Goal: Task Accomplishment & Management: Use online tool/utility

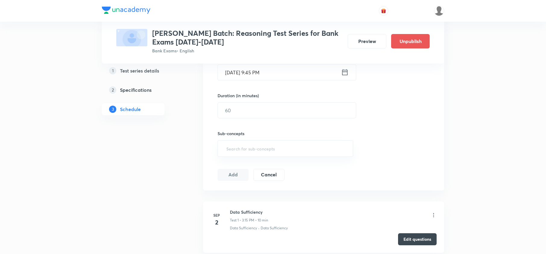
scroll to position [161, 0]
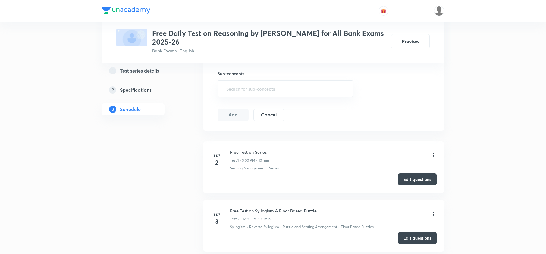
scroll to position [241, 0]
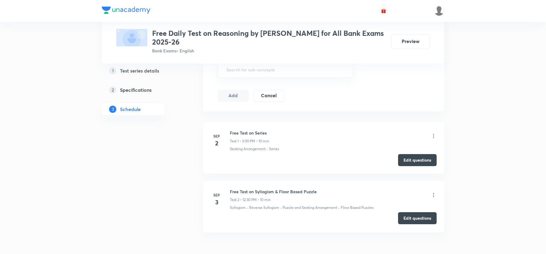
click at [423, 219] on button "Edit questions" at bounding box center [417, 218] width 39 height 12
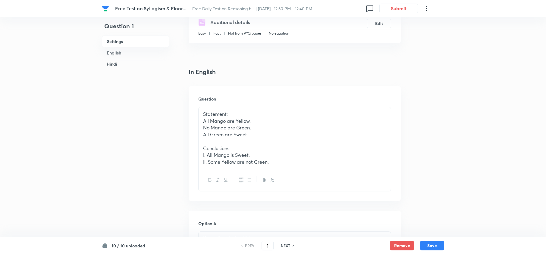
scroll to position [161, 0]
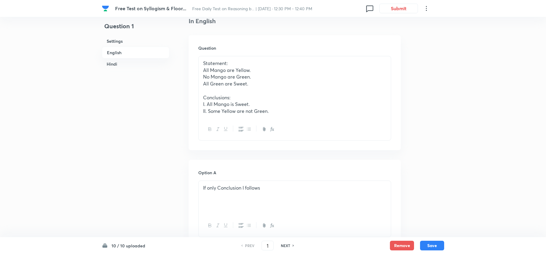
click at [287, 246] on h6 "NEXT" at bounding box center [285, 245] width 9 height 5
type input "2"
checkbox input "false"
checkbox input "true"
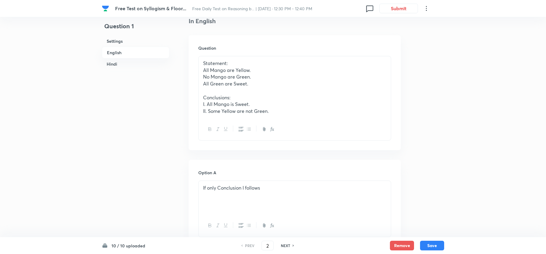
checkbox input "true"
click at [287, 246] on h6 "NEXT" at bounding box center [285, 245] width 9 height 5
type input "3"
checkbox input "false"
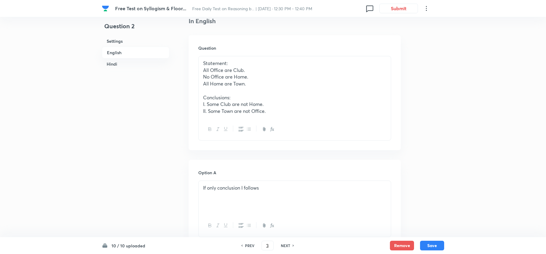
checkbox input "true"
click at [287, 246] on h6 "NEXT" at bounding box center [285, 245] width 9 height 5
type input "4"
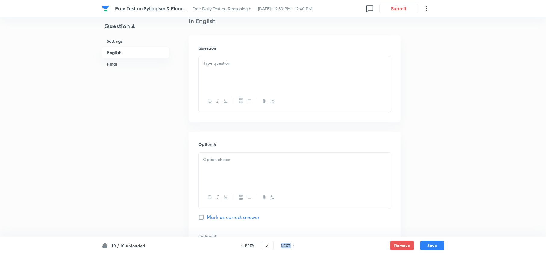
checkbox input "false"
checkbox input "true"
click at [287, 246] on h6 "NEXT" at bounding box center [285, 245] width 9 height 5
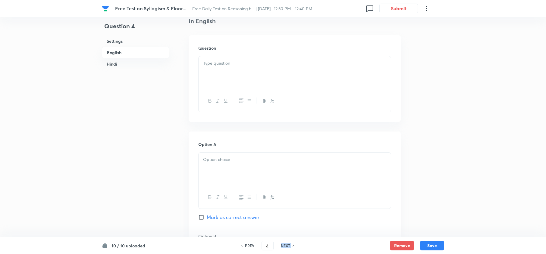
type input "5"
checkbox input "false"
checkbox input "true"
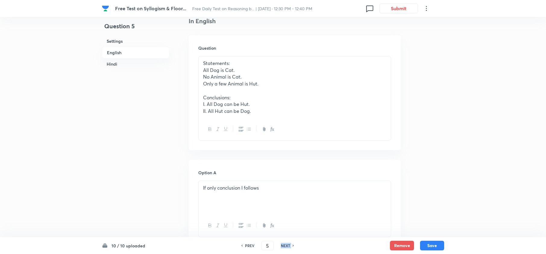
click at [286, 246] on h6 "NEXT" at bounding box center [285, 245] width 9 height 5
type input "6"
checkbox input "false"
checkbox input "true"
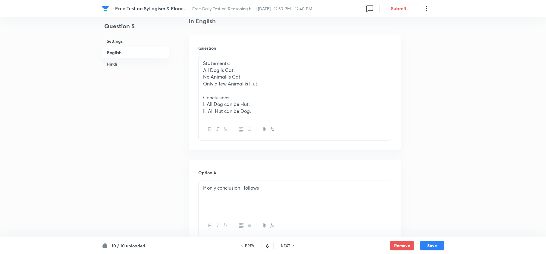
checkbox input "true"
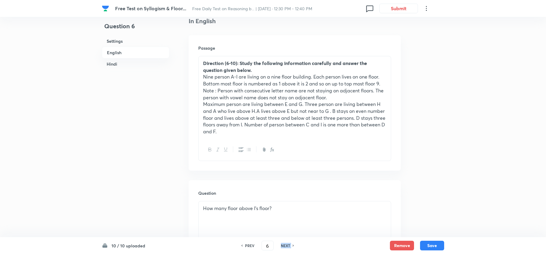
click at [286, 246] on h6 "NEXT" at bounding box center [285, 245] width 9 height 5
type input "7"
checkbox input "false"
checkbox input "true"
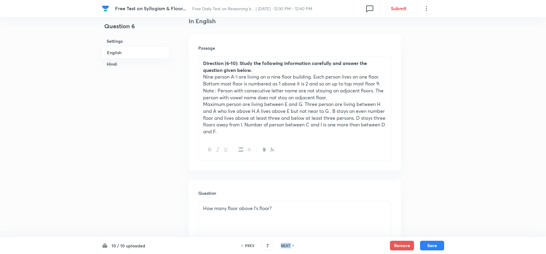
checkbox input "true"
click at [286, 246] on h6 "NEXT" at bounding box center [285, 245] width 9 height 5
type input "8"
checkbox input "false"
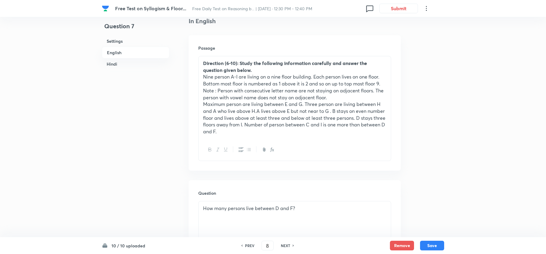
checkbox input "true"
click at [286, 246] on h6 "NEXT" at bounding box center [285, 245] width 9 height 5
type input "9"
checkbox input "false"
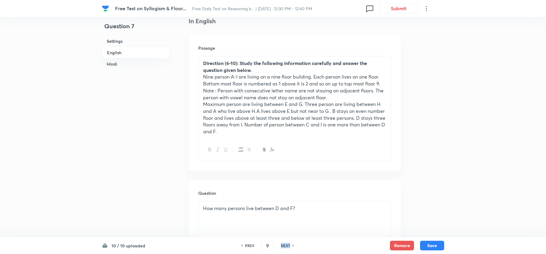
checkbox input "false"
checkbox input "true"
click at [286, 247] on h6 "NEXT" at bounding box center [285, 245] width 9 height 5
type input "10"
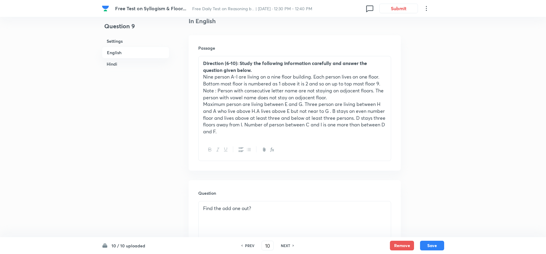
checkbox input "false"
checkbox input "true"
click at [286, 247] on h6 "NEXT" at bounding box center [285, 245] width 9 height 5
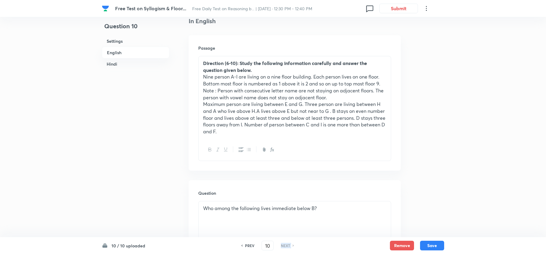
click at [286, 248] on h6 "NEXT" at bounding box center [285, 245] width 9 height 5
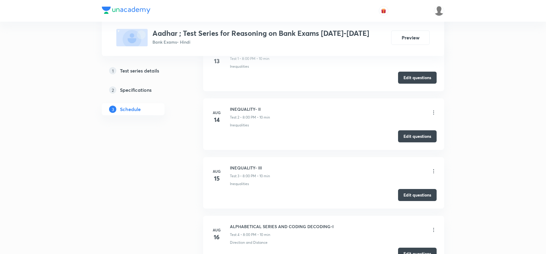
scroll to position [241, 0]
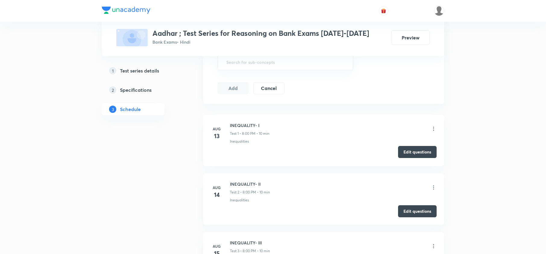
click at [422, 153] on button "Edit questions" at bounding box center [417, 152] width 39 height 12
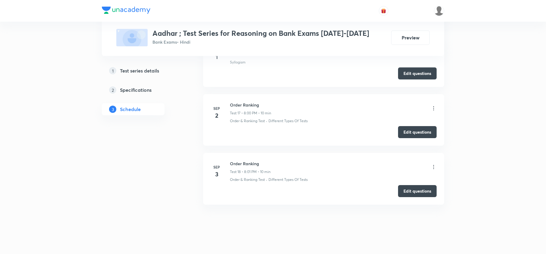
scroll to position [1213, 0]
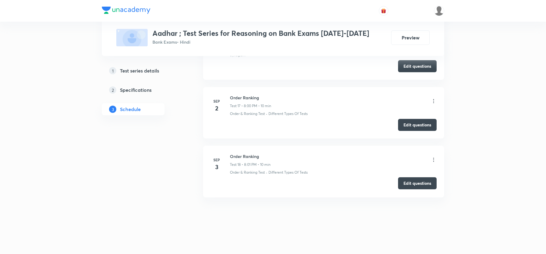
click at [423, 182] on button "Edit questions" at bounding box center [417, 183] width 39 height 12
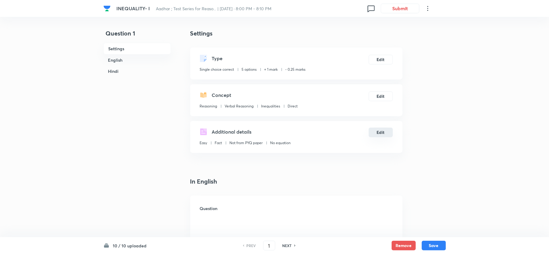
checkbox input "true"
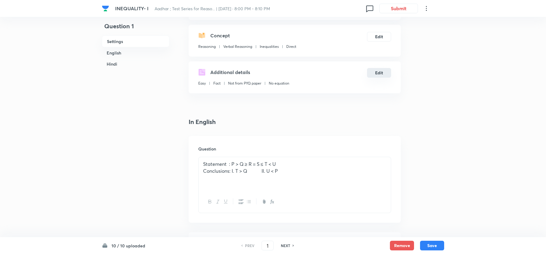
scroll to position [80, 0]
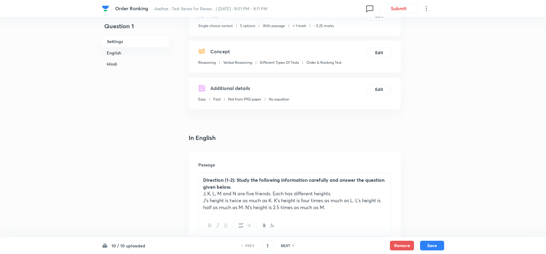
scroll to position [121, 0]
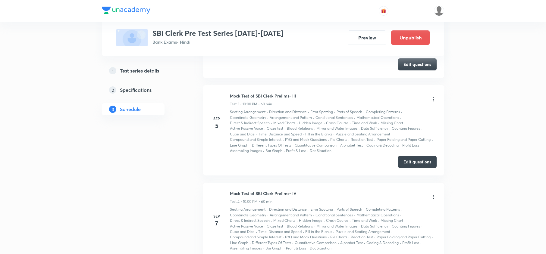
scroll to position [473, 0]
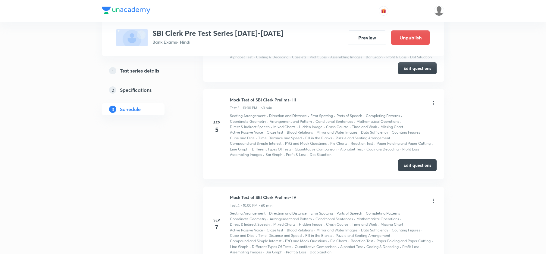
click at [419, 166] on button "Edit questions" at bounding box center [417, 165] width 39 height 12
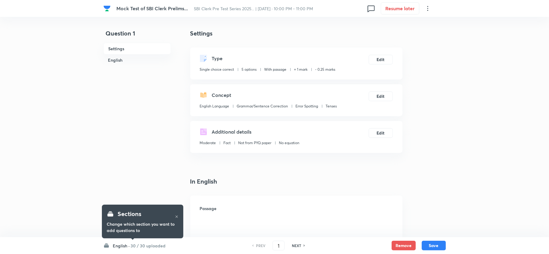
checkbox input "true"
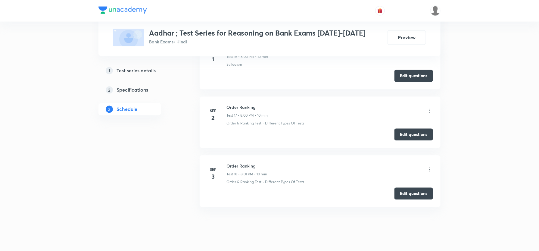
scroll to position [1216, 0]
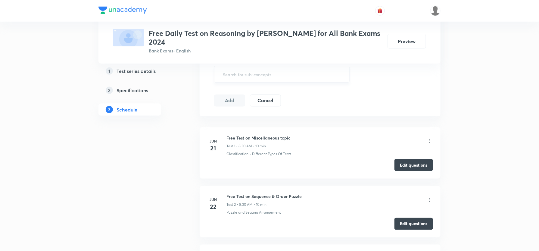
scroll to position [241, 0]
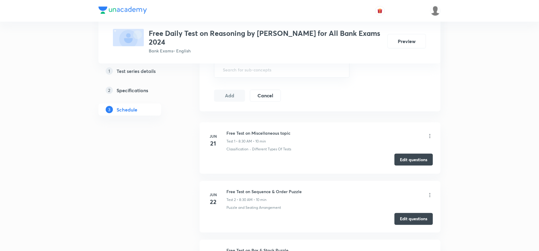
click at [411, 162] on button "Edit questions" at bounding box center [414, 160] width 39 height 12
click at [436, 10] on img at bounding box center [436, 11] width 10 height 10
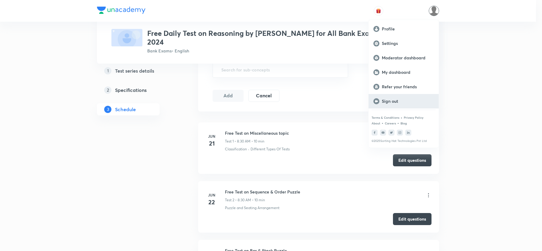
click at [387, 100] on p "Sign out" at bounding box center [408, 101] width 52 height 5
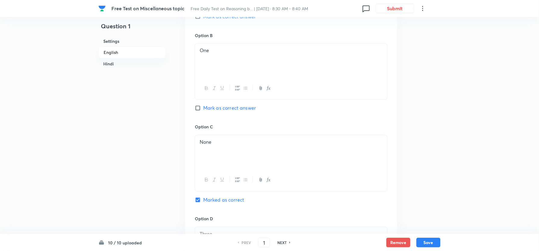
scroll to position [281, 0]
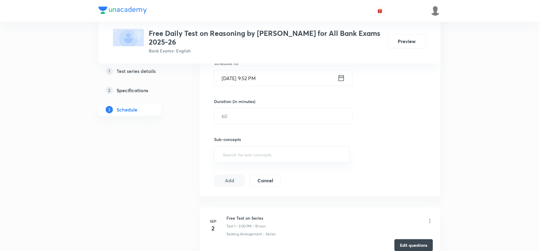
scroll to position [80, 0]
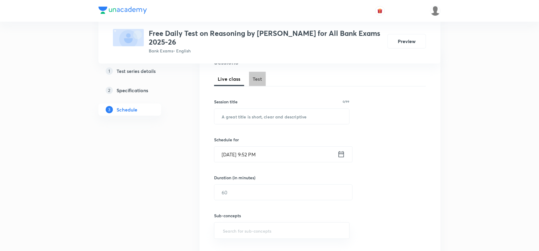
click at [261, 77] on span "Test" at bounding box center [258, 78] width 10 height 7
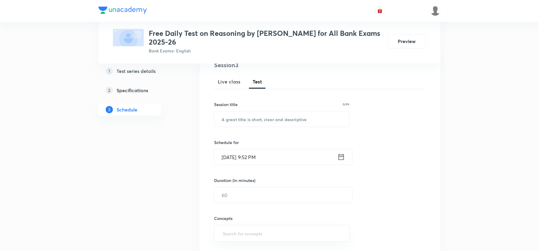
scroll to position [80, 0]
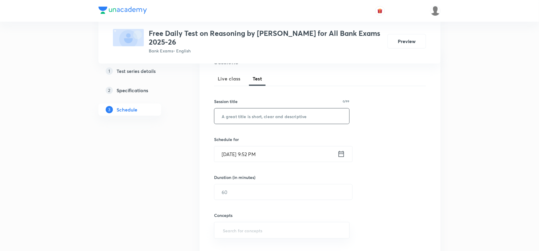
click at [267, 120] on input "text" at bounding box center [282, 115] width 135 height 15
type input "v"
paste input "Free Test on Miscellaneous topic"
type input "Free Test on Miscellaneous topic"
click at [343, 157] on icon at bounding box center [341, 154] width 5 height 6
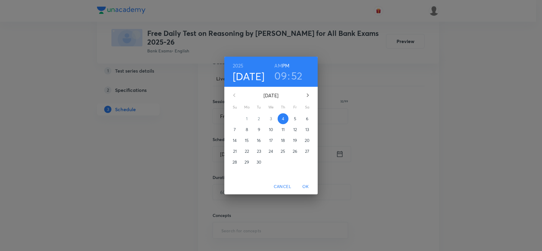
click at [295, 118] on p "5" at bounding box center [295, 119] width 2 height 6
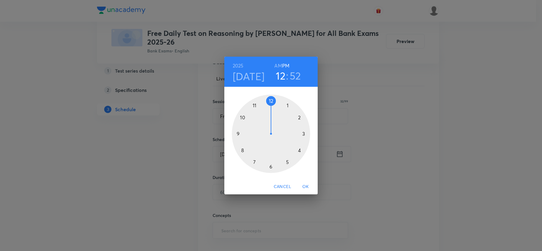
drag, startPoint x: 240, startPoint y: 131, endPoint x: 274, endPoint y: 102, distance: 44.4
click at [274, 102] on div at bounding box center [271, 134] width 78 height 78
drag, startPoint x: 247, startPoint y: 110, endPoint x: 275, endPoint y: 166, distance: 62.3
click at [269, 165] on div at bounding box center [271, 134] width 78 height 78
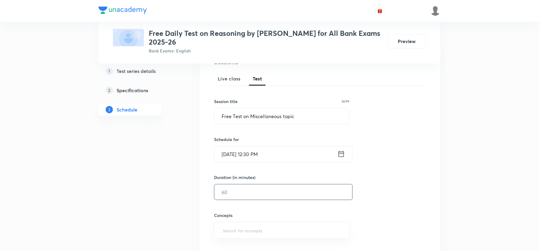
click at [245, 196] on input "text" at bounding box center [284, 191] width 138 height 15
type input "10"
click at [240, 233] on input "text" at bounding box center [282, 230] width 121 height 11
type input "misc"
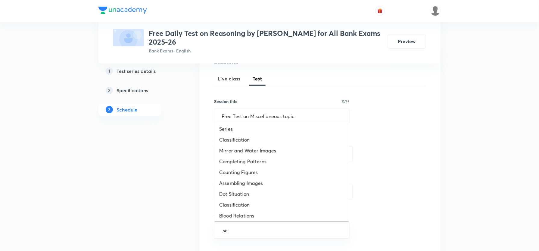
type input "ser"
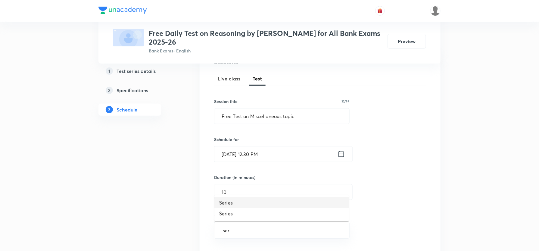
click at [237, 201] on li "Series" at bounding box center [282, 202] width 135 height 11
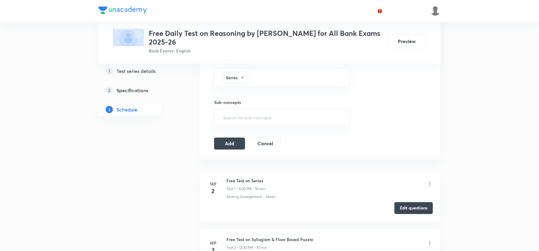
scroll to position [241, 0]
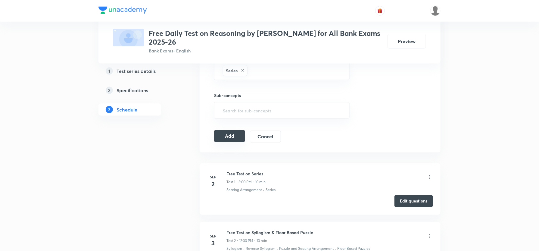
click at [232, 138] on button "Add" at bounding box center [229, 136] width 31 height 12
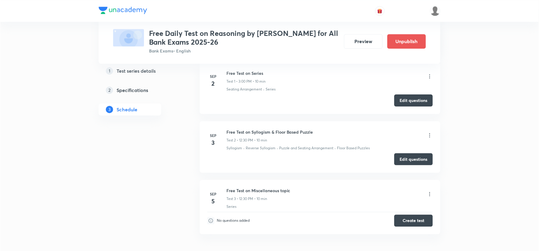
scroll to position [121, 0]
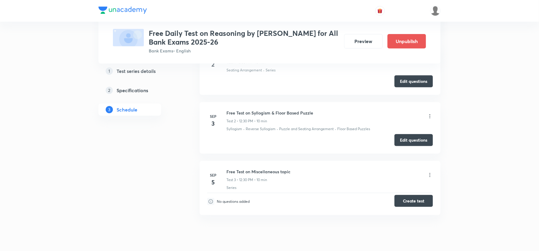
click at [421, 202] on button "Create test" at bounding box center [414, 201] width 39 height 12
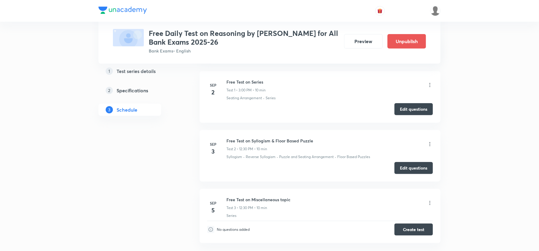
scroll to position [0, 0]
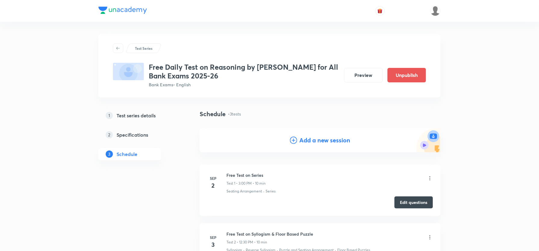
click at [318, 140] on h4 "Add a new session" at bounding box center [325, 140] width 51 height 9
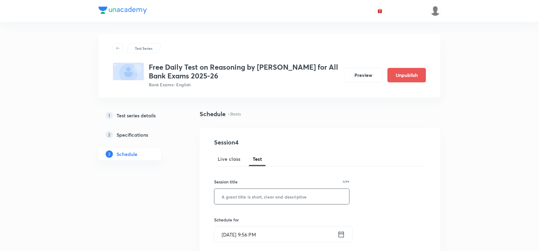
click at [249, 198] on input "text" at bounding box center [282, 196] width 135 height 15
type input "f"
paste input "Inequality"
type input "Free test of Inequality"
click at [340, 236] on icon at bounding box center [342, 234] width 8 height 8
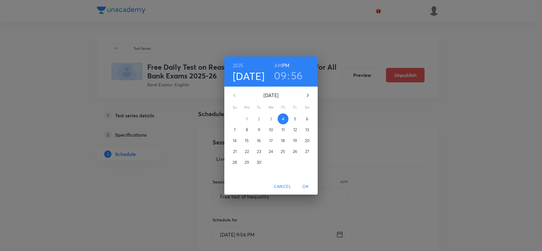
click at [306, 117] on p "6" at bounding box center [307, 119] width 2 height 6
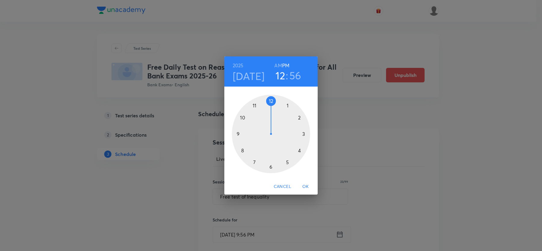
drag, startPoint x: 241, startPoint y: 132, endPoint x: 268, endPoint y: 107, distance: 36.0
click at [268, 107] on div at bounding box center [271, 134] width 78 height 78
drag, startPoint x: 256, startPoint y: 103, endPoint x: 272, endPoint y: 166, distance: 65.6
click at [272, 166] on div at bounding box center [271, 134] width 78 height 78
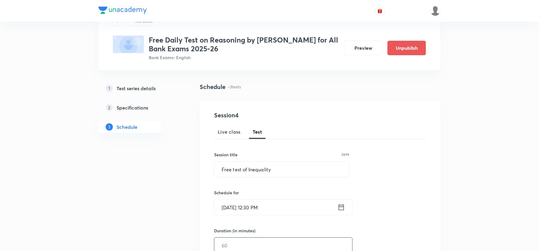
scroll to position [40, 0]
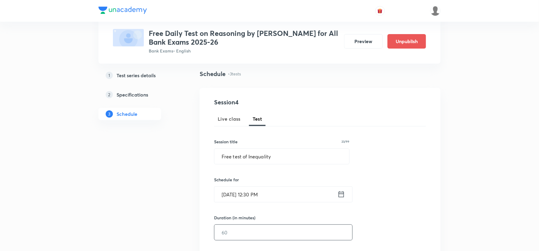
click at [241, 231] on input "text" at bounding box center [284, 231] width 138 height 15
type input "10"
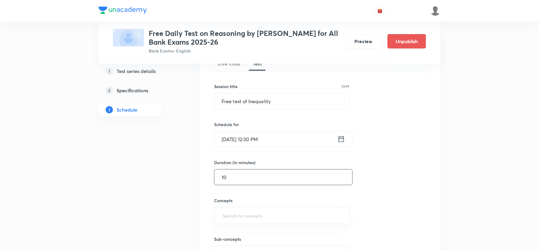
scroll to position [201, 0]
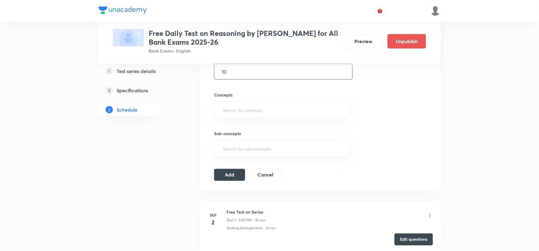
click at [236, 175] on button "Add" at bounding box center [229, 175] width 31 height 12
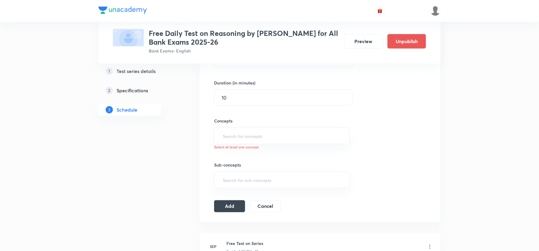
scroll to position [161, 0]
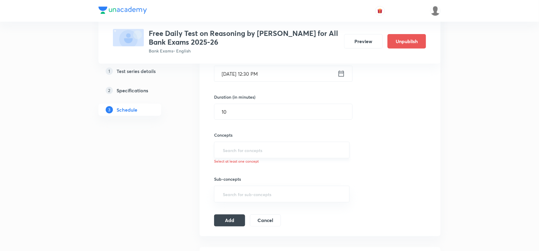
click at [249, 146] on input "text" at bounding box center [282, 149] width 121 height 11
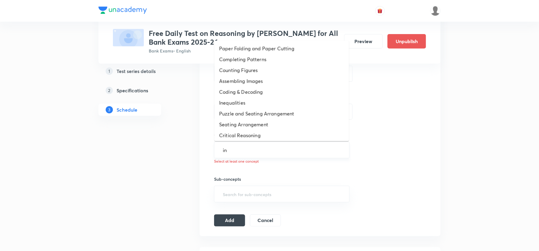
type input "ine"
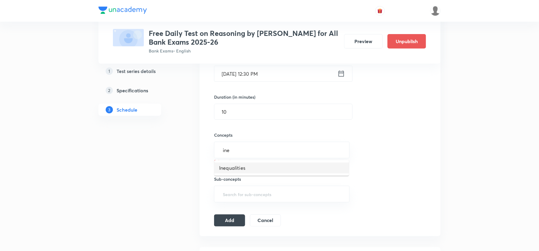
click at [238, 167] on li "Inequalities" at bounding box center [282, 167] width 135 height 11
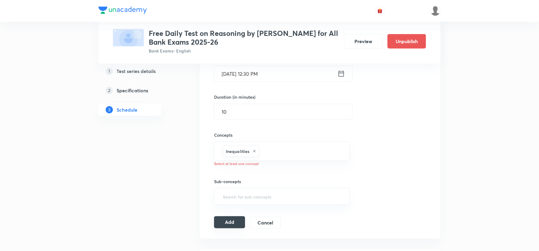
click at [227, 227] on button "Add" at bounding box center [229, 222] width 31 height 12
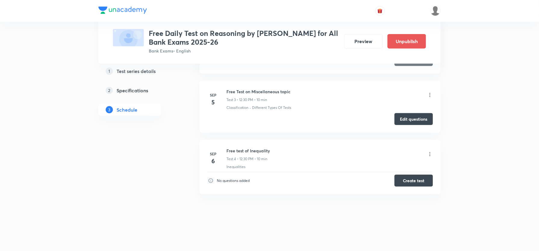
scroll to position [202, 0]
click at [414, 183] on button "Create test" at bounding box center [414, 180] width 39 height 12
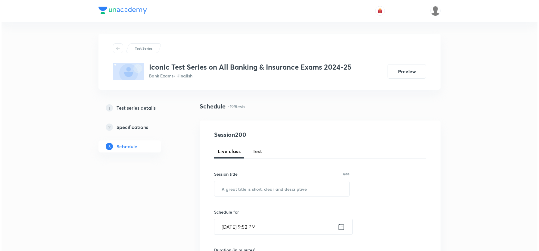
scroll to position [321, 0]
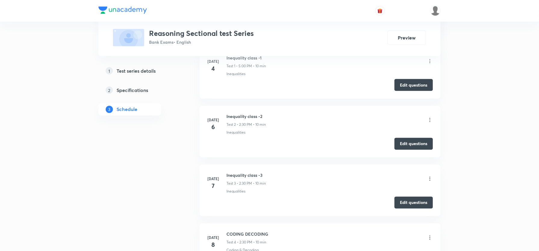
scroll to position [362, 0]
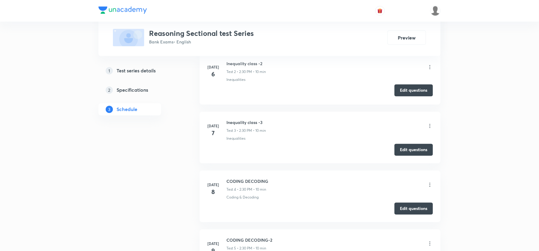
click at [403, 93] on button "Edit questions" at bounding box center [414, 90] width 39 height 12
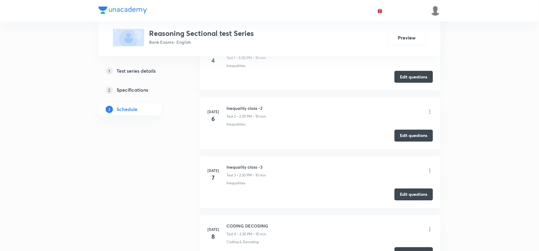
scroll to position [241, 0]
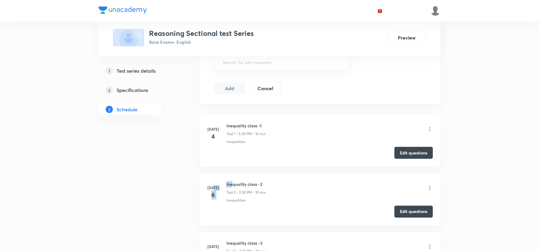
drag, startPoint x: 223, startPoint y: 186, endPoint x: 234, endPoint y: 181, distance: 11.8
click at [234, 181] on li "[DATE] Inequality class -2 Test 2 • 2:30 PM • 10 min Inequalities Edit questions" at bounding box center [320, 200] width 241 height 52
drag, startPoint x: 246, startPoint y: 185, endPoint x: 225, endPoint y: 185, distance: 20.8
click at [225, 185] on div "[DATE] Inequality class -2 Test 2 • 2:30 PM • 10 min Inequalities" at bounding box center [320, 192] width 226 height 22
drag, startPoint x: 238, startPoint y: 188, endPoint x: 240, endPoint y: 185, distance: 3.9
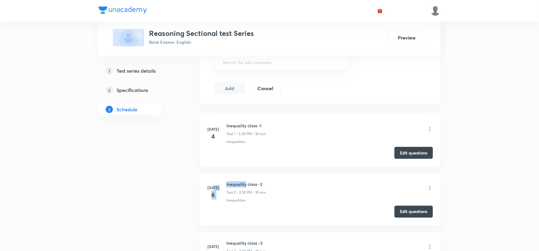
click at [238, 189] on div "Inequality class -2 Test 2 • 2:30 PM • 10 min" at bounding box center [246, 188] width 39 height 14
click at [251, 187] on h6 "Inequality class -2" at bounding box center [246, 184] width 39 height 6
drag, startPoint x: 246, startPoint y: 186, endPoint x: 227, endPoint y: 184, distance: 19.6
click at [227, 184] on h6 "Inequality class -2" at bounding box center [246, 184] width 39 height 6
copy h6 "Inequality"
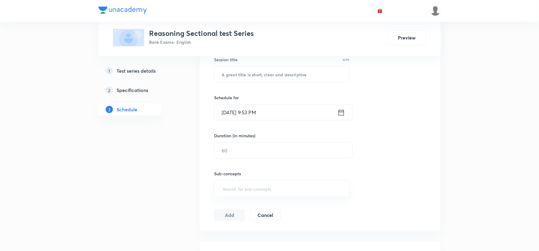
scroll to position [121, 0]
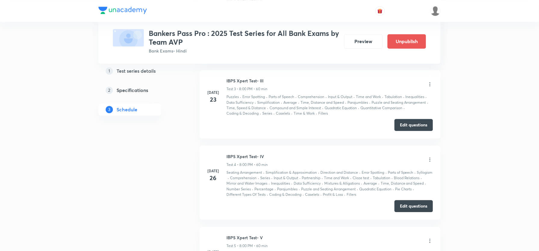
scroll to position [362, 0]
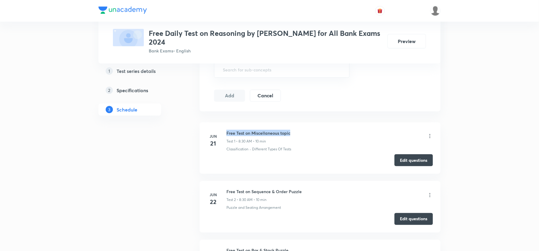
drag, startPoint x: 0, startPoint y: 0, endPoint x: 227, endPoint y: 134, distance: 263.6
click at [227, 134] on div "Free Test on Miscellaneous topic Test 1 • 8:30 AM • 10 min" at bounding box center [330, 137] width 207 height 14
drag, startPoint x: 238, startPoint y: 132, endPoint x: 242, endPoint y: 132, distance: 4.2
copy h6 "Free Test on Miscellaneous topic"
click at [409, 159] on button "Edit questions" at bounding box center [414, 160] width 39 height 12
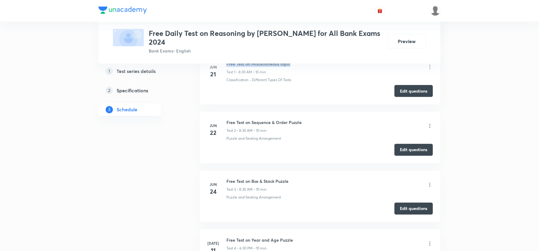
scroll to position [321, 0]
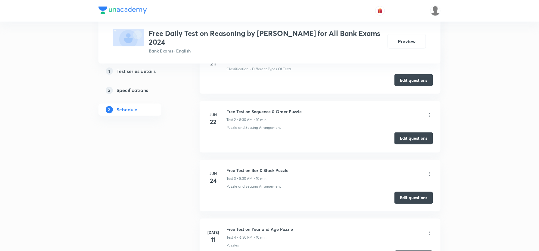
click at [411, 138] on button "Edit questions" at bounding box center [414, 138] width 39 height 12
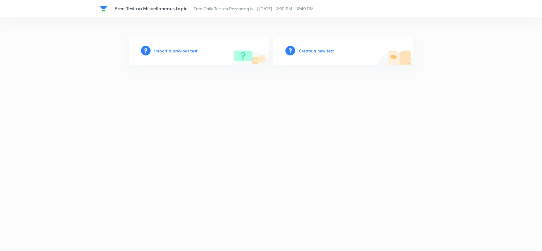
click at [182, 51] on h6 "Import a previous test" at bounding box center [175, 51] width 43 height 6
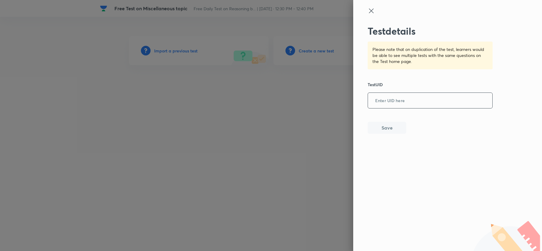
click at [387, 103] on input "text" at bounding box center [430, 100] width 124 height 15
paste input "4R0W0JVXXA"
type input "4R0W0JVXXA"
click at [390, 130] on button "Save" at bounding box center [387, 127] width 39 height 12
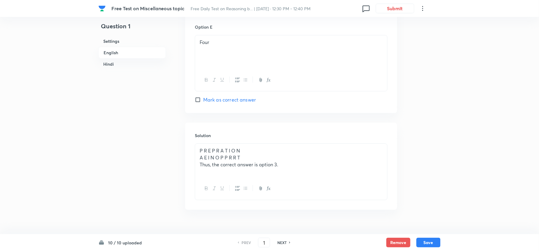
scroll to position [924, 0]
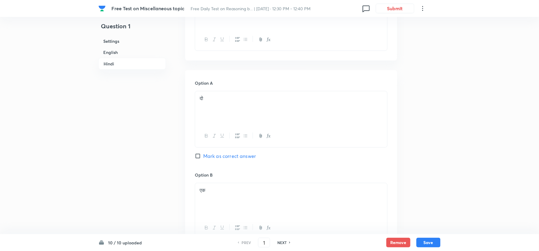
click at [286, 188] on h6 "NEXT" at bounding box center [282, 242] width 9 height 5
type input "2"
checkbox input "false"
checkbox input "true"
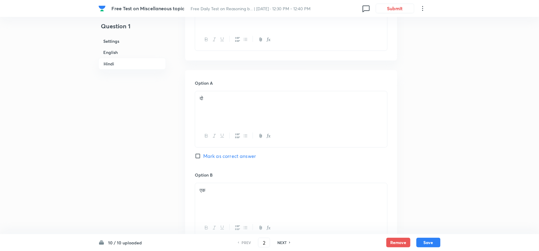
checkbox input "true"
click at [286, 188] on h6 "NEXT" at bounding box center [282, 242] width 9 height 5
type input "3"
checkbox input "false"
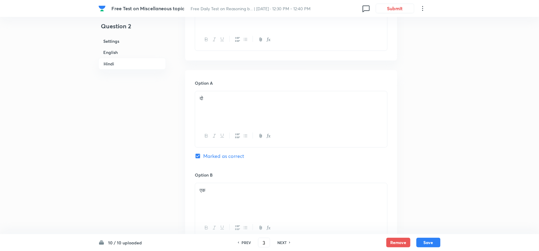
checkbox input "true"
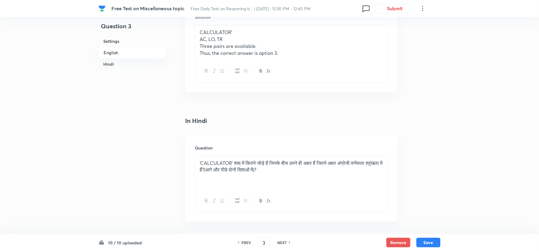
scroll to position [763, 0]
click at [285, 188] on div "PREV 3 ​ NEXT" at bounding box center [264, 243] width 78 height 10
click at [280, 188] on h6 "NEXT" at bounding box center [282, 242] width 9 height 5
type input "4"
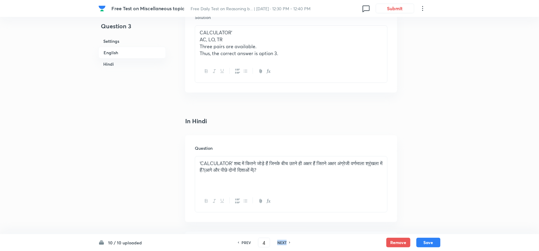
checkbox input "false"
checkbox input "true"
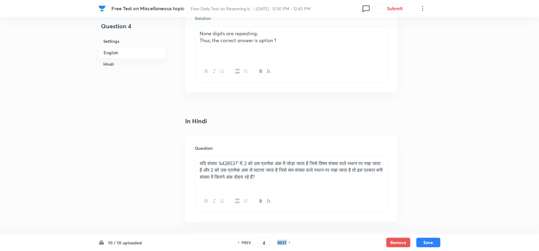
click at [280, 188] on h6 "NEXT" at bounding box center [282, 242] width 9 height 5
type input "5"
checkbox input "false"
checkbox input "true"
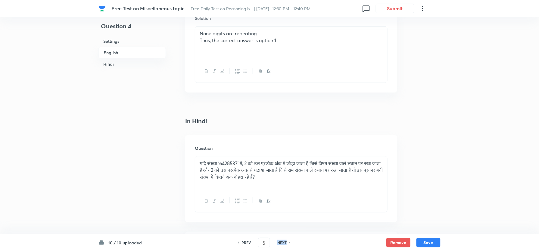
checkbox input "true"
click at [280, 188] on h6 "NEXT" at bounding box center [282, 242] width 9 height 5
type input "6"
checkbox input "false"
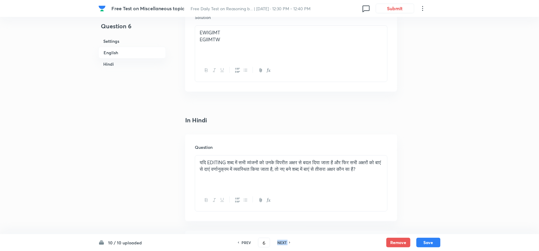
checkbox input "true"
click at [282, 188] on h6 "NEXT" at bounding box center [282, 242] width 9 height 5
type input "7"
checkbox input "false"
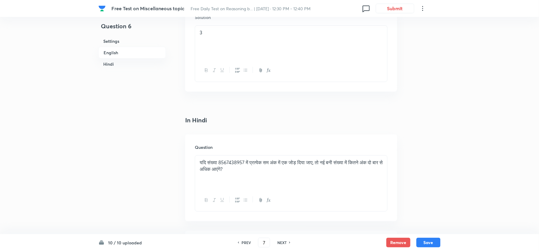
checkbox input "false"
checkbox input "true"
click at [282, 188] on h6 "NEXT" at bounding box center [282, 242] width 9 height 5
type input "8"
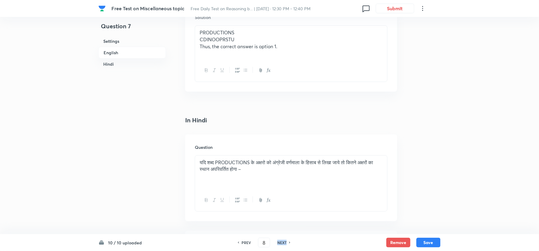
checkbox input "false"
checkbox input "true"
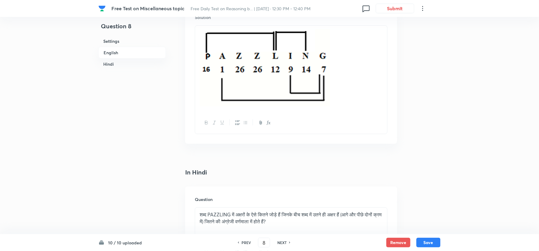
click at [282, 188] on h6 "NEXT" at bounding box center [282, 242] width 9 height 5
type input "9"
checkbox input "false"
checkbox input "true"
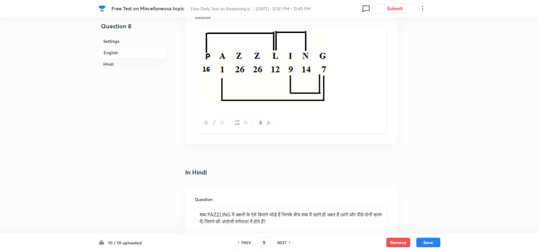
checkbox input "true"
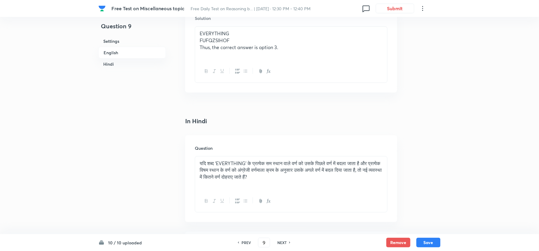
click at [284, 188] on h6 "NEXT" at bounding box center [282, 242] width 9 height 5
type input "10"
checkbox input "false"
checkbox input "true"
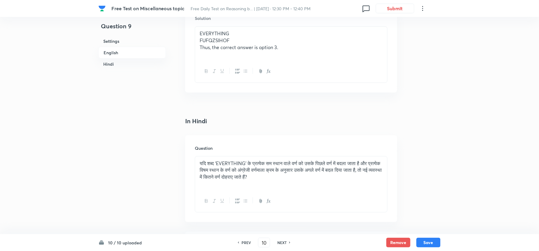
checkbox input "true"
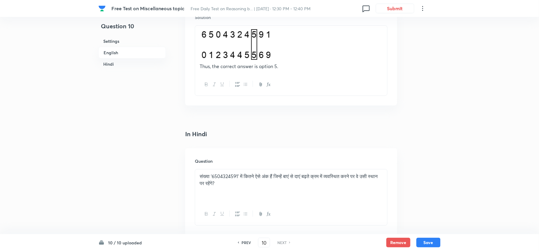
click at [286, 188] on div "PREV 10 ​ NEXT" at bounding box center [264, 243] width 78 height 10
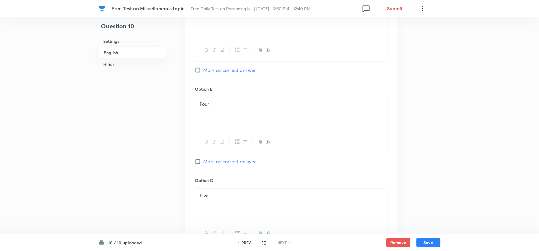
scroll to position [121, 0]
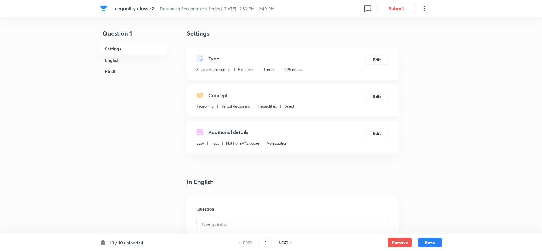
checkbox input "true"
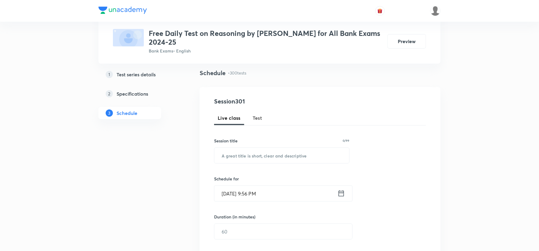
scroll to position [40, 0]
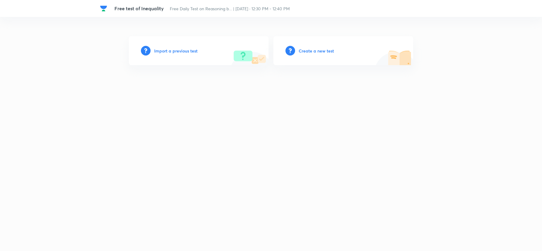
click at [186, 51] on h6 "Import a previous test" at bounding box center [175, 51] width 43 height 6
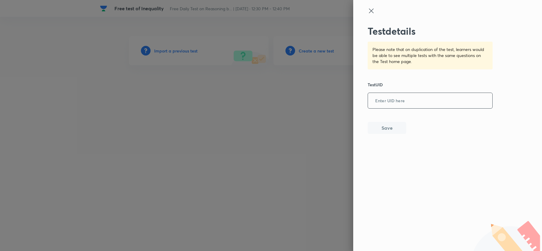
click at [393, 98] on input "text" at bounding box center [430, 100] width 124 height 15
paste input "O2PAD5BYAX"
type input "O2PAD5BYAX"
click at [385, 124] on button "Save" at bounding box center [387, 127] width 39 height 12
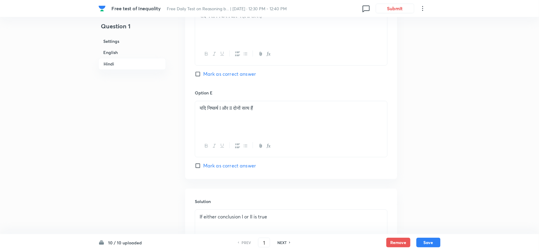
scroll to position [1363, 0]
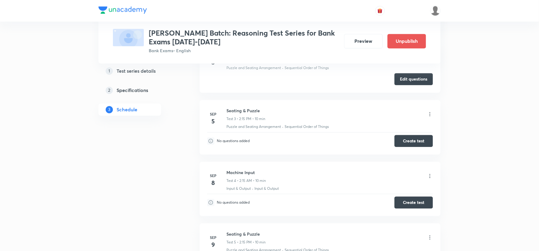
scroll to position [362, 0]
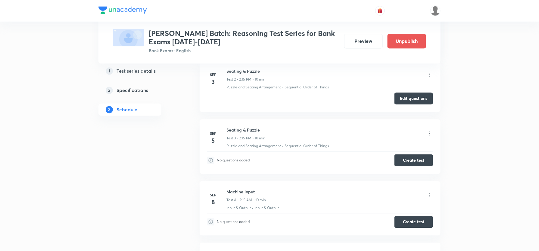
click at [431, 135] on icon at bounding box center [430, 133] width 6 height 6
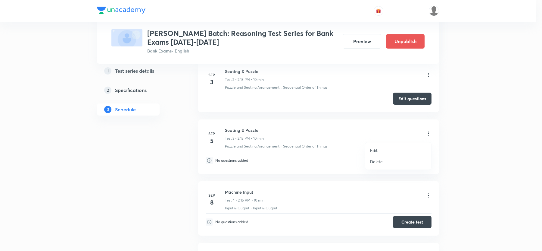
click at [381, 148] on li "Edit" at bounding box center [399, 150] width 66 height 11
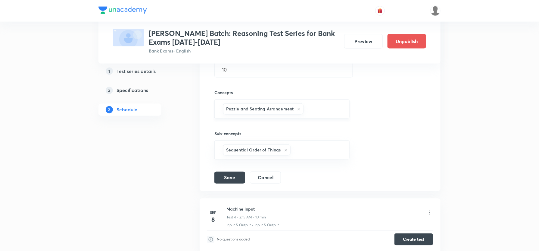
scroll to position [241, 0]
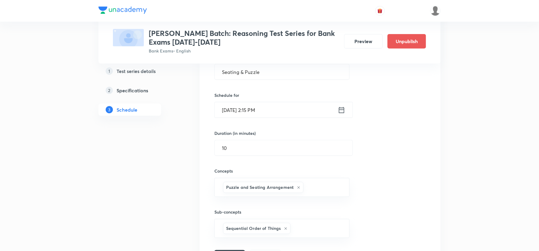
click at [340, 113] on icon at bounding box center [342, 110] width 8 height 8
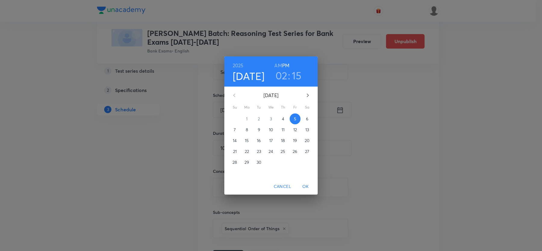
click at [236, 130] on p "7" at bounding box center [235, 130] width 2 height 6
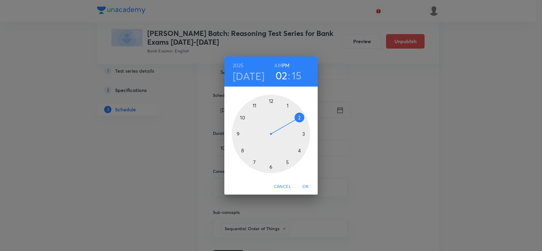
click at [309, 186] on span "OK" at bounding box center [306, 187] width 14 height 8
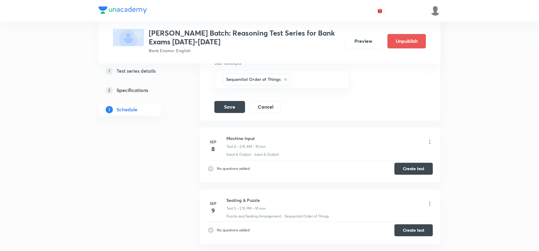
scroll to position [402, 0]
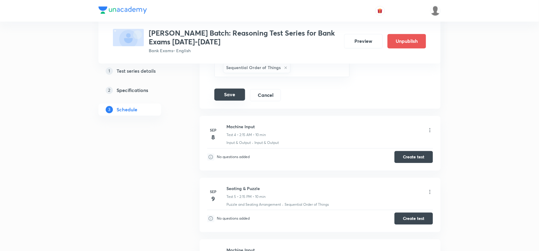
click at [233, 101] on button "Save" at bounding box center [230, 95] width 31 height 12
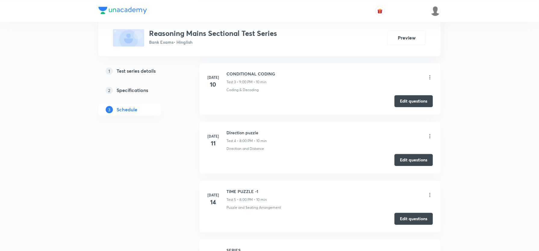
scroll to position [330, 0]
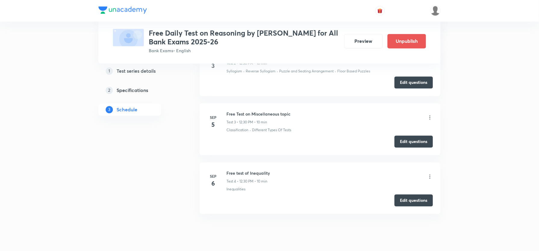
scroll to position [359, 0]
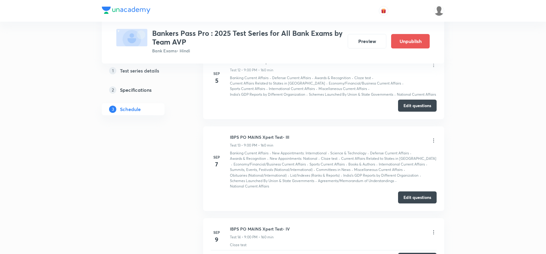
scroll to position [1205, 0]
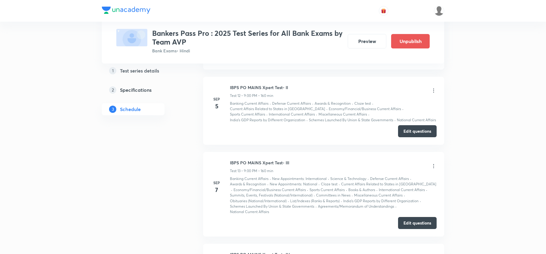
click at [431, 93] on icon at bounding box center [434, 91] width 6 height 6
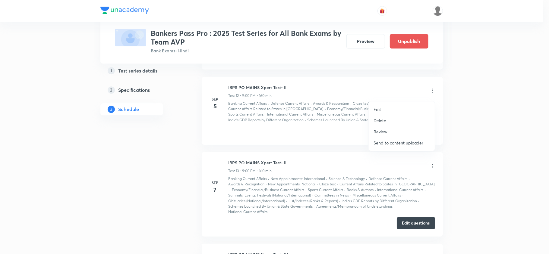
click at [386, 109] on li "Edit" at bounding box center [402, 109] width 66 height 11
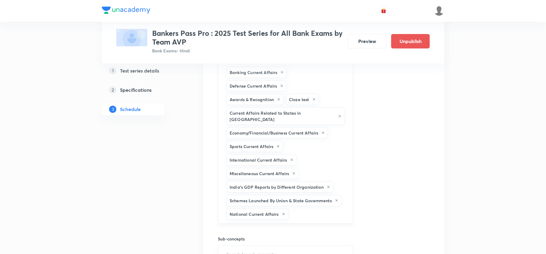
scroll to position [1285, 0]
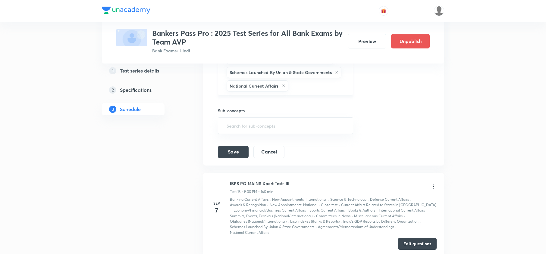
click at [323, 86] on input "text" at bounding box center [318, 85] width 56 height 11
type input "pu"
click at [299, 115] on li "Puzzle and Seating Arrangement" at bounding box center [285, 114] width 134 height 11
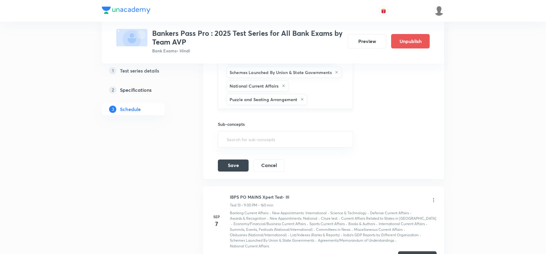
click at [324, 96] on input "text" at bounding box center [326, 99] width 37 height 11
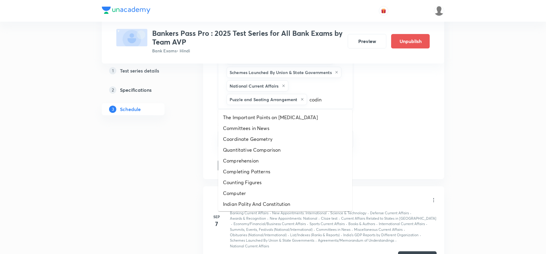
type input "coding"
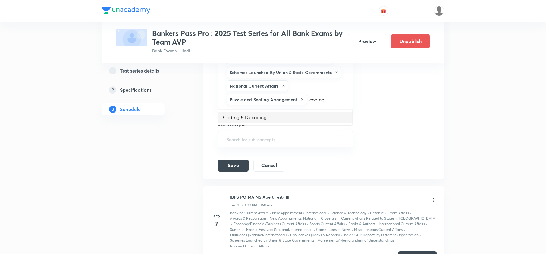
click at [252, 119] on li "Coding & Decoding" at bounding box center [285, 117] width 134 height 11
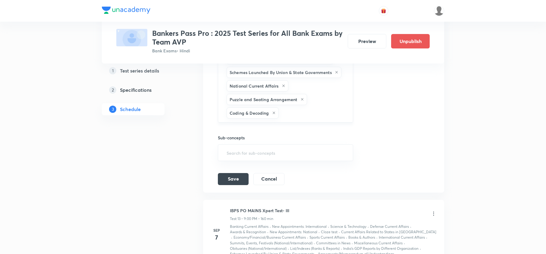
click at [300, 109] on input "text" at bounding box center [313, 113] width 66 height 11
type input "ine"
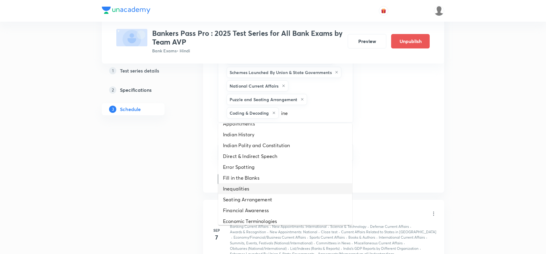
scroll to position [261, 0]
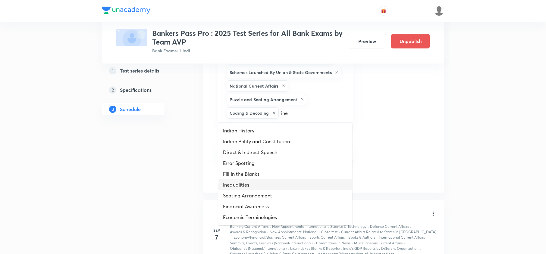
click at [243, 187] on li "Inequalities" at bounding box center [285, 185] width 134 height 11
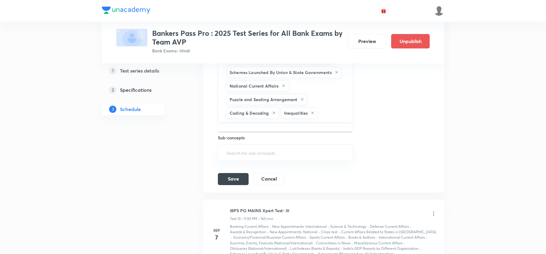
click at [334, 111] on input "text" at bounding box center [332, 113] width 27 height 11
type input "syllo"
click at [251, 130] on li "Syllogism" at bounding box center [285, 131] width 134 height 11
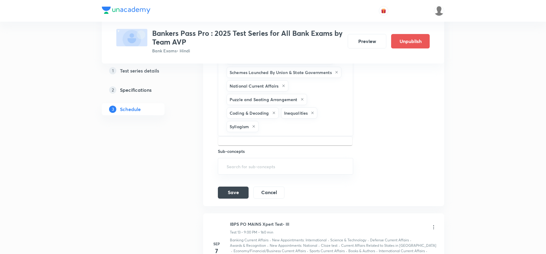
click at [289, 130] on input "text" at bounding box center [303, 126] width 86 height 11
type input "c"
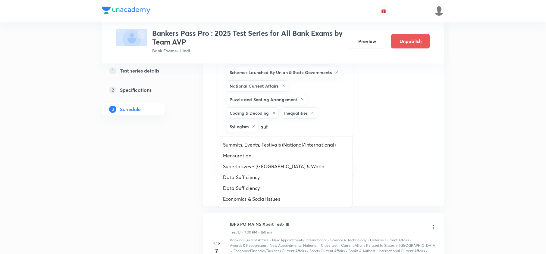
type input "suff"
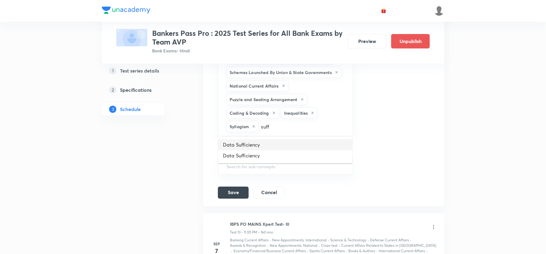
click at [256, 142] on li "Data Sufficiency" at bounding box center [285, 145] width 134 height 11
click at [330, 129] on input "text" at bounding box center [326, 126] width 37 height 11
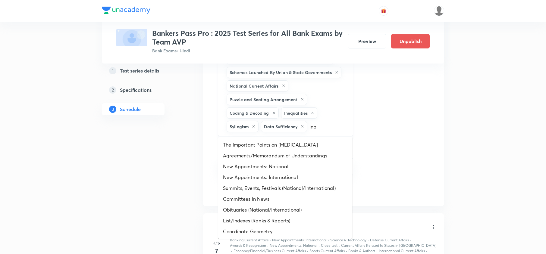
type input "inpu"
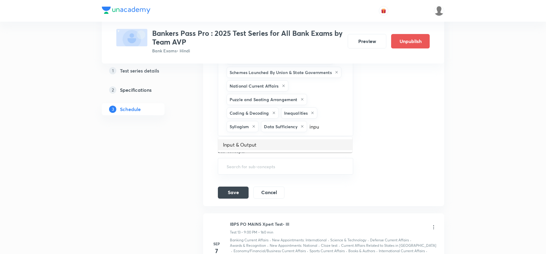
click at [261, 140] on li "Input & Output" at bounding box center [285, 145] width 134 height 11
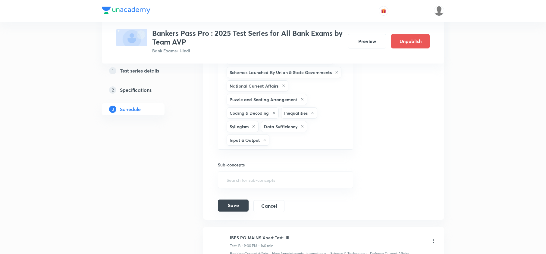
click at [232, 209] on button "Save" at bounding box center [233, 206] width 31 height 12
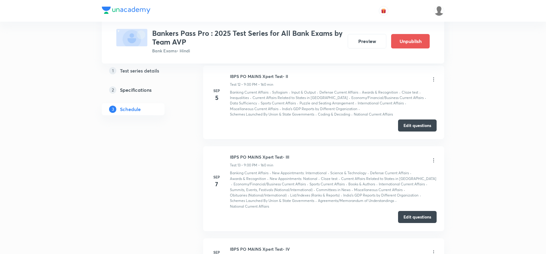
scroll to position [964, 0]
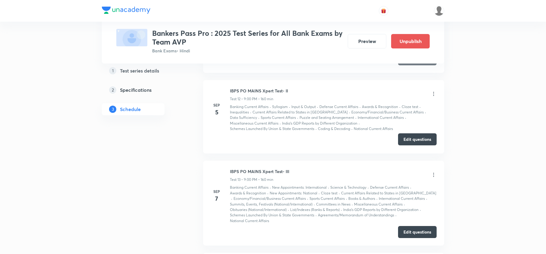
click at [416, 139] on button "Edit questions" at bounding box center [417, 139] width 39 height 12
click at [417, 238] on button "Edit questions" at bounding box center [417, 232] width 39 height 12
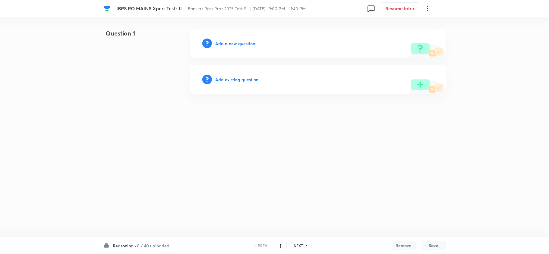
click at [152, 249] on div "Reasoning · 0 / 40 uploaded PREV 1 ​ NEXT Remove Save" at bounding box center [274, 245] width 342 height 17
click at [154, 244] on h6 "0 / 40 uploaded" at bounding box center [153, 246] width 33 height 6
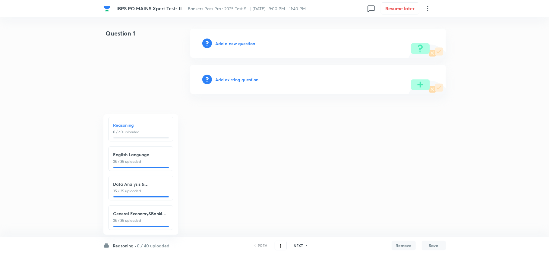
scroll to position [8, 0]
click at [233, 43] on h6 "Add a new question" at bounding box center [235, 43] width 40 height 6
click at [235, 43] on h6 "Choose a question type" at bounding box center [238, 43] width 46 height 6
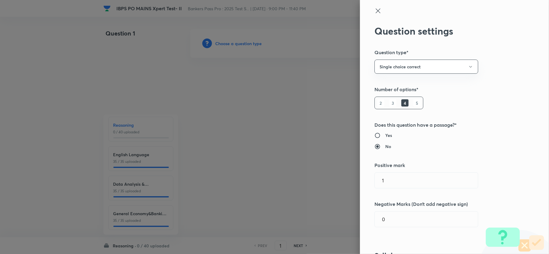
click at [413, 104] on h6 "5" at bounding box center [416, 102] width 7 height 7
click at [387, 229] on div "Question settings Question type* Single choice correct Number of options* 2 3 4…" at bounding box center [454, 127] width 189 height 254
click at [389, 222] on input "0" at bounding box center [426, 219] width 103 height 15
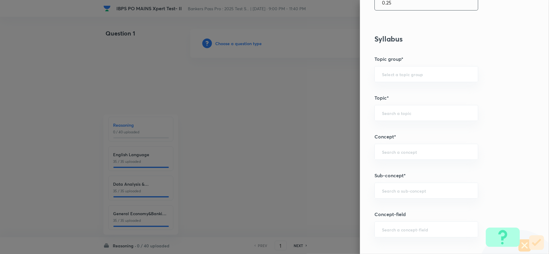
scroll to position [321, 0]
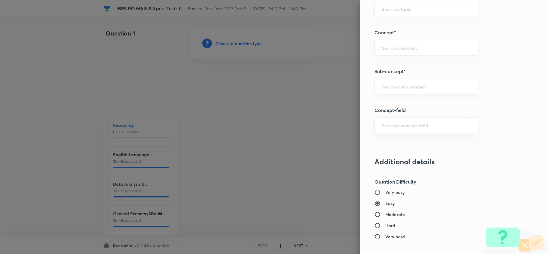
type input "0.25"
click at [405, 85] on input "text" at bounding box center [426, 87] width 89 height 6
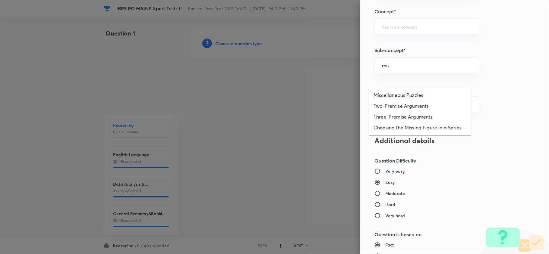
scroll to position [362, 0]
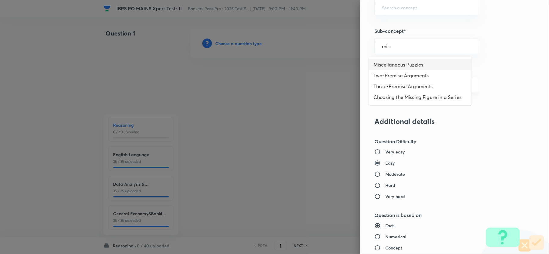
click at [411, 67] on li "Miscellaneous Puzzles" at bounding box center [420, 64] width 103 height 11
type input "Miscellaneous Puzzles"
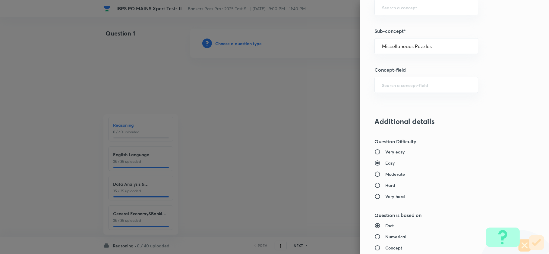
type input "Reasoning"
type input "Verbal Reasoning"
type input "Puzzle and Seating Arrangement"
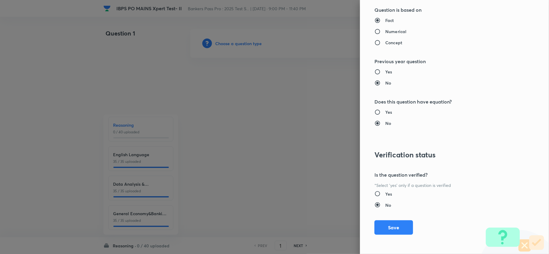
click at [394, 227] on button "Save" at bounding box center [393, 228] width 39 height 14
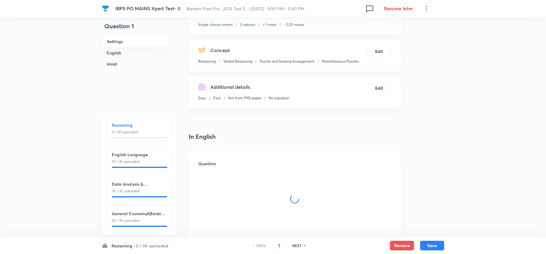
scroll to position [80, 0]
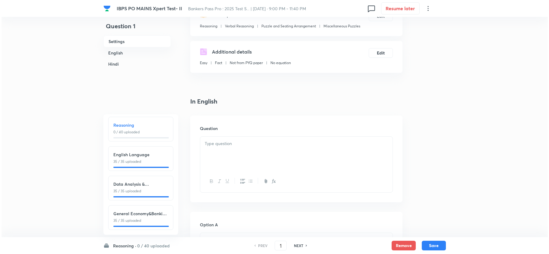
scroll to position [0, 0]
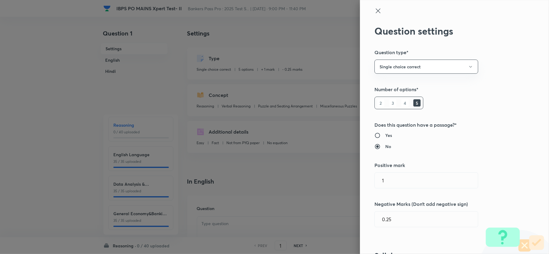
type input "Reasoning"
type input "Verbal Reasoning"
type input "Puzzle and Seating Arrangement"
type input "Miscellaneous Puzzles"
click at [385, 134] on h6 "Yes" at bounding box center [388, 135] width 7 height 6
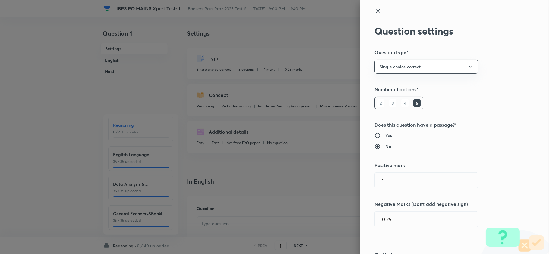
click at [383, 134] on input "Yes" at bounding box center [379, 136] width 11 height 6
radio input "true"
radio input "false"
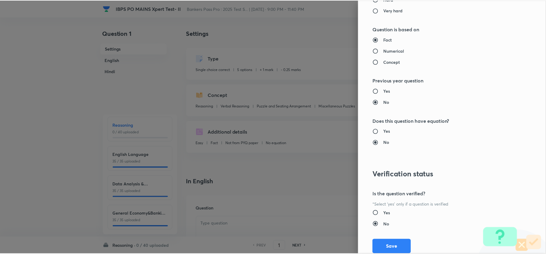
scroll to position [568, 0]
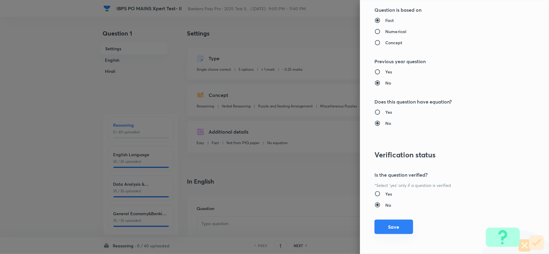
click at [386, 223] on button "Save" at bounding box center [393, 227] width 39 height 14
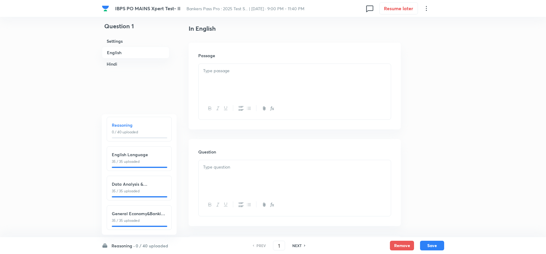
scroll to position [161, 0]
click at [251, 82] on div at bounding box center [295, 73] width 192 height 34
drag, startPoint x: 232, startPoint y: 119, endPoint x: 235, endPoint y: 112, distance: 7.7
click at [232, 119] on div at bounding box center [295, 111] width 192 height 34
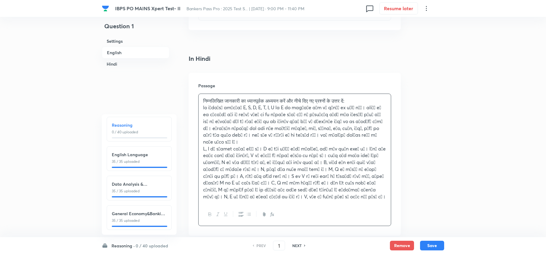
click at [247, 104] on div "निम्नलिखित जानकारी का ध्यानपूर्वक अध्ययन करें और नीचे दिए गए प्रश्नों के उत्तर …" at bounding box center [295, 149] width 192 height 110
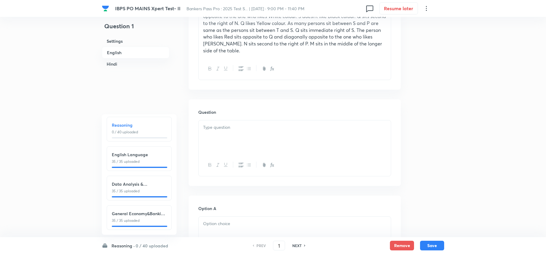
scroll to position [241, 0]
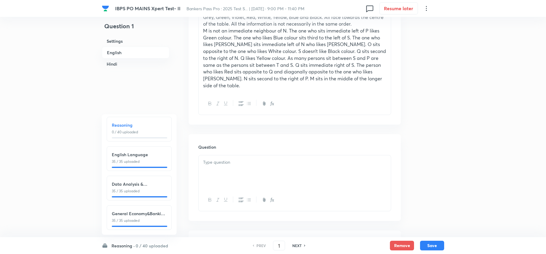
click at [211, 155] on div at bounding box center [295, 172] width 192 height 34
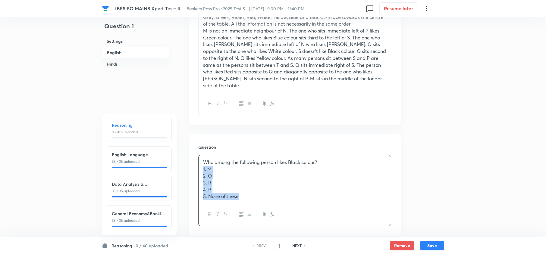
drag, startPoint x: 203, startPoint y: 164, endPoint x: 263, endPoint y: 199, distance: 69.7
click at [258, 199] on div "Who among the following person likes Black colour? 1. M 2. O 3. R 4. P 5. None …" at bounding box center [294, 190] width 193 height 71
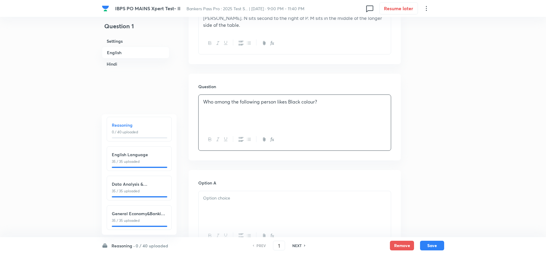
scroll to position [362, 0]
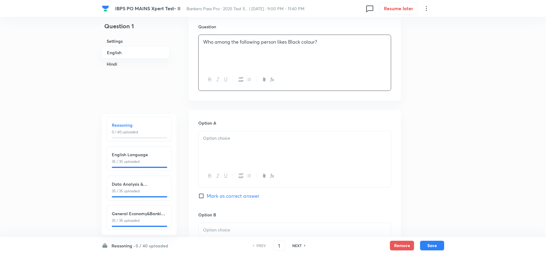
click at [204, 136] on div at bounding box center [295, 148] width 192 height 34
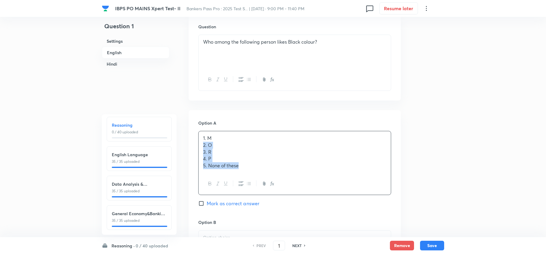
drag, startPoint x: 199, startPoint y: 140, endPoint x: 241, endPoint y: 193, distance: 67.6
click at [269, 174] on div "1. M 2. O 3. R 4. P 5. None of these" at bounding box center [294, 163] width 193 height 64
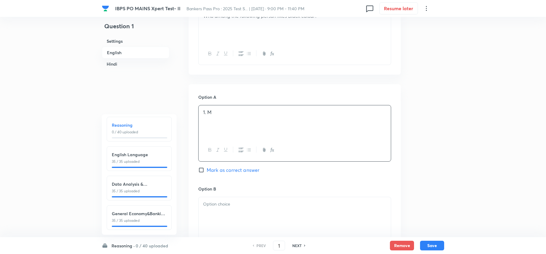
scroll to position [402, 0]
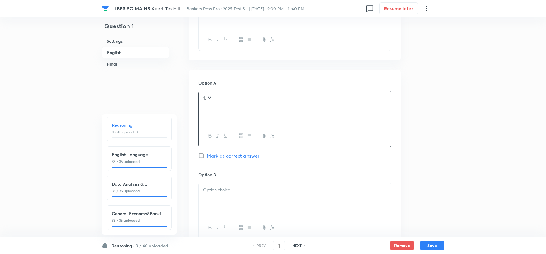
click at [217, 189] on div at bounding box center [295, 200] width 192 height 34
drag, startPoint x: 204, startPoint y: 189, endPoint x: 268, endPoint y: 216, distance: 69.6
click at [262, 216] on div "2. O 3. R 4. P 5. None of these" at bounding box center [294, 211] width 193 height 57
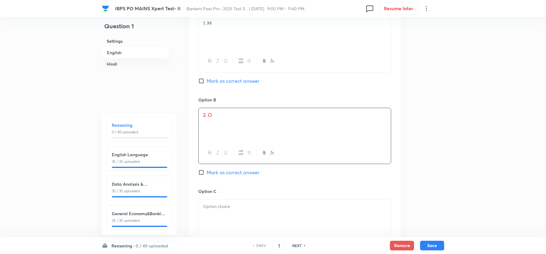
scroll to position [482, 0]
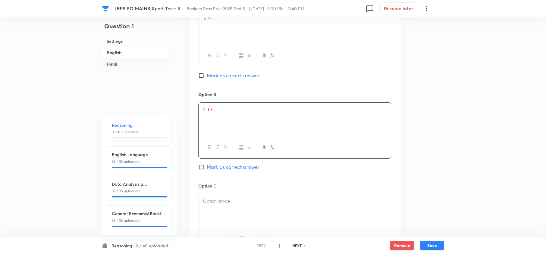
click at [209, 157] on div "Option B 2. O Mark as correct answer" at bounding box center [294, 137] width 193 height 92
click at [212, 164] on span "Mark as correct answer" at bounding box center [233, 167] width 53 height 7
click at [207, 164] on input "Mark as correct answer" at bounding box center [202, 167] width 8 height 6
checkbox input "true"
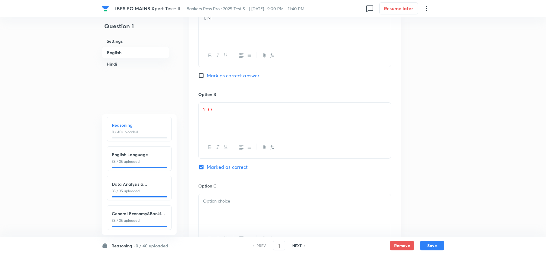
click at [216, 198] on p at bounding box center [294, 201] width 183 height 7
drag, startPoint x: 200, startPoint y: 204, endPoint x: 287, endPoint y: 228, distance: 90.1
click at [288, 227] on div "3. R 4. P 5. None of these" at bounding box center [294, 222] width 193 height 56
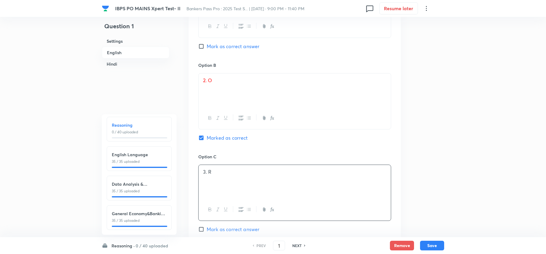
scroll to position [562, 0]
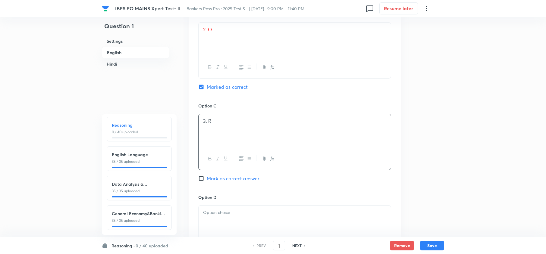
click at [209, 221] on div at bounding box center [295, 223] width 192 height 34
drag, startPoint x: 202, startPoint y: 216, endPoint x: 238, endPoint y: 230, distance: 37.8
click at [269, 223] on div "4. P 5. None of these" at bounding box center [295, 223] width 192 height 34
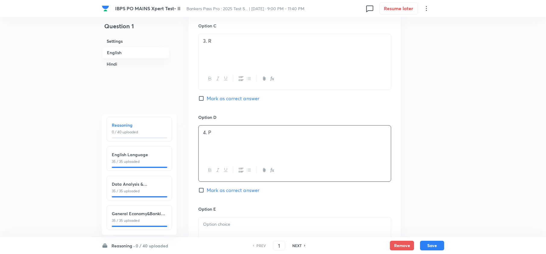
scroll to position [643, 0]
click at [215, 225] on div at bounding box center [295, 234] width 192 height 34
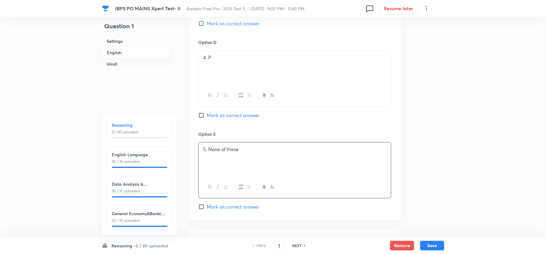
scroll to position [763, 0]
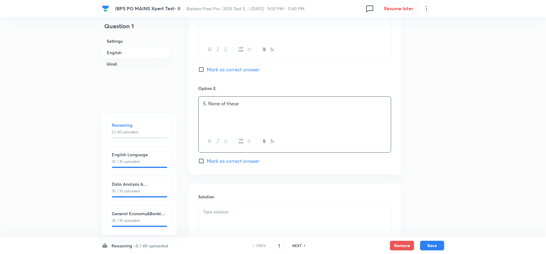
click at [215, 210] on p at bounding box center [294, 212] width 183 height 7
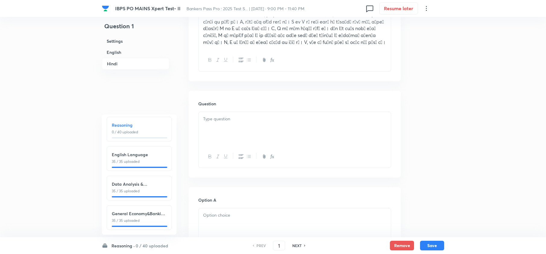
scroll to position [1165, 0]
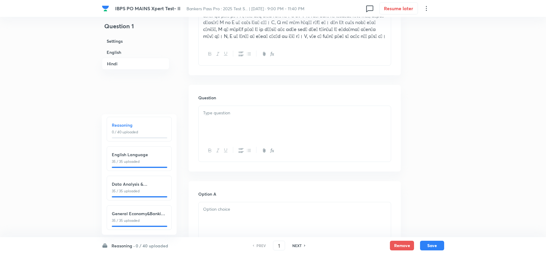
click at [211, 112] on div at bounding box center [295, 123] width 192 height 34
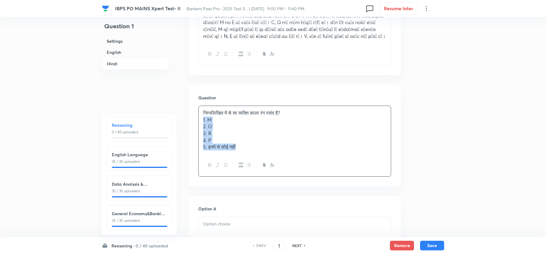
drag, startPoint x: 201, startPoint y: 109, endPoint x: 288, endPoint y: 164, distance: 103.3
click at [288, 164] on div "निम्नलिखित में से सा व्यक्ति काला रंग पसंद है? 1. M 2. O 3. R 4. P 5. इनमें से …" at bounding box center [294, 141] width 193 height 71
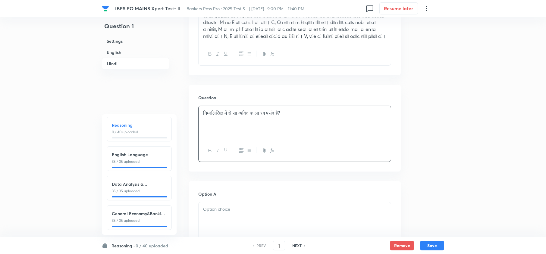
click at [212, 210] on div at bounding box center [295, 219] width 192 height 34
drag, startPoint x: 202, startPoint y: 207, endPoint x: 263, endPoint y: 230, distance: 65.9
click at [262, 230] on div "1. M 2. O 3. R 4. P 5. इनमें से कोई नहीं" at bounding box center [295, 223] width 192 height 42
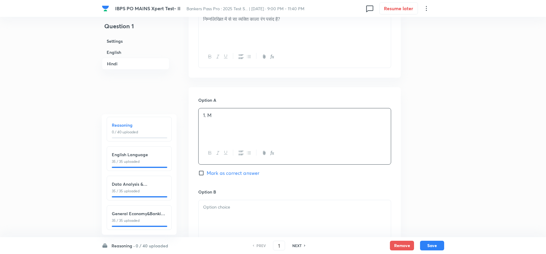
scroll to position [1285, 0]
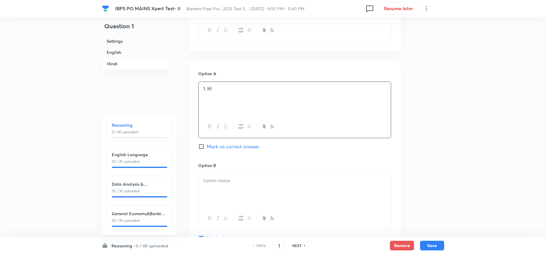
click at [211, 190] on div at bounding box center [295, 191] width 192 height 34
drag, startPoint x: 231, startPoint y: 192, endPoint x: 271, endPoint y: 207, distance: 43.3
click at [269, 207] on div "2. O 3. R 4. P 5. इनमें से कोई नहीं" at bounding box center [294, 202] width 193 height 57
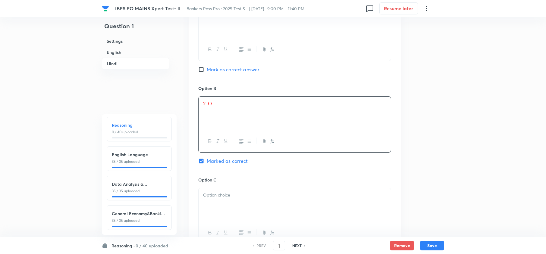
scroll to position [1366, 0]
click at [215, 199] on div at bounding box center [295, 202] width 192 height 34
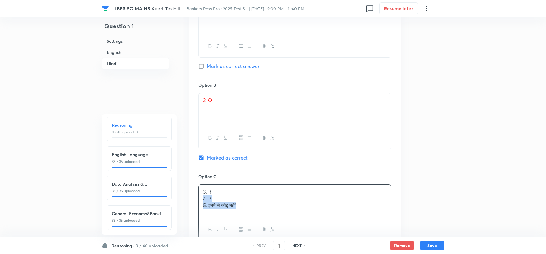
drag, startPoint x: 202, startPoint y: 187, endPoint x: 316, endPoint y: 225, distance: 120.0
click at [316, 225] on div "3. R 4. P 5. इनमें से कोई नहीं" at bounding box center [294, 213] width 193 height 56
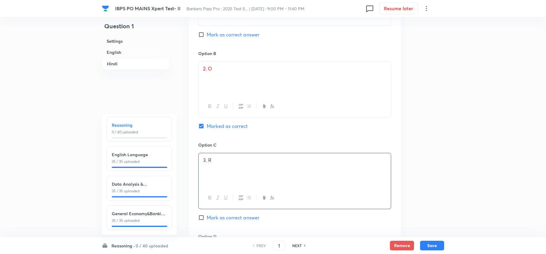
scroll to position [1446, 0]
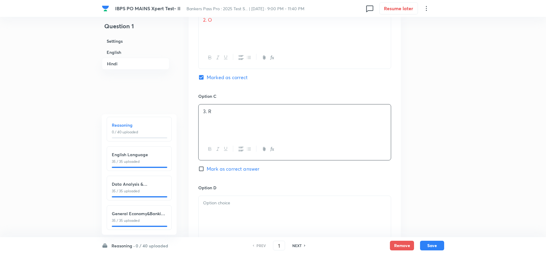
click at [217, 209] on div at bounding box center [295, 213] width 192 height 34
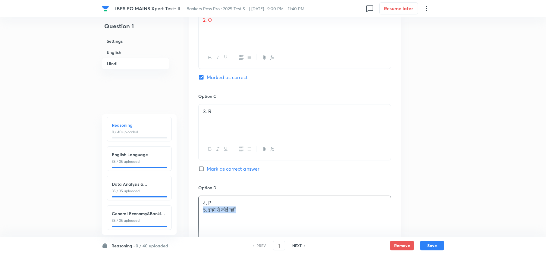
drag, startPoint x: 204, startPoint y: 201, endPoint x: 271, endPoint y: 210, distance: 68.1
click at [269, 210] on div "4. P 5. इनमें से कोई नहीं" at bounding box center [295, 213] width 192 height 34
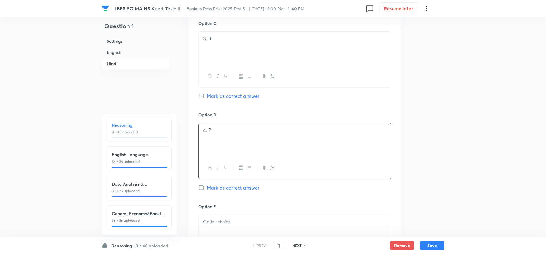
scroll to position [1527, 0]
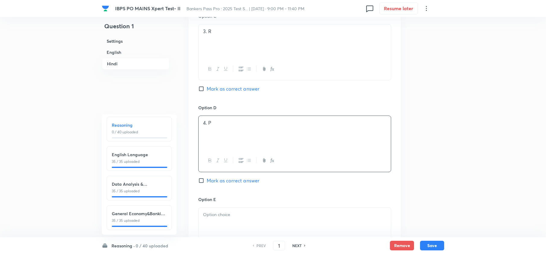
click at [217, 215] on div at bounding box center [295, 225] width 192 height 34
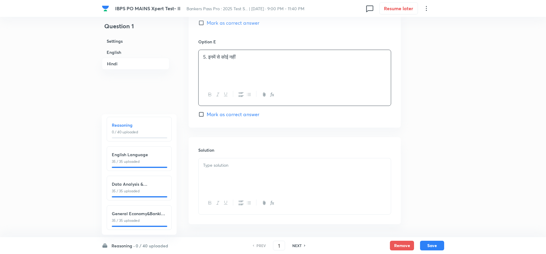
scroll to position [1687, 0]
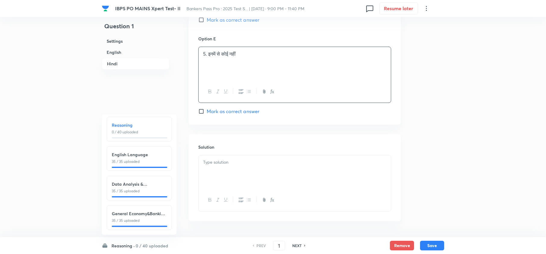
click at [225, 178] on div at bounding box center [295, 172] width 192 height 34
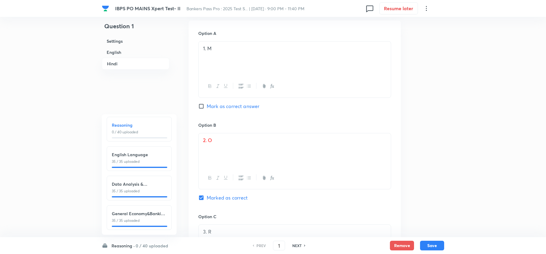
click at [442, 245] on button "Save" at bounding box center [432, 246] width 24 height 10
type input "2"
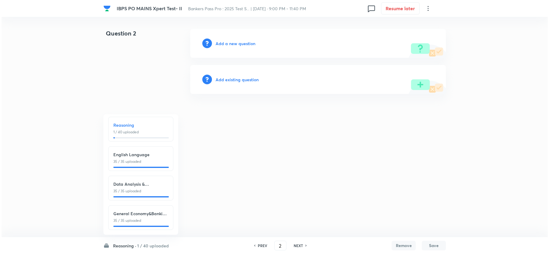
scroll to position [0, 0]
click at [231, 42] on h6 "Add a new question" at bounding box center [235, 43] width 40 height 6
click at [231, 42] on h6 "Choose a question type" at bounding box center [238, 43] width 46 height 6
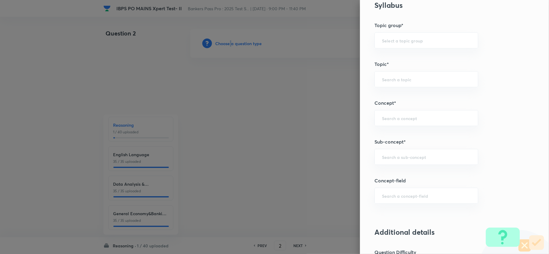
scroll to position [362, 0]
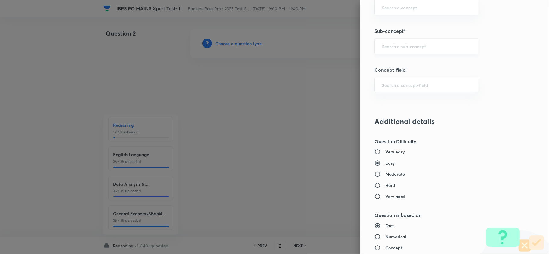
click at [410, 49] on input "text" at bounding box center [426, 46] width 89 height 6
type input "misc"
click at [403, 57] on div "Question settings Question type* Single choice correct Number of options* 2 3 4…" at bounding box center [454, 127] width 189 height 254
drag, startPoint x: 403, startPoint y: 57, endPoint x: 405, endPoint y: 49, distance: 8.2
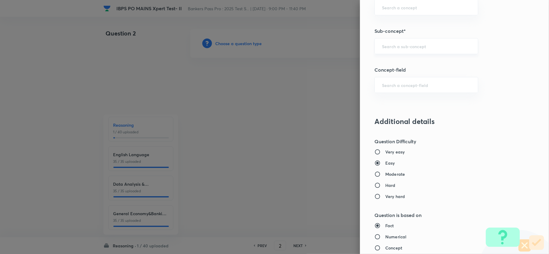
click at [404, 51] on div "Question settings Question type* Single choice correct Number of options* 2 3 4…" at bounding box center [454, 127] width 189 height 254
click at [405, 45] on input "text" at bounding box center [426, 46] width 89 height 6
click at [398, 63] on li "Miscellaneous Puzzles" at bounding box center [420, 64] width 103 height 11
type input "Miscellaneous Puzzles"
type input "Reasoning"
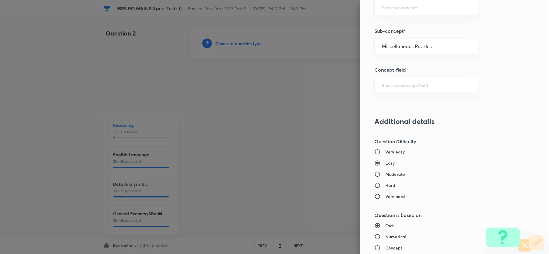
type input "Verbal Reasoning"
type input "Puzzle and Seating Arrangement"
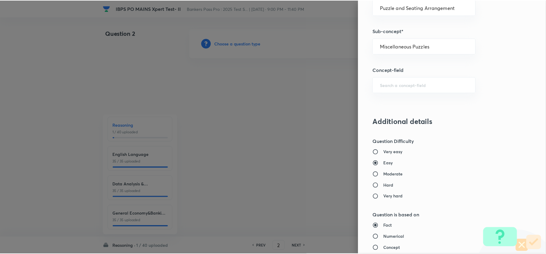
scroll to position [568, 0]
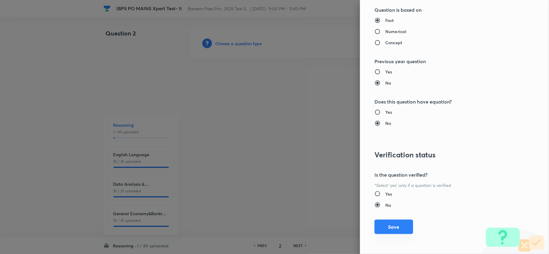
click at [383, 223] on button "Save" at bounding box center [393, 227] width 39 height 14
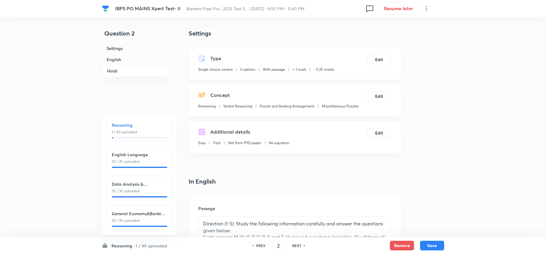
click at [380, 231] on p "Direction (1-5): Study the following information carefully and answer the quest…" at bounding box center [294, 228] width 183 height 14
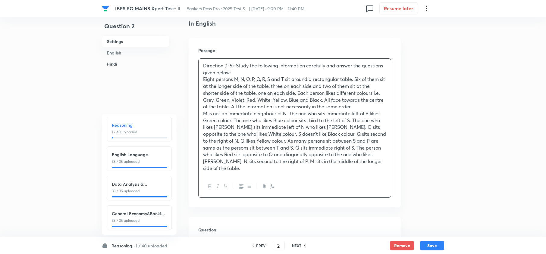
scroll to position [241, 0]
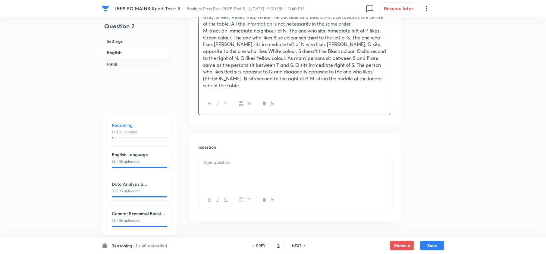
click at [215, 159] on p at bounding box center [294, 162] width 183 height 7
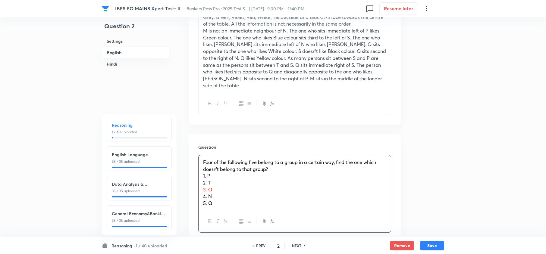
drag, startPoint x: 210, startPoint y: 189, endPoint x: 249, endPoint y: 222, distance: 51.3
click at [235, 222] on div "Four of the following five belong to a group in a certain way, find the one whi…" at bounding box center [294, 194] width 193 height 78
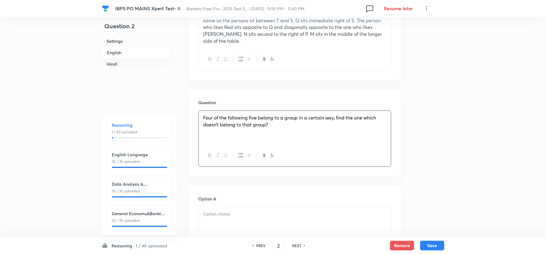
scroll to position [321, 0]
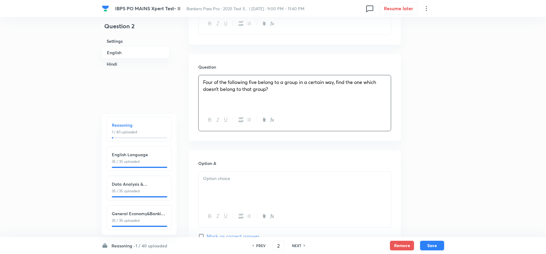
click at [206, 180] on div at bounding box center [295, 189] width 192 height 34
drag, startPoint x: 243, startPoint y: 216, endPoint x: 253, endPoint y: 221, distance: 11.7
click at [246, 221] on div "1. P 2. T 3. O 4. N 5. Q" at bounding box center [294, 203] width 193 height 64
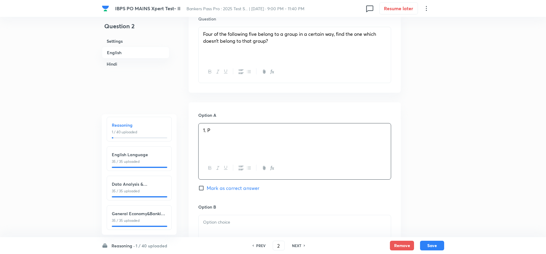
scroll to position [442, 0]
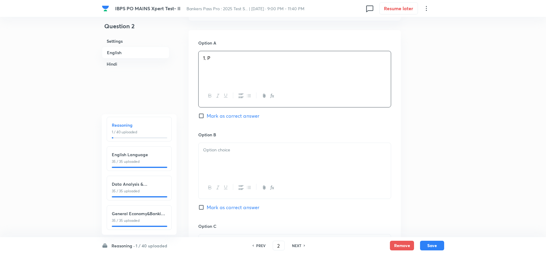
click at [204, 155] on div at bounding box center [295, 160] width 192 height 34
drag, startPoint x: 202, startPoint y: 155, endPoint x: 209, endPoint y: 160, distance: 9.0
click at [209, 160] on div "2. T 3. O 4. N 5. Q" at bounding box center [295, 160] width 192 height 35
drag, startPoint x: 201, startPoint y: 151, endPoint x: 249, endPoint y: 191, distance: 62.7
click at [243, 187] on div "2. T 3. O 4. N 5. Q" at bounding box center [294, 171] width 193 height 57
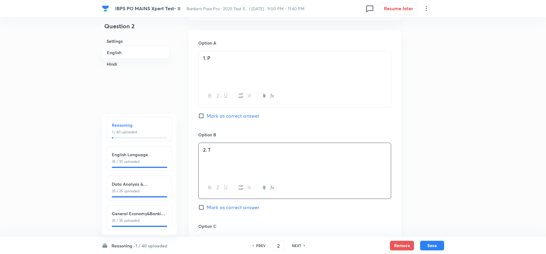
click at [216, 238] on p at bounding box center [294, 241] width 183 height 7
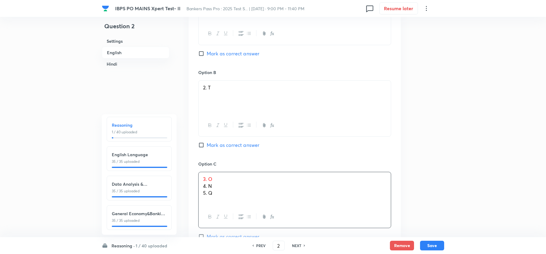
scroll to position [522, 0]
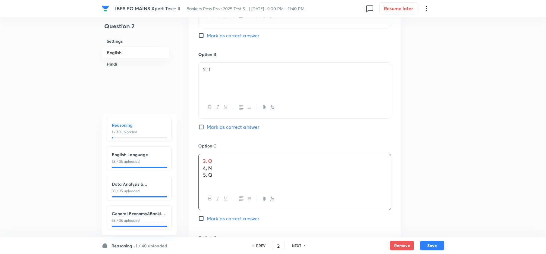
drag, startPoint x: 202, startPoint y: 163, endPoint x: 265, endPoint y: 194, distance: 70.1
click at [245, 189] on div "3. O 4. N 5. Q" at bounding box center [294, 182] width 193 height 56
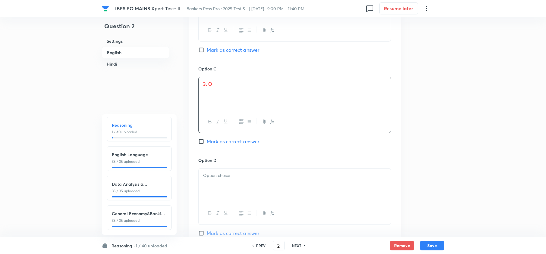
scroll to position [603, 0]
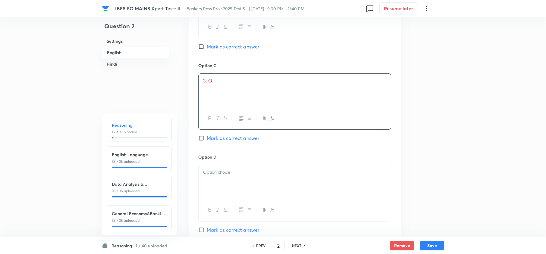
click at [198, 165] on div at bounding box center [294, 193] width 193 height 56
click at [207, 178] on div at bounding box center [295, 182] width 192 height 34
click at [207, 177] on div at bounding box center [295, 182] width 192 height 34
drag, startPoint x: 201, startPoint y: 175, endPoint x: 234, endPoint y: 181, distance: 33.2
click at [234, 181] on div "4. N 5. Q" at bounding box center [295, 182] width 192 height 34
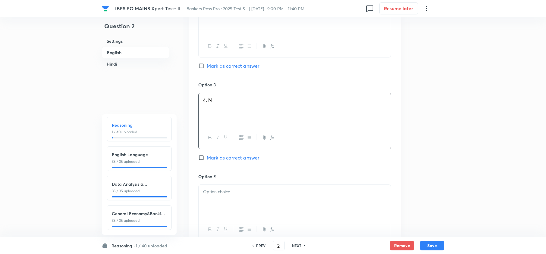
scroll to position [683, 0]
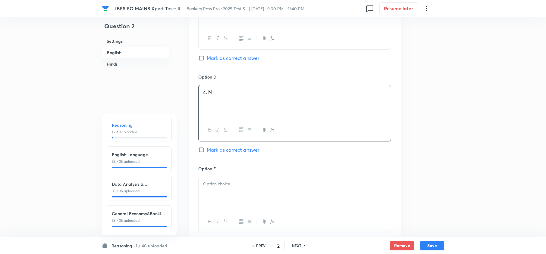
click at [221, 196] on div at bounding box center [295, 194] width 192 height 34
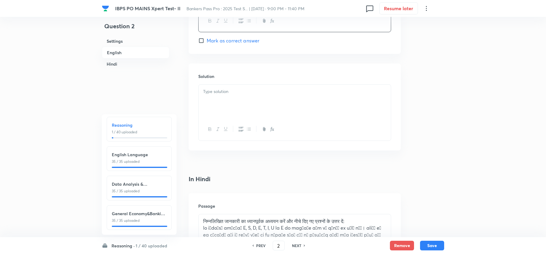
drag, startPoint x: 212, startPoint y: 87, endPoint x: 214, endPoint y: 159, distance: 72.3
click at [212, 88] on p at bounding box center [294, 91] width 183 height 7
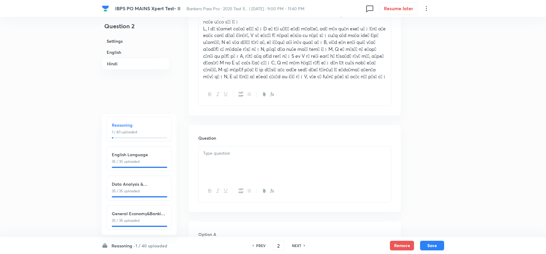
scroll to position [1125, 0]
drag, startPoint x: 227, startPoint y: 145, endPoint x: 230, endPoint y: 146, distance: 3.1
click at [227, 150] on p at bounding box center [294, 153] width 183 height 7
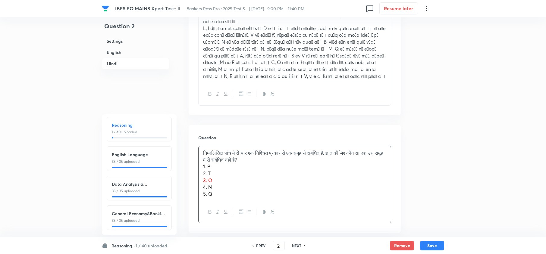
drag, startPoint x: 203, startPoint y: 157, endPoint x: 235, endPoint y: 207, distance: 59.0
click at [233, 206] on div "निम्नलिखित पांच में से चार एक निश्चित प्रकार से एक समूह से संबंधित हैं, ज्ञात क…" at bounding box center [294, 185] width 193 height 78
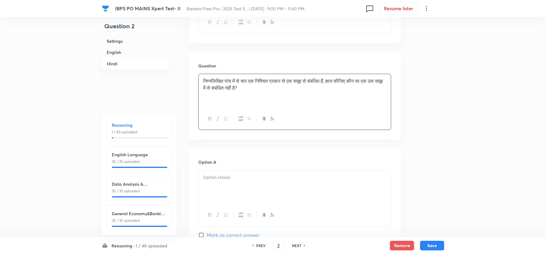
scroll to position [1205, 0]
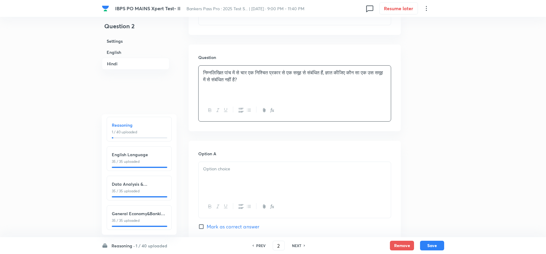
click at [209, 166] on p at bounding box center [294, 169] width 183 height 7
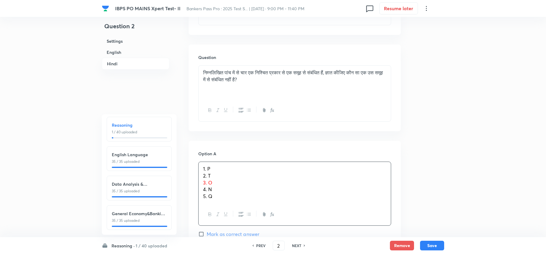
drag, startPoint x: 201, startPoint y: 165, endPoint x: 259, endPoint y: 220, distance: 80.1
click at [259, 220] on div "Option A 1. P 2. T 3. O 4. N 5. Q Mark as correct answer" at bounding box center [294, 200] width 193 height 99
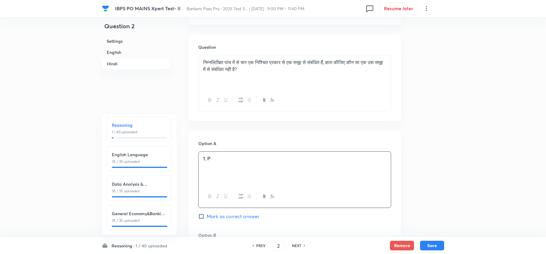
scroll to position [1245, 0]
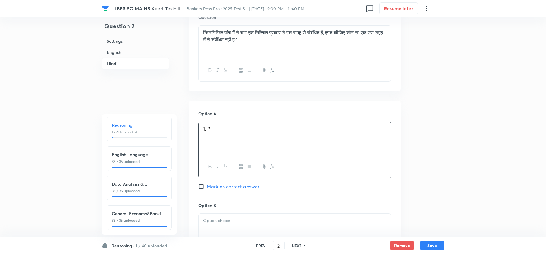
click at [206, 218] on p at bounding box center [294, 221] width 183 height 7
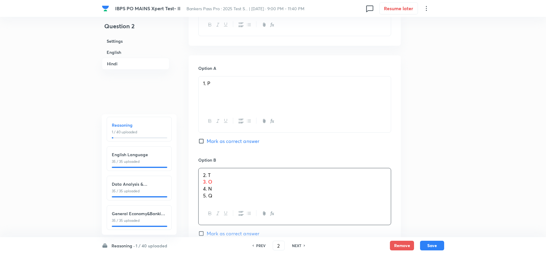
drag, startPoint x: 232, startPoint y: 246, endPoint x: 247, endPoint y: 253, distance: 16.8
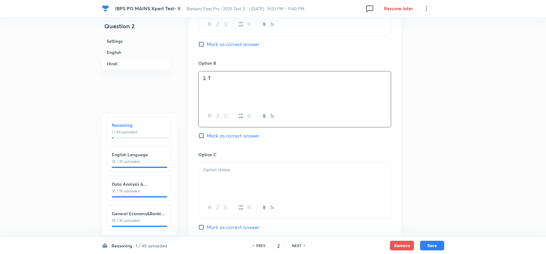
drag, startPoint x: 204, startPoint y: 186, endPoint x: 207, endPoint y: 174, distance: 12.4
click at [205, 181] on div at bounding box center [295, 180] width 192 height 34
drag, startPoint x: 224, startPoint y: 180, endPoint x: 190, endPoint y: 165, distance: 36.8
click at [190, 165] on div "Option A 1. P Mark as correct answer Option B 2. T Mark as correct answer Optio…" at bounding box center [295, 191] width 212 height 466
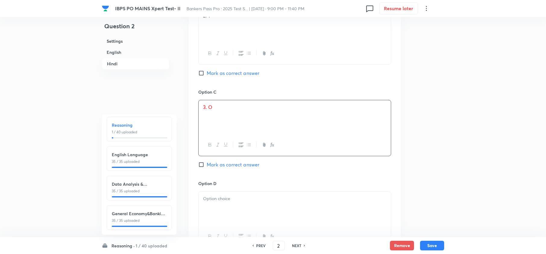
scroll to position [1468, 0]
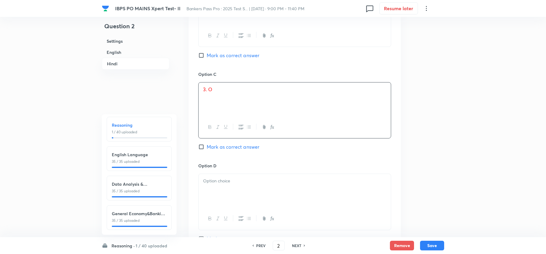
click at [211, 198] on div at bounding box center [295, 191] width 192 height 34
drag, startPoint x: 216, startPoint y: 187, endPoint x: 210, endPoint y: 157, distance: 30.3
click at [199, 175] on div "4. N 5. Q" at bounding box center [295, 191] width 192 height 34
click at [219, 130] on div "Option C 3. O Mark as correct answer" at bounding box center [294, 117] width 193 height 92
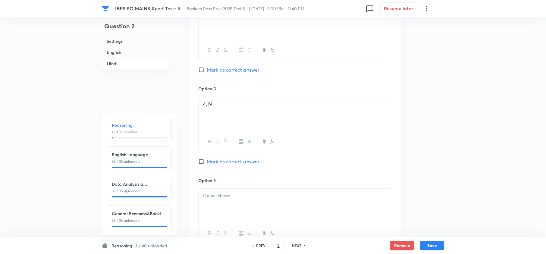
scroll to position [1549, 0]
click at [218, 187] on div at bounding box center [295, 203] width 192 height 34
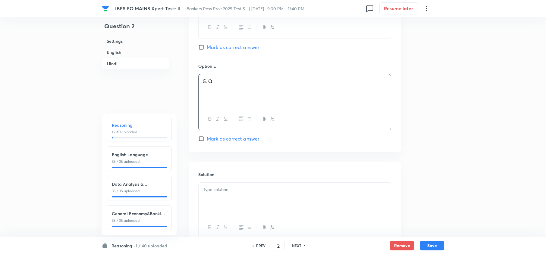
scroll to position [1669, 0]
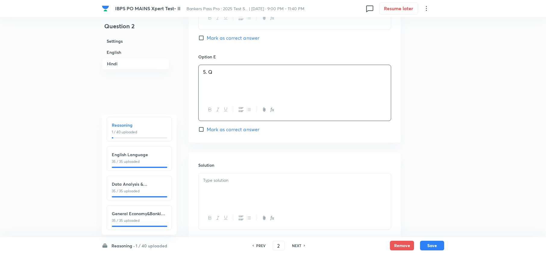
click at [223, 190] on div at bounding box center [295, 191] width 192 height 34
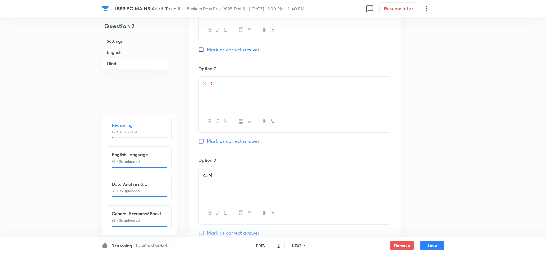
scroll to position [1468, 0]
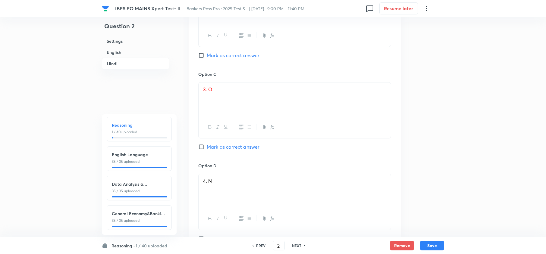
click at [231, 142] on div "Option C 3. O Mark as correct answer" at bounding box center [294, 117] width 193 height 92
click at [231, 143] on span "Mark as correct answer" at bounding box center [233, 146] width 53 height 7
click at [207, 144] on input "Mark as correct answer" at bounding box center [202, 147] width 8 height 6
checkbox input "true"
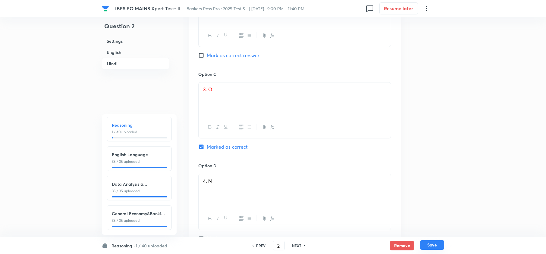
click at [424, 243] on button "Save" at bounding box center [432, 245] width 24 height 10
type input "3"
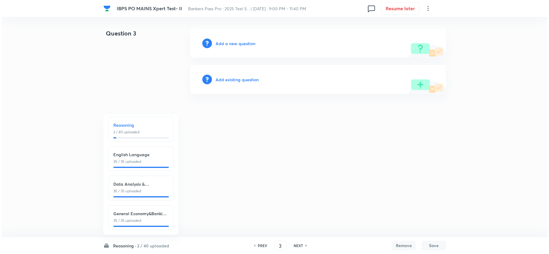
scroll to position [0, 0]
click at [5, 123] on html "IBPS PO MAINS Xpert Test- II Bankers Pass Pro : 2025 Test S... | Sep 5, 2025 · …" at bounding box center [274, 61] width 549 height 123
click at [235, 42] on h6 "Add a new question" at bounding box center [235, 43] width 40 height 6
click at [235, 42] on h6 "Choose a question type" at bounding box center [238, 43] width 46 height 6
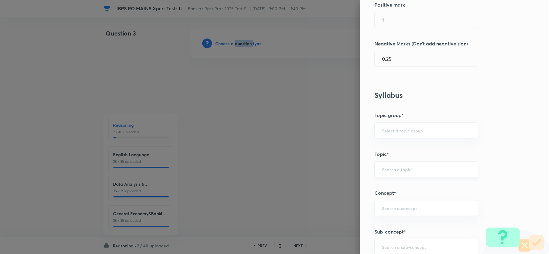
scroll to position [201, 0]
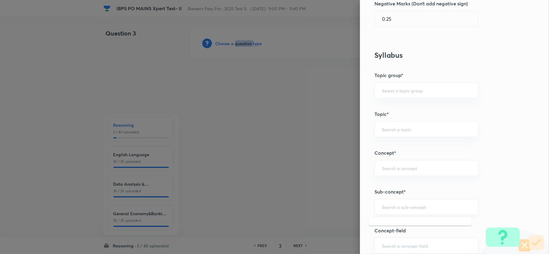
click at [418, 210] on input "text" at bounding box center [426, 207] width 89 height 6
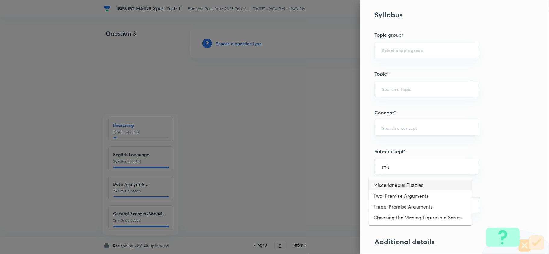
click at [400, 188] on li "Miscellaneous Puzzles" at bounding box center [420, 185] width 103 height 11
type input "Miscellaneous Puzzles"
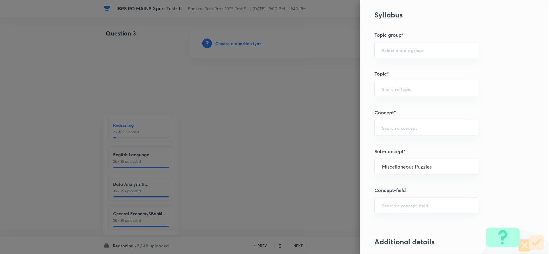
type input "Reasoning"
type input "Verbal Reasoning"
type input "Puzzle and Seating Arrangement"
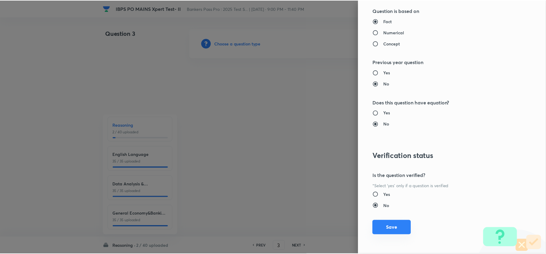
scroll to position [568, 0]
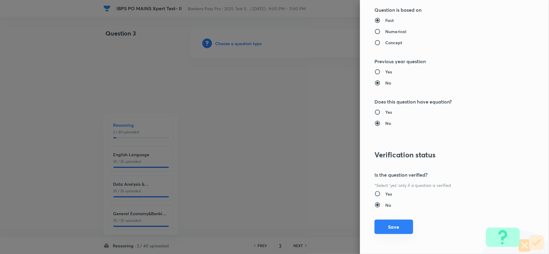
click at [388, 229] on button "Save" at bounding box center [393, 227] width 39 height 14
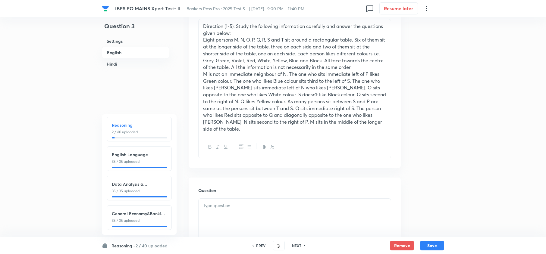
scroll to position [241, 0]
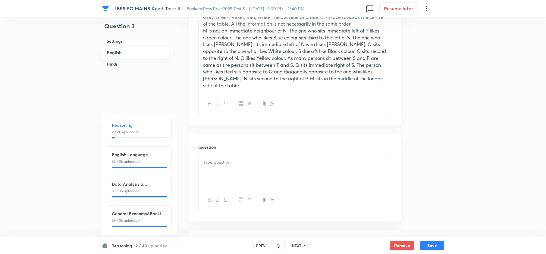
click at [209, 174] on div at bounding box center [295, 172] width 192 height 34
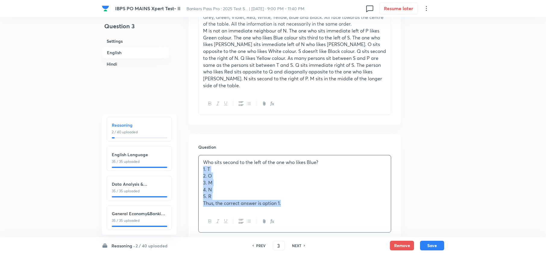
drag, startPoint x: 202, startPoint y: 163, endPoint x: 307, endPoint y: 208, distance: 114.5
click at [307, 208] on div "Who sits second to the left of the one who likes Blue? 1. T 2. O 3. M 4. N 5. R…" at bounding box center [294, 194] width 193 height 78
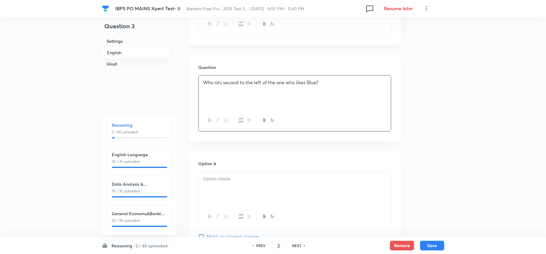
scroll to position [321, 0]
click at [212, 190] on div at bounding box center [295, 189] width 192 height 34
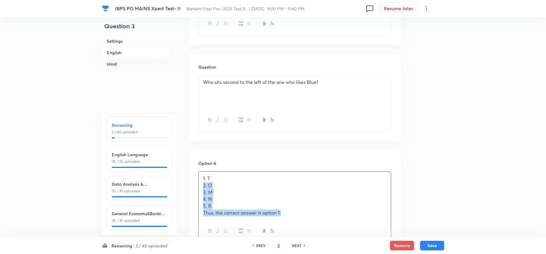
drag, startPoint x: 202, startPoint y: 180, endPoint x: 312, endPoint y: 222, distance: 118.0
click at [312, 222] on div "1. T 2. O 3. M 4. N 5. R Thus, the correct answer is option 1." at bounding box center [294, 206] width 193 height 71
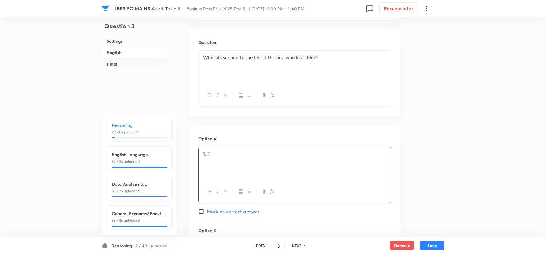
scroll to position [402, 0]
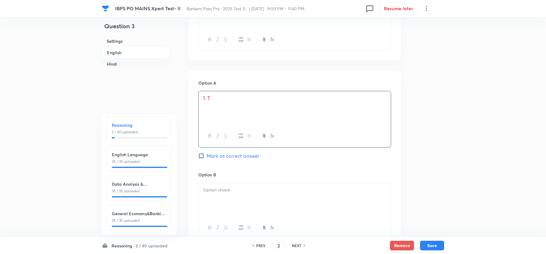
click at [222, 199] on div at bounding box center [295, 200] width 192 height 34
drag, startPoint x: 211, startPoint y: 194, endPoint x: 309, endPoint y: 230, distance: 104.6
click at [309, 230] on div "2. O 3. M 4. N 5. R Thus, the correct answer is option 1." at bounding box center [294, 215] width 193 height 64
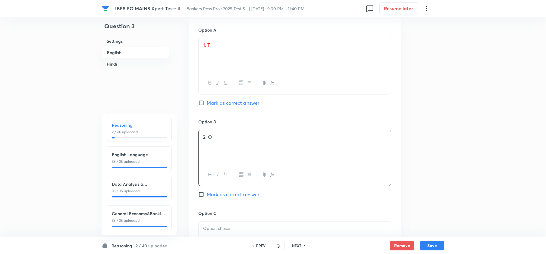
scroll to position [482, 0]
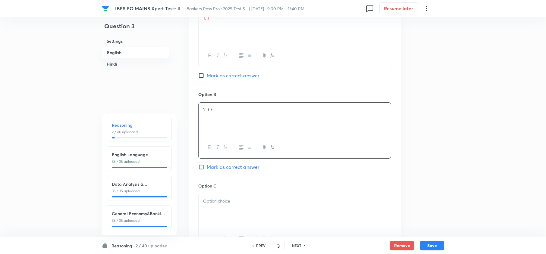
click at [220, 199] on div at bounding box center [295, 211] width 192 height 34
drag, startPoint x: 211, startPoint y: 210, endPoint x: 314, endPoint y: 227, distance: 104.0
click at [314, 227] on div "3. M 4. N 5. R Thus, the correct answer is option 1." at bounding box center [294, 222] width 193 height 57
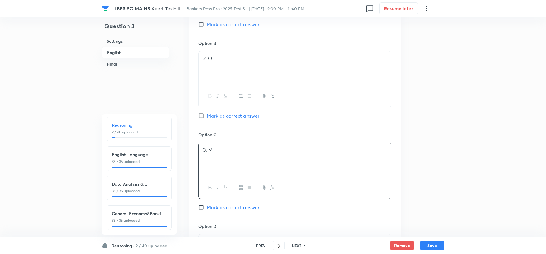
scroll to position [562, 0]
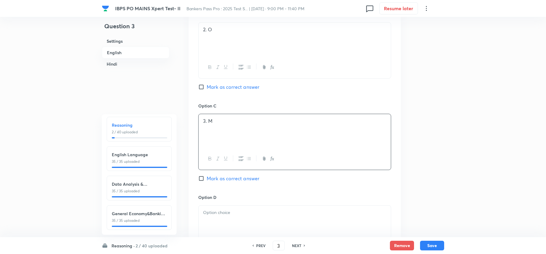
click at [211, 216] on div at bounding box center [295, 223] width 192 height 34
drag, startPoint x: 200, startPoint y: 215, endPoint x: 312, endPoint y: 239, distance: 114.0
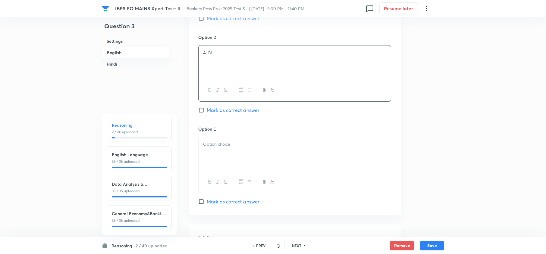
scroll to position [723, 0]
click at [215, 155] on div at bounding box center [295, 154] width 192 height 34
drag, startPoint x: 258, startPoint y: 156, endPoint x: 303, endPoint y: 163, distance: 45.4
click at [303, 163] on div "5. R Thus, the correct answer is option 1." at bounding box center [295, 154] width 192 height 34
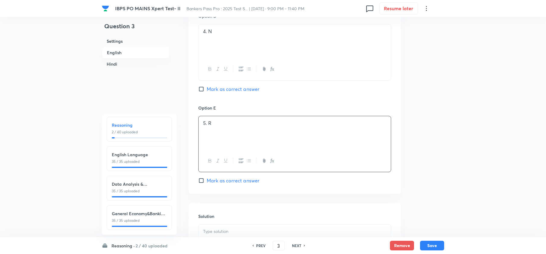
scroll to position [763, 0]
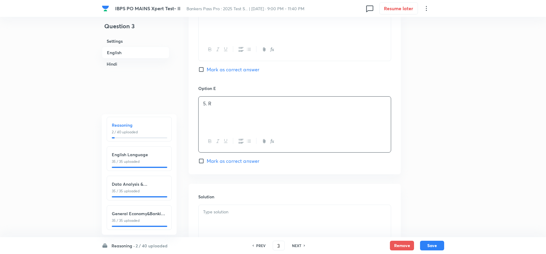
click at [223, 209] on p at bounding box center [294, 212] width 183 height 7
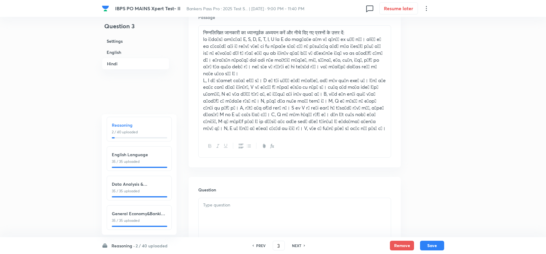
scroll to position [1085, 0]
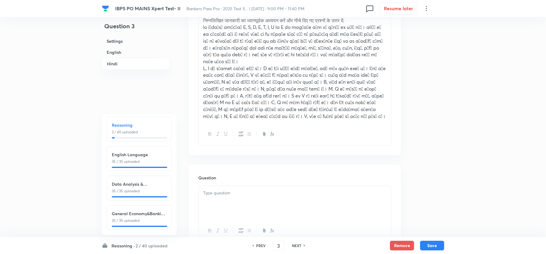
click at [206, 186] on div at bounding box center [295, 203] width 192 height 34
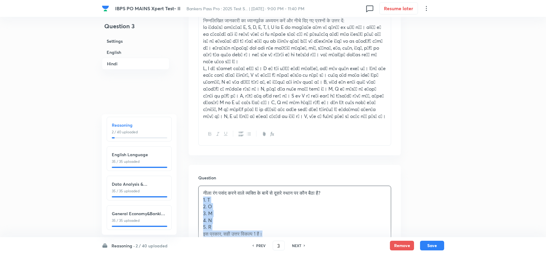
drag, startPoint x: 209, startPoint y: 202, endPoint x: 330, endPoint y: 245, distance: 128.8
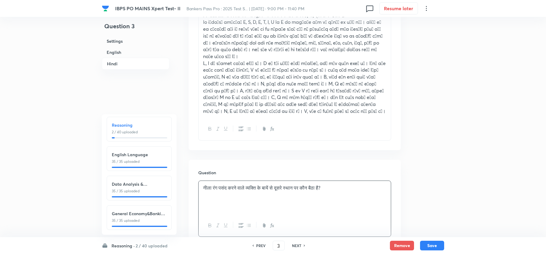
scroll to position [1165, 0]
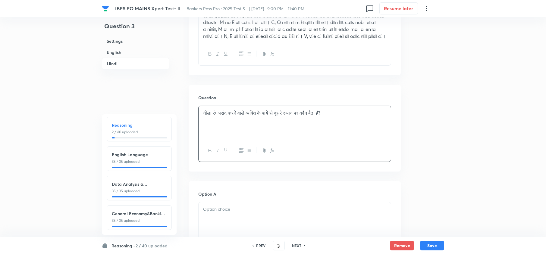
click at [221, 206] on div at bounding box center [295, 219] width 192 height 34
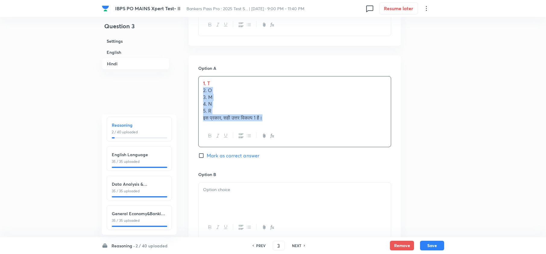
drag, startPoint x: 200, startPoint y: 204, endPoint x: 324, endPoint y: 245, distance: 130.2
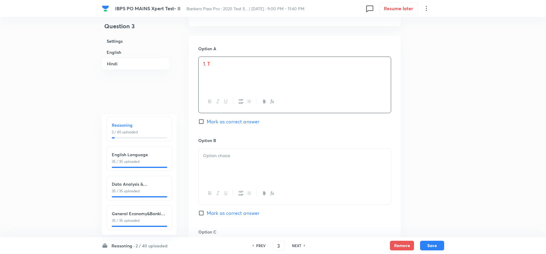
click at [215, 164] on div at bounding box center [295, 166] width 192 height 34
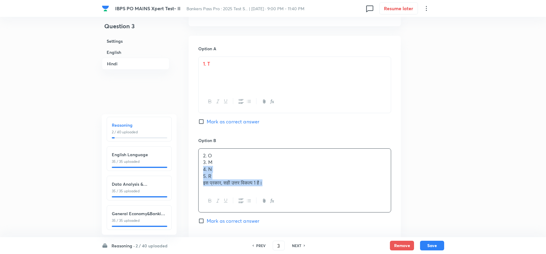
drag, startPoint x: 202, startPoint y: 156, endPoint x: 231, endPoint y: 151, distance: 29.9
click at [307, 179] on div "2. O 3. M 4. N 5. R इस प्रकार, सही उत्तर विकल्प 1 है।" at bounding box center [295, 170] width 192 height 42
drag, startPoint x: 202, startPoint y: 152, endPoint x: 294, endPoint y: 186, distance: 98.7
click at [294, 186] on div "2. O 3. M 4. N 5. R इस प्रकार, सही उत्तर विकल्प 1 है।" at bounding box center [294, 181] width 193 height 64
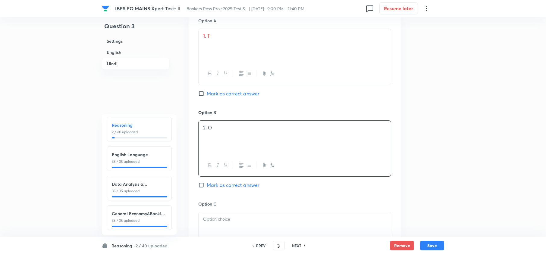
scroll to position [1351, 0]
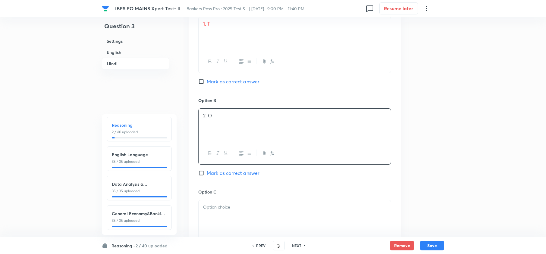
click at [210, 204] on p at bounding box center [294, 207] width 183 height 7
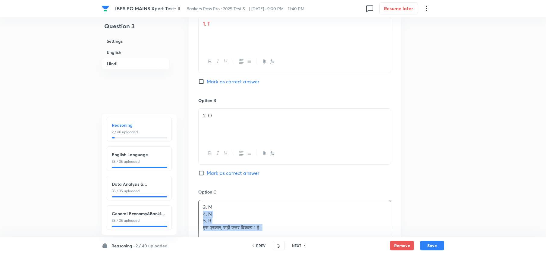
drag, startPoint x: 201, startPoint y: 204, endPoint x: 323, endPoint y: 227, distance: 124.8
click at [324, 228] on div "3. M 4. N 5. R इस प्रकार, सही उत्तर विकल्प 1 है।" at bounding box center [294, 228] width 193 height 57
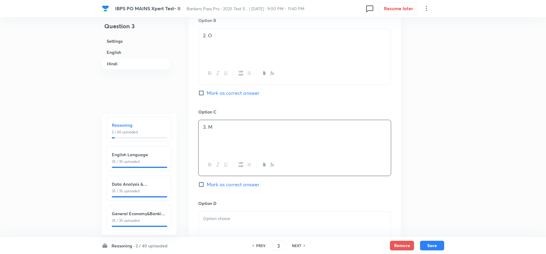
scroll to position [1431, 0]
click at [208, 217] on div at bounding box center [295, 229] width 192 height 34
drag, startPoint x: 201, startPoint y: 215, endPoint x: 292, endPoint y: 232, distance: 93.3
click at [292, 232] on div "4. N 5. R इस प्रकार, सही उत्तर विकल्प 1 है।" at bounding box center [295, 229] width 192 height 34
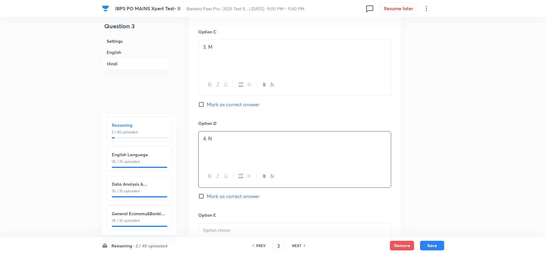
scroll to position [1511, 0]
click at [205, 226] on div at bounding box center [295, 240] width 192 height 34
drag, startPoint x: 200, startPoint y: 230, endPoint x: 309, endPoint y: 239, distance: 109.5
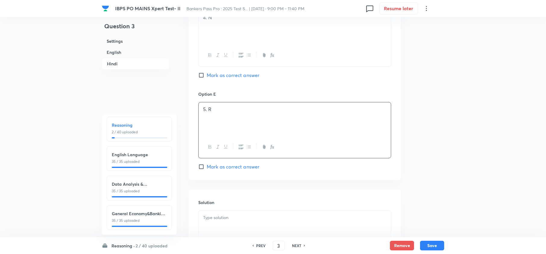
click at [221, 211] on div at bounding box center [295, 228] width 192 height 34
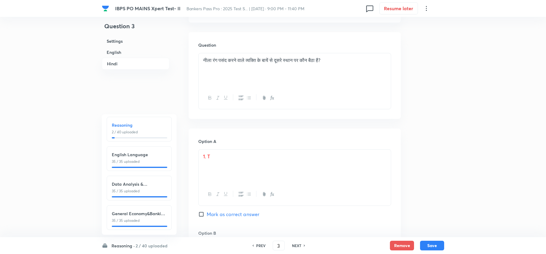
scroll to position [1216, 0]
click at [221, 212] on span "Mark as correct answer" at bounding box center [233, 215] width 53 height 7
click at [207, 213] on input "Mark as correct answer" at bounding box center [202, 216] width 8 height 6
checkbox input "true"
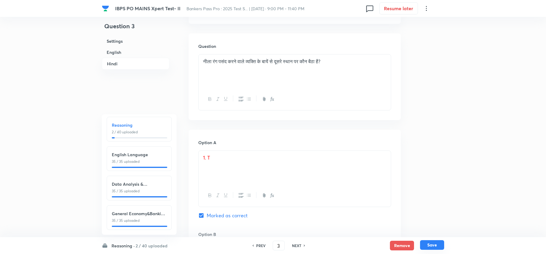
click at [436, 247] on button "Save" at bounding box center [432, 245] width 24 height 10
type input "4"
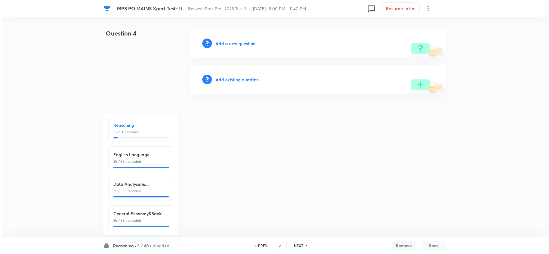
scroll to position [0, 0]
click at [233, 45] on h6 "Add a new question" at bounding box center [235, 43] width 40 height 6
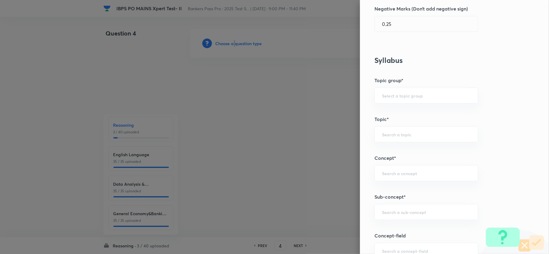
scroll to position [241, 0]
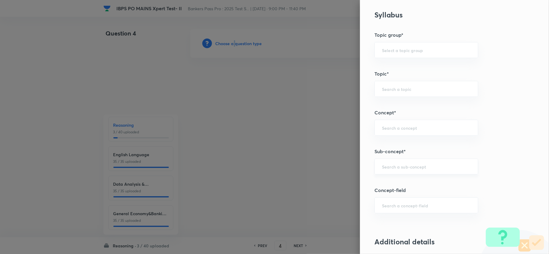
click at [401, 171] on div "​" at bounding box center [426, 167] width 104 height 16
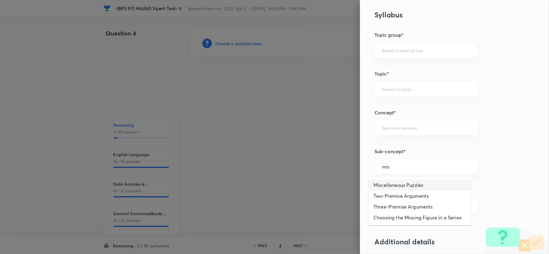
click at [389, 182] on li "Miscellaneous Puzzles" at bounding box center [420, 185] width 103 height 11
type input "Miscellaneous Puzzles"
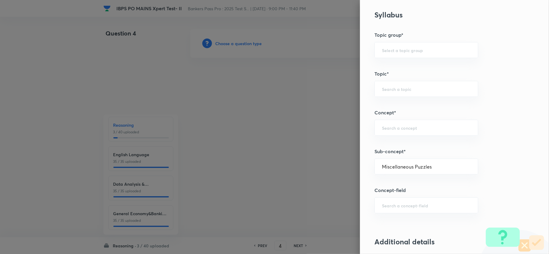
type input "Reasoning"
type input "Verbal Reasoning"
type input "Puzzle and Seating Arrangement"
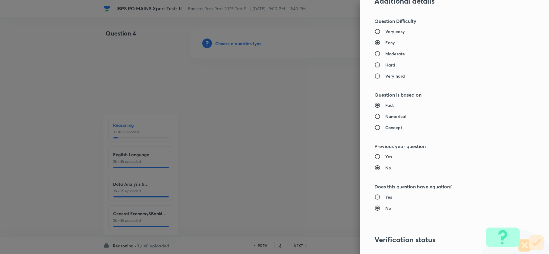
scroll to position [568, 0]
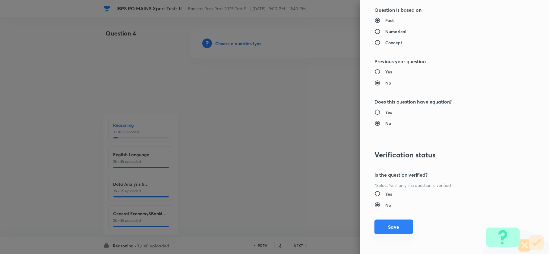
click at [390, 226] on button "Save" at bounding box center [393, 227] width 39 height 14
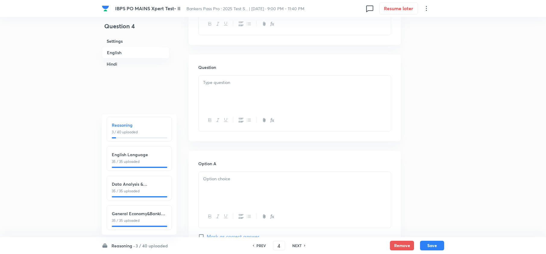
scroll to position [321, 0]
click at [211, 93] on div at bounding box center [295, 92] width 192 height 34
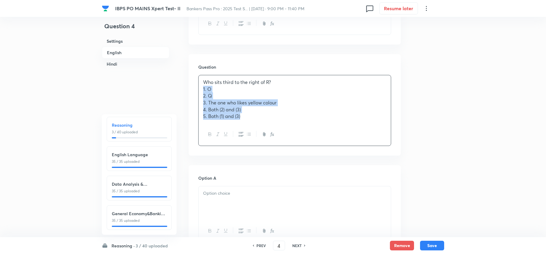
drag, startPoint x: 202, startPoint y: 84, endPoint x: 277, endPoint y: 139, distance: 92.2
click at [277, 139] on div "Who sits third to the right of R? 1. O 2. Q 3. The one who likes yellow colour …" at bounding box center [294, 110] width 193 height 71
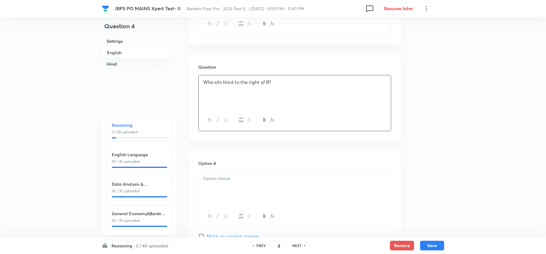
click at [208, 180] on div at bounding box center [295, 189] width 192 height 34
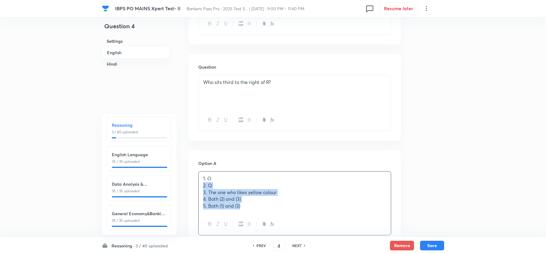
drag, startPoint x: 201, startPoint y: 183, endPoint x: 269, endPoint y: 215, distance: 74.9
click at [255, 214] on div "1. O 2. Q 3. The one who likes yellow colour 4. Both (2) and (3) 5. Both (1) an…" at bounding box center [294, 203] width 193 height 64
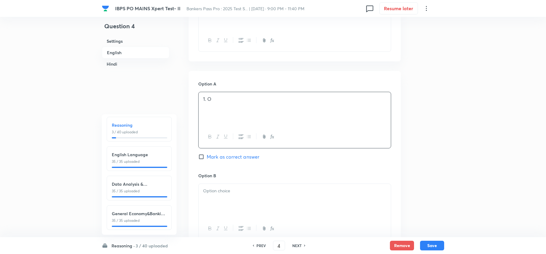
scroll to position [402, 0]
click at [212, 198] on div at bounding box center [295, 200] width 192 height 34
drag, startPoint x: 206, startPoint y: 197, endPoint x: 291, endPoint y: 227, distance: 90.8
click at [291, 227] on div "2. Q 3. The one who likes yellow colour 4. Both (2) and (3) 5. Both (1) and (3)" at bounding box center [294, 211] width 193 height 57
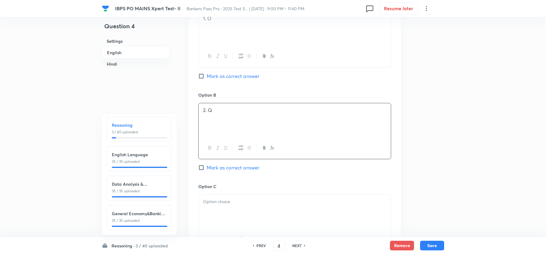
scroll to position [482, 0]
click at [211, 208] on div at bounding box center [295, 211] width 192 height 34
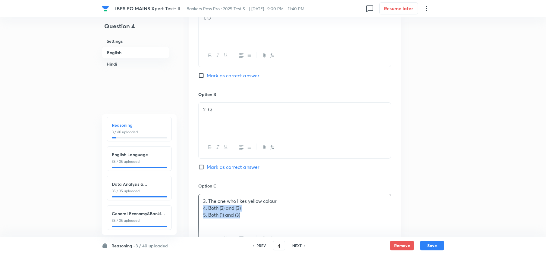
drag, startPoint x: 204, startPoint y: 203, endPoint x: 282, endPoint y: 219, distance: 79.6
click at [296, 224] on div "3. The one who likes yellow colour 4. Both (2) and (3) 5. Both (1) and (3)" at bounding box center [294, 222] width 193 height 56
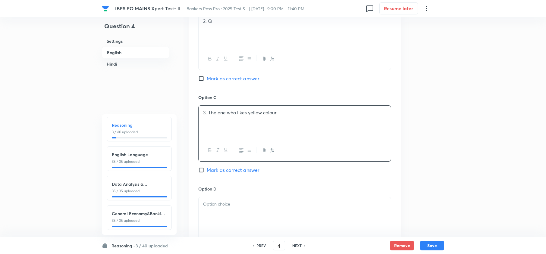
scroll to position [603, 0]
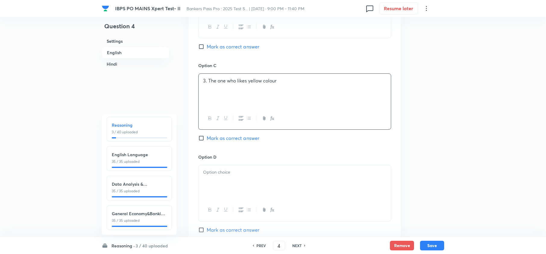
click at [205, 208] on div at bounding box center [295, 210] width 192 height 22
click at [205, 174] on div at bounding box center [295, 182] width 192 height 34
drag, startPoint x: 201, startPoint y: 174, endPoint x: 260, endPoint y: 197, distance: 62.8
click at [271, 183] on div "4. Both (2) and (3) 5. Both (1) and (3)" at bounding box center [295, 182] width 192 height 34
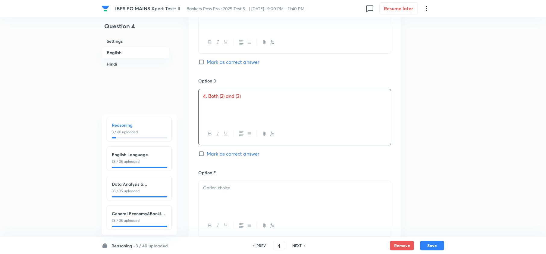
scroll to position [683, 0]
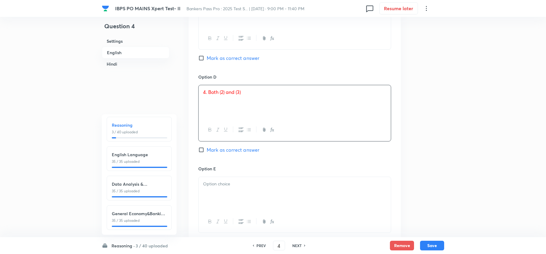
click at [213, 194] on div at bounding box center [295, 194] width 192 height 34
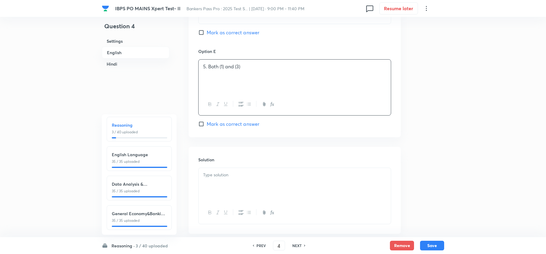
scroll to position [803, 0]
click at [229, 176] on div at bounding box center [295, 182] width 192 height 34
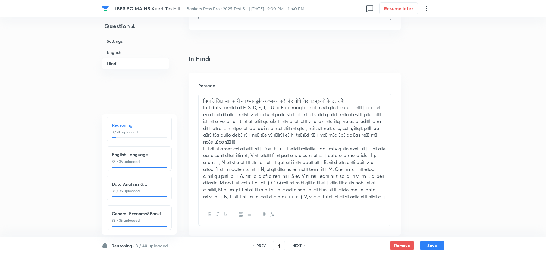
scroll to position [1125, 0]
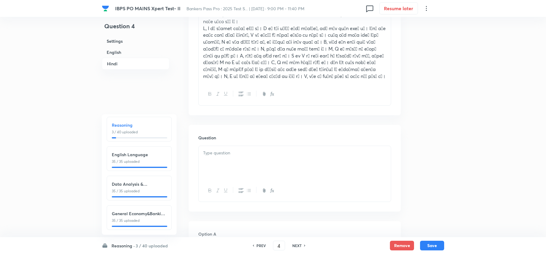
click at [208, 152] on div at bounding box center [295, 163] width 192 height 34
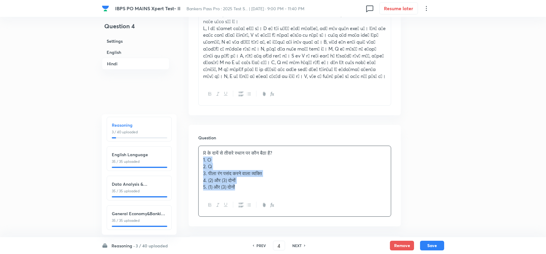
drag, startPoint x: 203, startPoint y: 150, endPoint x: 272, endPoint y: 208, distance: 89.9
click at [272, 208] on div "Question R के दायें से तीसरे स्थान पर कौन बैठा है? 1. O 2. Q 3. पीला रंग पसंद क…" at bounding box center [295, 176] width 212 height 102
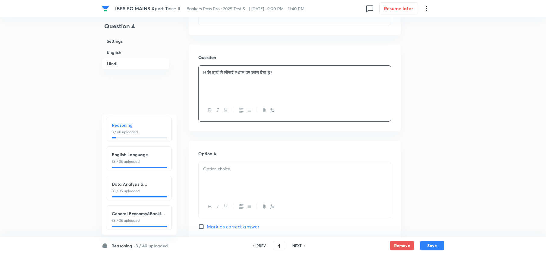
click at [209, 172] on div at bounding box center [295, 179] width 192 height 34
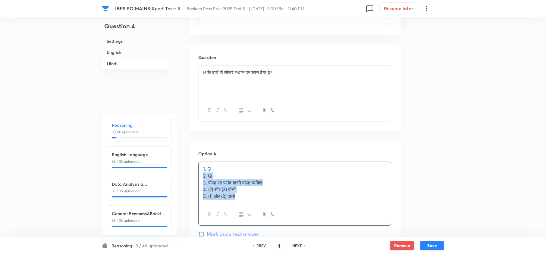
drag, startPoint x: 199, startPoint y: 168, endPoint x: 239, endPoint y: 200, distance: 50.8
click at [274, 190] on div "1. O 2. Q 3. पीला रंग पसंद करने वाला व्यक्ति 4. (2) और (3) दोनों 5. (1) और (3) …" at bounding box center [295, 183] width 192 height 42
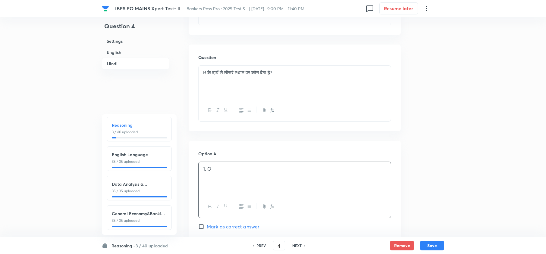
scroll to position [1285, 0]
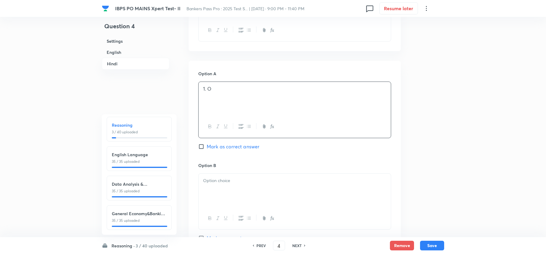
click at [207, 180] on div at bounding box center [295, 191] width 192 height 34
drag, startPoint x: 202, startPoint y: 177, endPoint x: 288, endPoint y: 211, distance: 92.6
click at [288, 211] on div "2. Q 3. पीला रंग पसंद करने वाला व्यक्ति 4. (2) और (3) दोनों 5. (1) और (3) दोनों" at bounding box center [294, 202] width 193 height 57
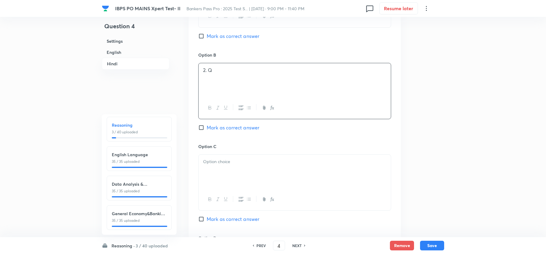
scroll to position [1406, 0]
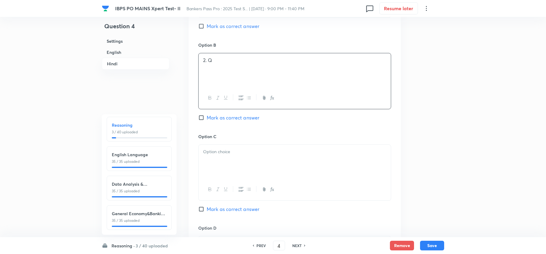
click at [217, 149] on p at bounding box center [294, 152] width 183 height 7
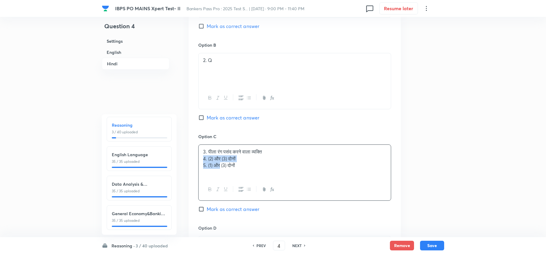
drag, startPoint x: 202, startPoint y: 150, endPoint x: 320, endPoint y: 189, distance: 123.4
click at [326, 186] on div "3. पीला रंग पसंद करने वाला व्यक्ति 4. (2) और (3) दोनों 5. (1) और (3) दोनों" at bounding box center [294, 173] width 193 height 56
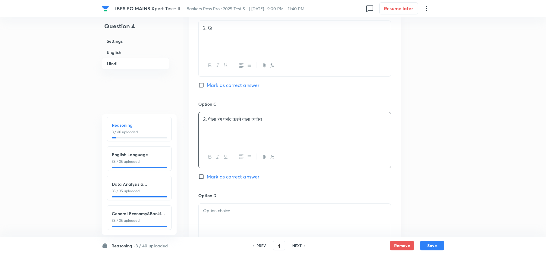
scroll to position [1486, 0]
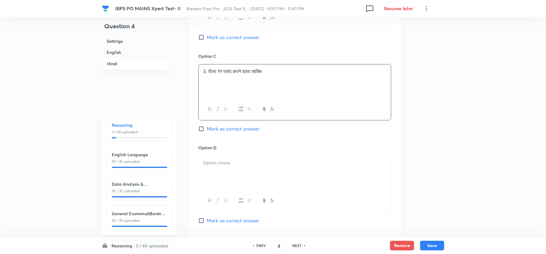
click at [219, 160] on p at bounding box center [294, 163] width 183 height 7
drag, startPoint x: 202, startPoint y: 159, endPoint x: 338, endPoint y: 183, distance: 137.3
click at [338, 181] on div "4. (2) और (3) दोनों 5. (1) और (3) दोनों" at bounding box center [294, 184] width 193 height 56
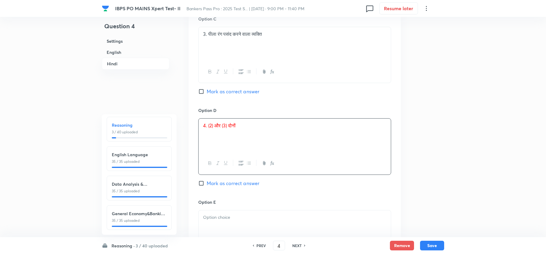
scroll to position [1607, 0]
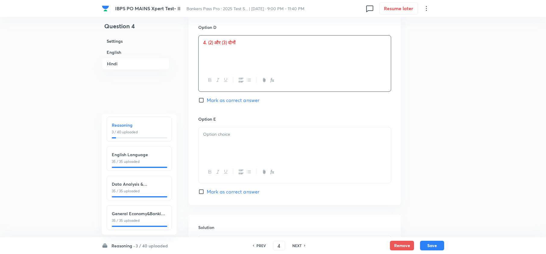
click at [227, 135] on div at bounding box center [295, 144] width 192 height 34
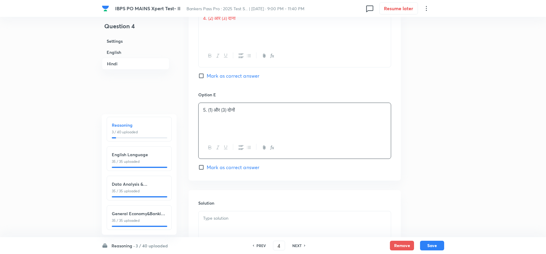
scroll to position [1699, 0]
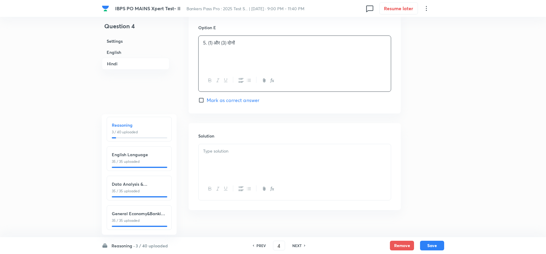
drag, startPoint x: 227, startPoint y: 158, endPoint x: 231, endPoint y: 158, distance: 3.4
click at [228, 158] on div at bounding box center [295, 161] width 192 height 34
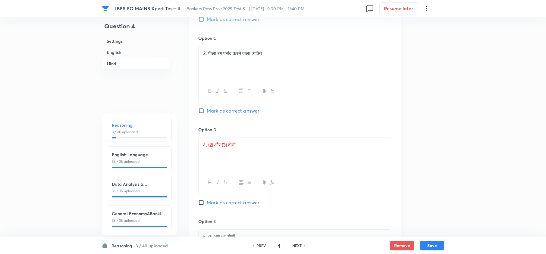
scroll to position [1498, 0]
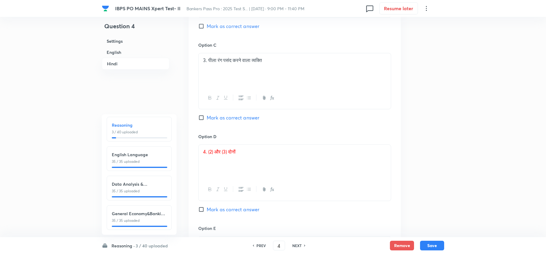
drag, startPoint x: 218, startPoint y: 200, endPoint x: 251, endPoint y: 204, distance: 33.1
click at [218, 206] on span "Mark as correct answer" at bounding box center [233, 209] width 53 height 7
click at [207, 207] on input "Mark as correct answer" at bounding box center [202, 210] width 8 height 6
checkbox input "true"
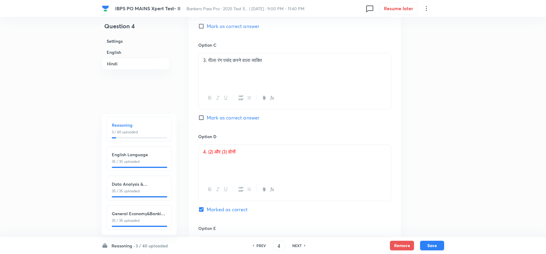
drag, startPoint x: 427, startPoint y: 249, endPoint x: 379, endPoint y: 253, distance: 48.1
click at [425, 249] on button "Save" at bounding box center [432, 246] width 24 height 10
type input "5"
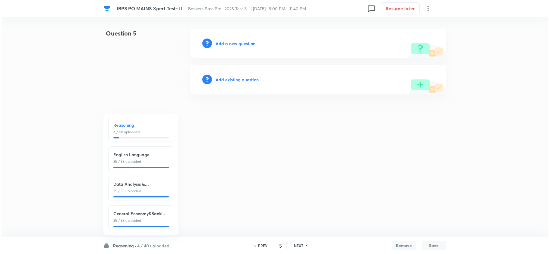
scroll to position [0, 0]
click at [238, 46] on h6 "Add a new question" at bounding box center [235, 43] width 40 height 6
click at [238, 46] on div "Choose a question type" at bounding box center [318, 43] width 256 height 29
click at [239, 48] on div "Choose a question type" at bounding box center [318, 43] width 256 height 29
click at [236, 41] on h6 "Choose a question type" at bounding box center [238, 43] width 46 height 6
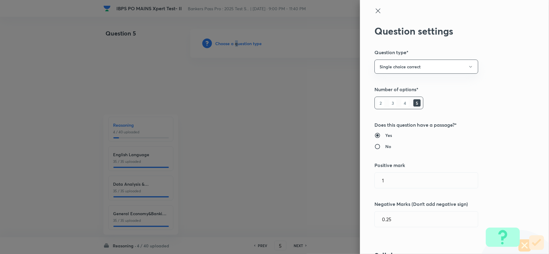
scroll to position [241, 0]
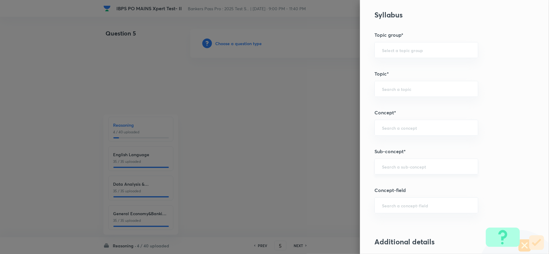
click at [407, 165] on input "text" at bounding box center [426, 167] width 89 height 6
click at [413, 184] on li "Miscellaneous Puzzles" at bounding box center [420, 185] width 103 height 11
type input "Miscellaneous Puzzles"
type input "Reasoning"
type input "Verbal Reasoning"
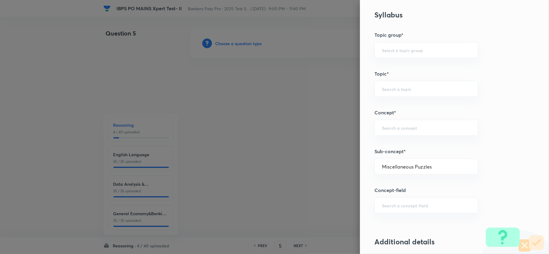
type input "Puzzle and Seating Arrangement"
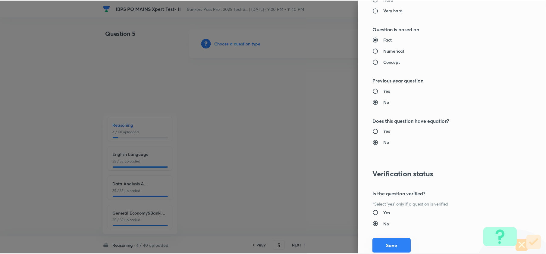
scroll to position [568, 0]
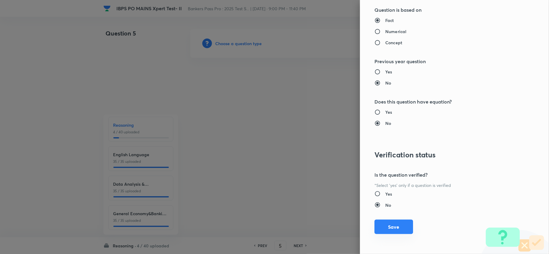
click at [397, 235] on div "Question settings Question type* Single choice correct Number of options* 2 3 4…" at bounding box center [454, 127] width 189 height 254
click at [389, 228] on button "Save" at bounding box center [393, 227] width 39 height 14
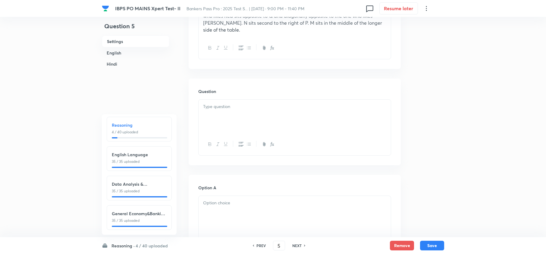
scroll to position [321, 0]
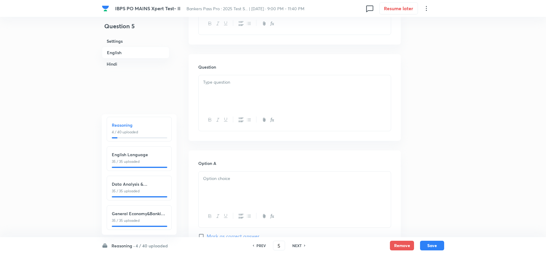
click at [202, 66] on div "Question" at bounding box center [295, 97] width 212 height 87
click at [204, 79] on p at bounding box center [294, 82] width 183 height 7
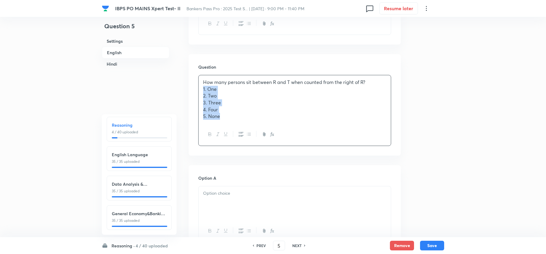
drag, startPoint x: 201, startPoint y: 83, endPoint x: 255, endPoint y: 147, distance: 84.5
click at [254, 124] on div "How many persons sit between R and T when counted from the right of R? 1. One 2…" at bounding box center [294, 110] width 193 height 71
click at [208, 184] on div at bounding box center [295, 189] width 192 height 34
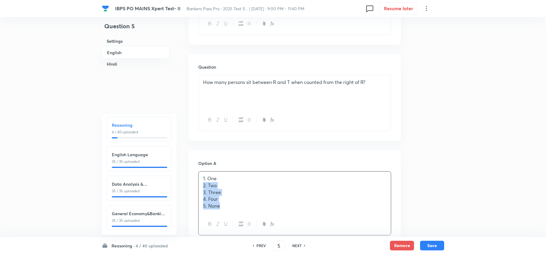
drag, startPoint x: 199, startPoint y: 181, endPoint x: 266, endPoint y: 226, distance: 80.5
click at [268, 225] on div "1. One 2. Two 3. Three 4. Four 5. None" at bounding box center [294, 203] width 193 height 64
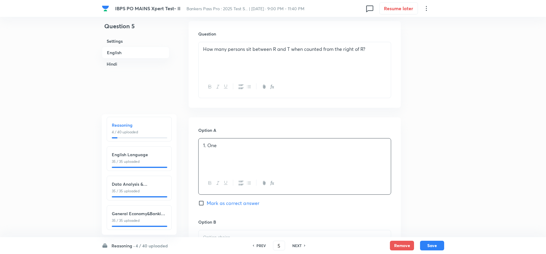
scroll to position [402, 0]
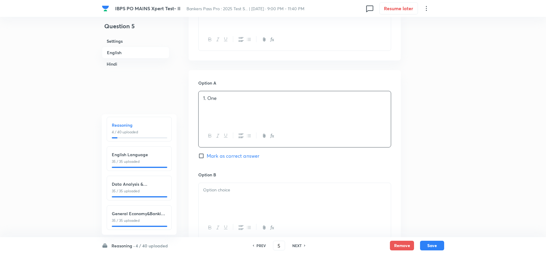
drag, startPoint x: 206, startPoint y: 198, endPoint x: 202, endPoint y: 193, distance: 6.2
click at [206, 198] on div at bounding box center [295, 200] width 192 height 34
drag, startPoint x: 199, startPoint y: 190, endPoint x: 263, endPoint y: 223, distance: 71.8
click at [263, 223] on div "2. Two 3. Three 4. Four 5. None" at bounding box center [294, 211] width 193 height 57
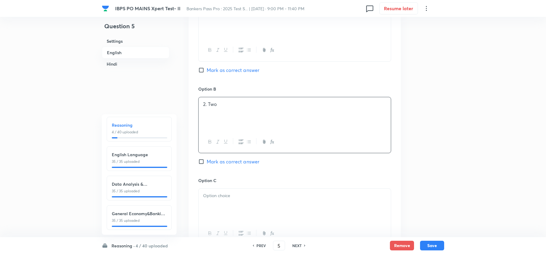
scroll to position [522, 0]
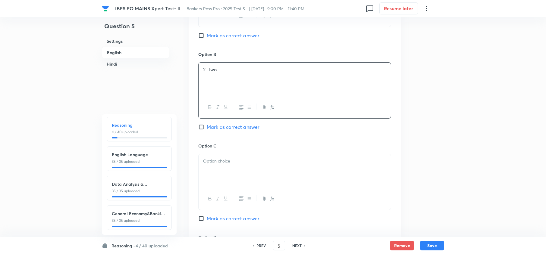
drag, startPoint x: 213, startPoint y: 198, endPoint x: 209, endPoint y: 173, distance: 25.4
click at [212, 190] on div at bounding box center [295, 199] width 192 height 22
click at [207, 168] on div at bounding box center [295, 171] width 192 height 34
drag, startPoint x: 218, startPoint y: 169, endPoint x: 269, endPoint y: 200, distance: 60.3
click at [288, 189] on div "3. Three 4. Four 5. None" at bounding box center [294, 182] width 193 height 56
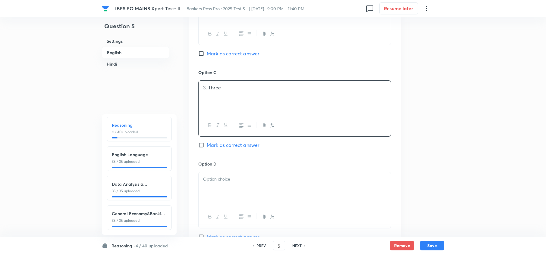
scroll to position [603, 0]
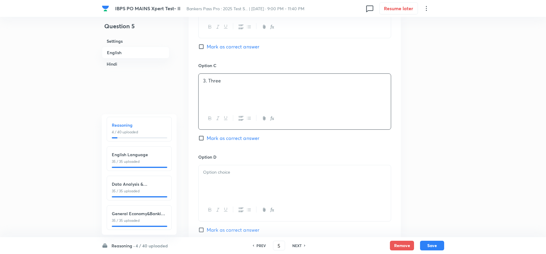
click at [226, 187] on div at bounding box center [295, 182] width 192 height 34
drag, startPoint x: 202, startPoint y: 175, endPoint x: 262, endPoint y: 186, distance: 60.6
click at [262, 186] on div "4. Four 5. None" at bounding box center [295, 182] width 192 height 34
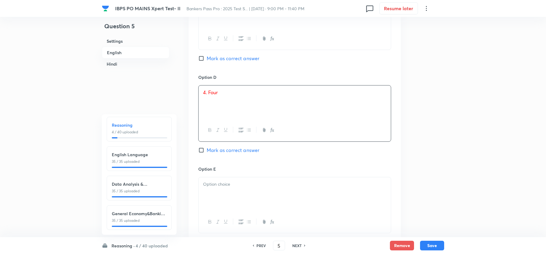
scroll to position [683, 0]
click at [206, 183] on div at bounding box center [295, 194] width 192 height 34
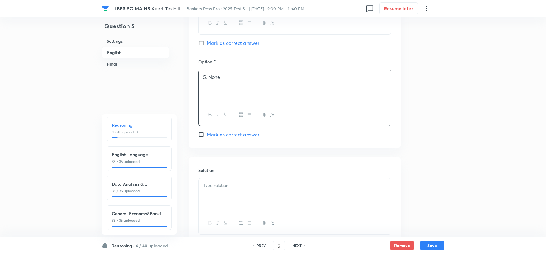
scroll to position [844, 0]
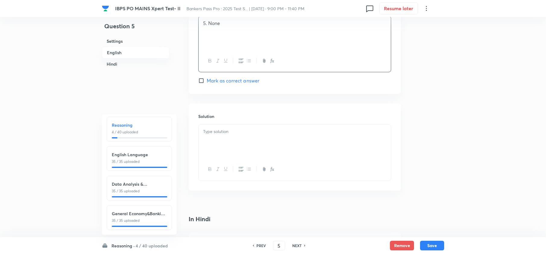
click at [213, 134] on div at bounding box center [295, 142] width 192 height 34
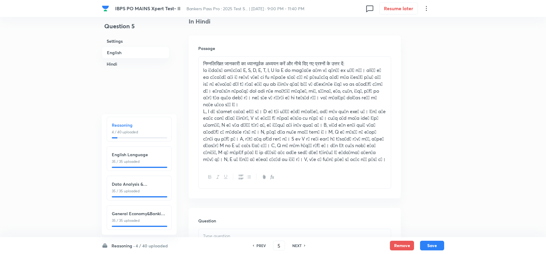
scroll to position [1044, 0]
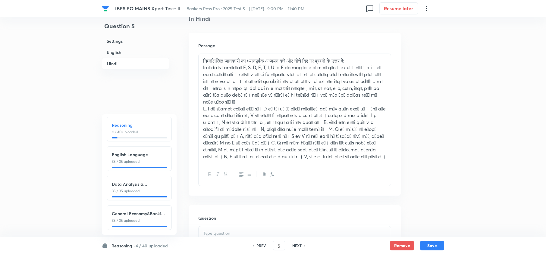
click at [215, 230] on p at bounding box center [294, 233] width 183 height 7
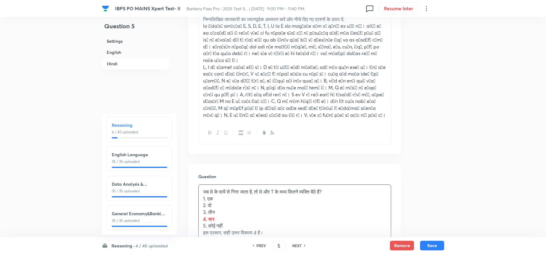
scroll to position [1125, 0]
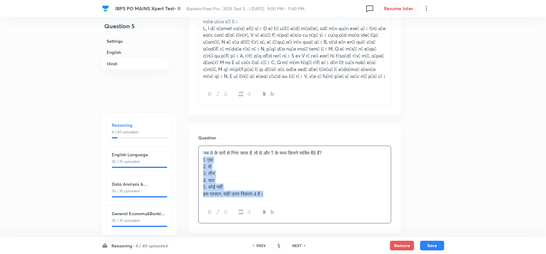
drag, startPoint x: 205, startPoint y: 151, endPoint x: 312, endPoint y: 218, distance: 126.3
click at [314, 216] on div "Question जब R के दायें से गिना जाता है, तो R और T के मध्य कितने व्यक्ति बैठे है…" at bounding box center [295, 179] width 212 height 108
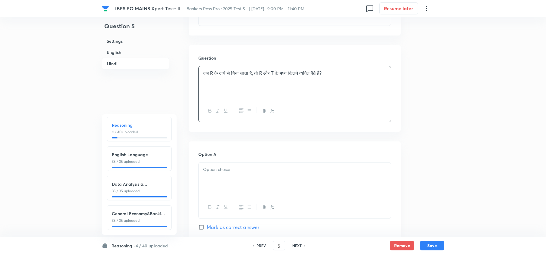
scroll to position [1205, 0]
click at [209, 171] on div at bounding box center [295, 179] width 192 height 34
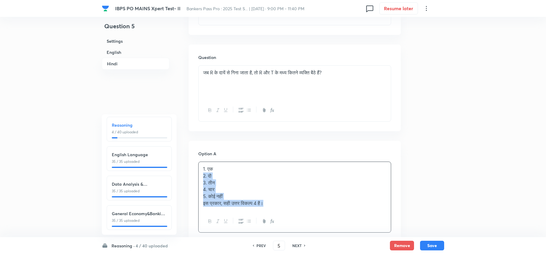
drag, startPoint x: 201, startPoint y: 166, endPoint x: 330, endPoint y: 227, distance: 142.6
click at [352, 225] on div "Option A 1. एक 2. दो 3. तीन 4. चार 5. कोई नहीं इस प्रकार, सही उत्तर विकल्प 4 है…" at bounding box center [294, 204] width 193 height 106
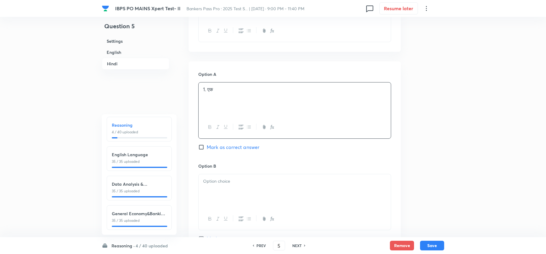
scroll to position [1285, 0]
click at [217, 180] on div at bounding box center [295, 191] width 192 height 34
drag, startPoint x: 202, startPoint y: 177, endPoint x: 375, endPoint y: 226, distance: 179.6
click at [374, 226] on div "2. दो 3. तीन 4. चार 5. कोई नहीं इस प्रकार, सही उत्तर विकल्प 4 है।" at bounding box center [294, 206] width 193 height 64
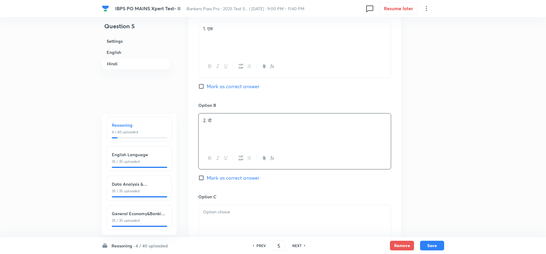
scroll to position [1366, 0]
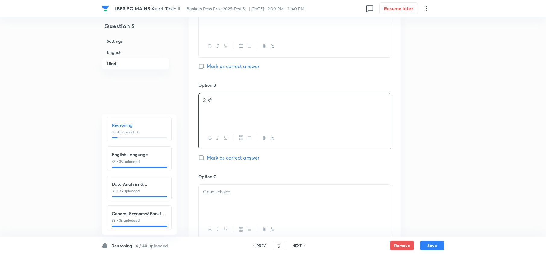
click at [218, 187] on div at bounding box center [295, 202] width 192 height 34
click at [198, 192] on div "Option A 1. एक Mark as correct answer Option B 2. दो Mark as correct answer Opt…" at bounding box center [295, 213] width 212 height 467
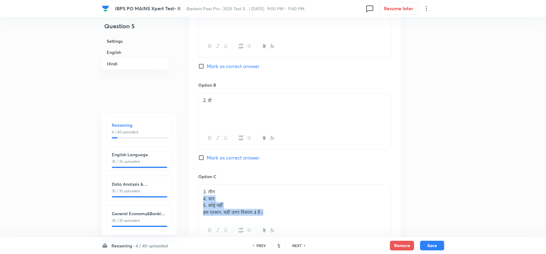
drag, startPoint x: 202, startPoint y: 190, endPoint x: 325, endPoint y: 228, distance: 128.8
click at [323, 228] on div "3. तीन 4. चार 5. कोई नहीं इस प्रकार, सही उत्तर विकल्प 4 है।" at bounding box center [294, 213] width 193 height 57
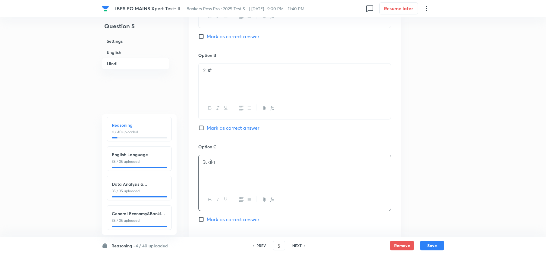
scroll to position [1486, 0]
click at [212, 160] on p at bounding box center [294, 163] width 183 height 7
drag, startPoint x: 206, startPoint y: 164, endPoint x: 314, endPoint y: 182, distance: 109.7
click at [313, 182] on div "4. चार 5. कोई नहीं इस प्रकार, सही उत्तर विकल्प 4 है।" at bounding box center [294, 184] width 193 height 56
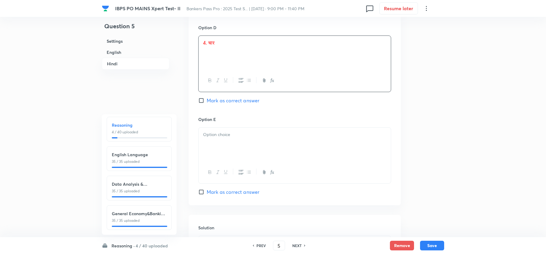
scroll to position [1607, 0]
click at [199, 127] on div at bounding box center [295, 144] width 192 height 34
drag, startPoint x: 202, startPoint y: 133, endPoint x: 308, endPoint y: 142, distance: 106.7
click at [308, 141] on div "5. कोई नहीं इस प्रकार, सही उत्तर विकल्प 4 है।" at bounding box center [295, 144] width 192 height 34
click at [225, 240] on p at bounding box center [294, 243] width 183 height 7
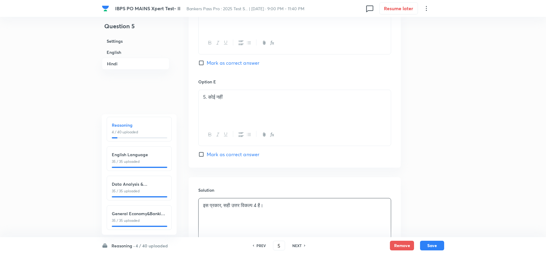
scroll to position [1699, 0]
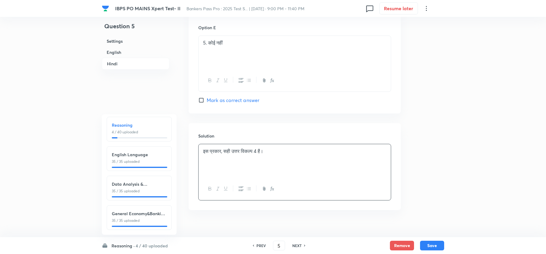
click at [199, 144] on div "इस प्रकार, सही उत्तर विकल्प 4 है।" at bounding box center [295, 161] width 192 height 34
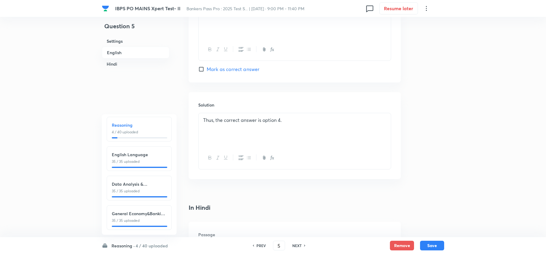
scroll to position [855, 0]
click at [203, 117] on p "Thus, the correct answer is option 4." at bounding box center [294, 120] width 183 height 7
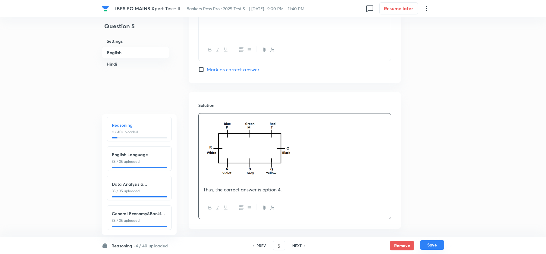
click at [422, 245] on button "Save" at bounding box center [432, 245] width 24 height 10
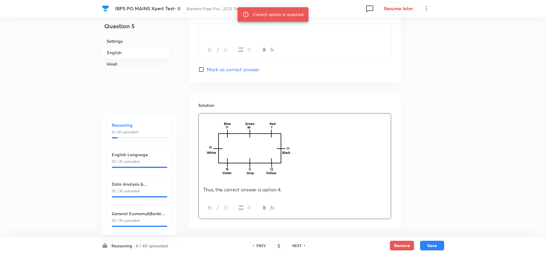
drag, startPoint x: 67, startPoint y: 92, endPoint x: 115, endPoint y: 96, distance: 48.1
click at [67, 92] on div "IBPS PO MAINS Xpert Test- II Bankers Pass Pro : 2025 Test S... | Sep 5, 2025 · …" at bounding box center [273, 175] width 546 height 2003
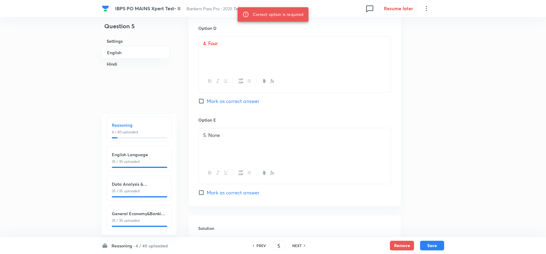
scroll to position [654, 0]
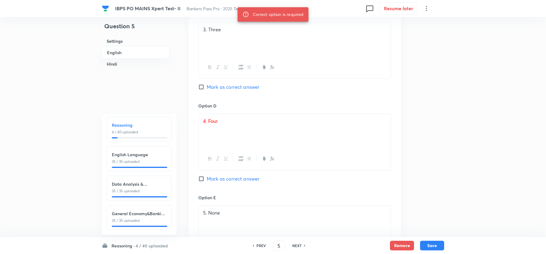
click at [229, 169] on div "Option D 4. Four Mark as correct answer" at bounding box center [294, 149] width 193 height 92
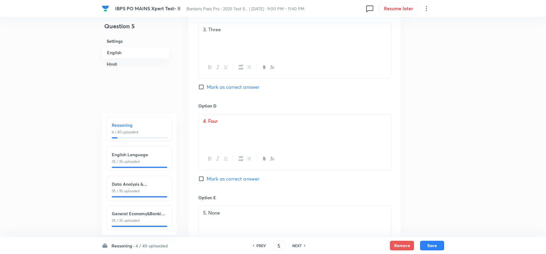
click at [227, 175] on span "Mark as correct answer" at bounding box center [233, 178] width 53 height 7
click at [207, 176] on input "Mark as correct answer" at bounding box center [202, 179] width 8 height 6
checkbox input "true"
click at [437, 245] on button "Save" at bounding box center [432, 245] width 24 height 10
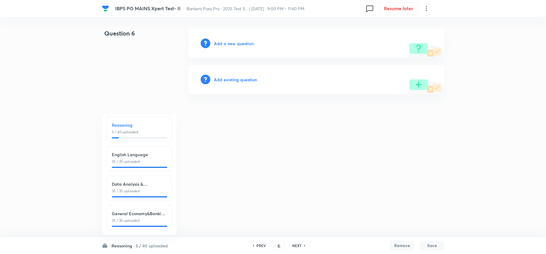
scroll to position [0, 0]
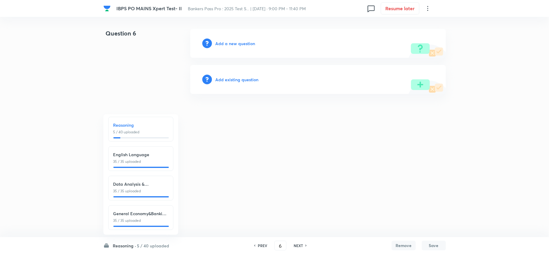
click at [258, 247] on h6 "PREV" at bounding box center [262, 245] width 9 height 5
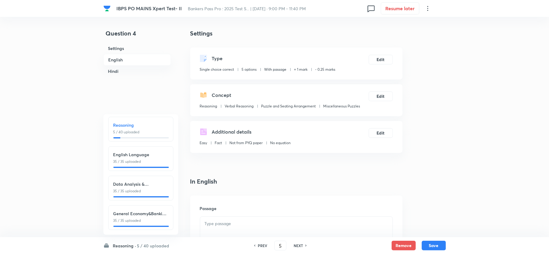
type input "4"
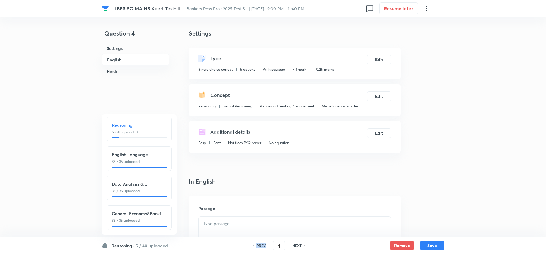
click at [258, 247] on h6 "PREV" at bounding box center [260, 245] width 9 height 5
checkbox input "true"
type input "3"
click at [258, 247] on h6 "PREV" at bounding box center [260, 245] width 9 height 5
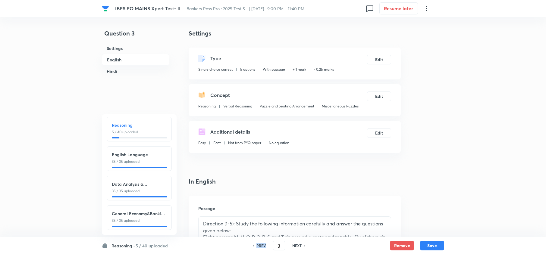
checkbox input "false"
type input "2"
checkbox input "true"
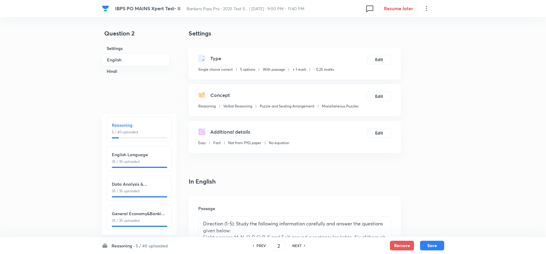
checkbox input "false"
checkbox input "true"
click at [262, 247] on h6 "PREV" at bounding box center [260, 245] width 9 height 5
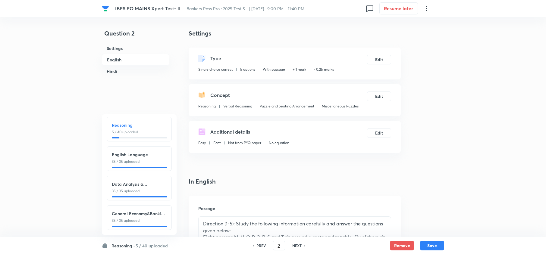
type input "1"
checkbox input "false"
checkbox input "true"
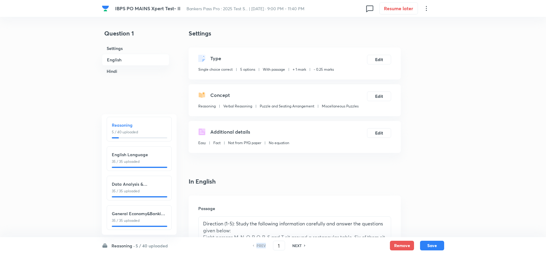
click at [262, 247] on h6 "PREV" at bounding box center [260, 245] width 9 height 5
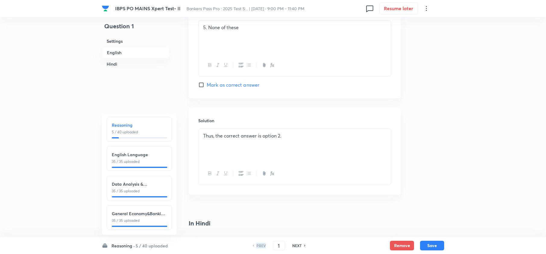
scroll to position [844, 0]
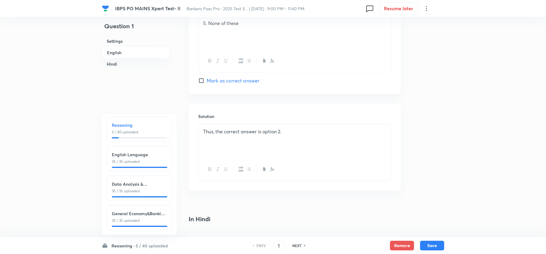
click at [200, 130] on div "Thus, the correct answer is option 2." at bounding box center [295, 142] width 192 height 34
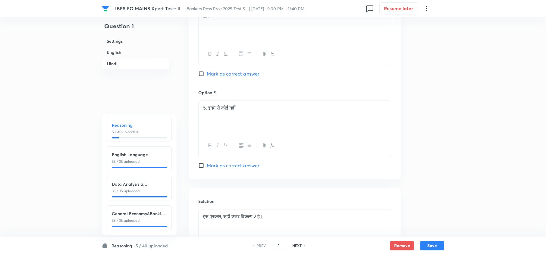
scroll to position [1748, 0]
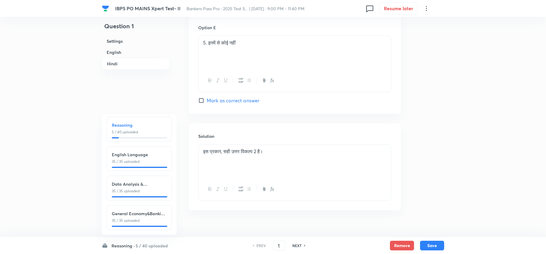
click at [201, 145] on div "इस प्रकार, सही उत्तर विकल्प 2 है।" at bounding box center [295, 162] width 192 height 34
click at [204, 148] on p at bounding box center [294, 151] width 183 height 7
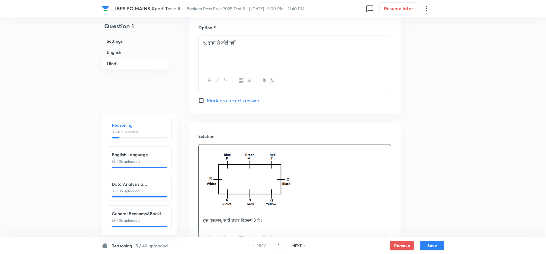
drag, startPoint x: 436, startPoint y: 245, endPoint x: 426, endPoint y: 239, distance: 11.7
click at [437, 245] on button "Save" at bounding box center [432, 246] width 24 height 10
type input "2"
checkbox input "false"
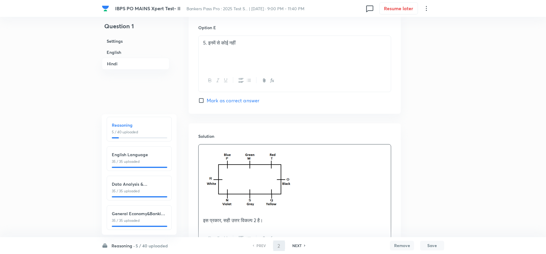
checkbox input "true"
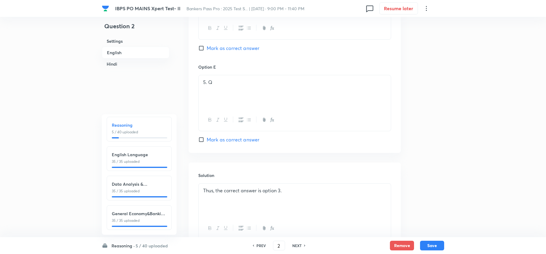
scroll to position [774, 0]
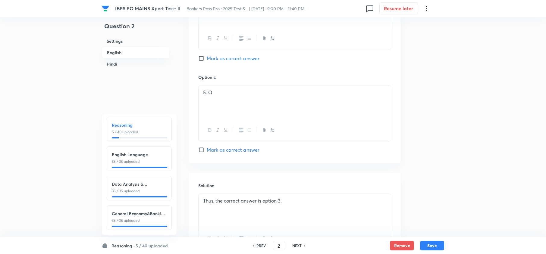
click at [202, 196] on div "Thus, the correct answer is option 3." at bounding box center [295, 211] width 192 height 34
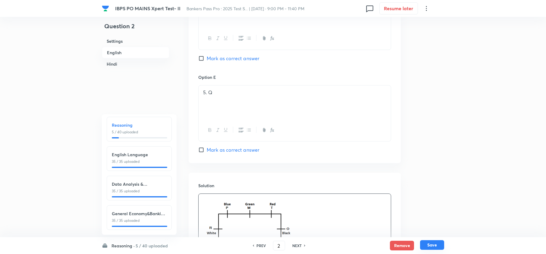
click at [431, 241] on div "Reasoning · 5 / 40 uploaded Reasoning 5 / 40 uploaded English Language 35 / 35 …" at bounding box center [273, 245] width 342 height 17
click at [437, 248] on button "Save" at bounding box center [432, 245] width 24 height 10
type input "3"
checkbox input "false"
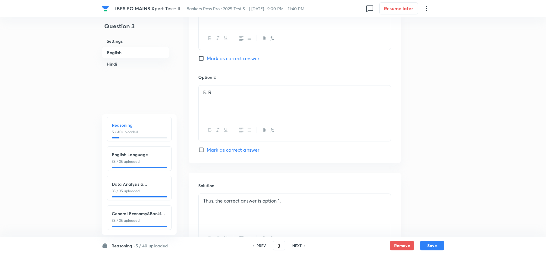
checkbox input "true"
click at [203, 198] on p "Thus, the correct answer is option 1." at bounding box center [294, 201] width 183 height 7
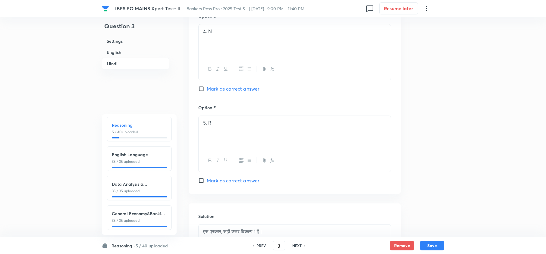
scroll to position [1741, 0]
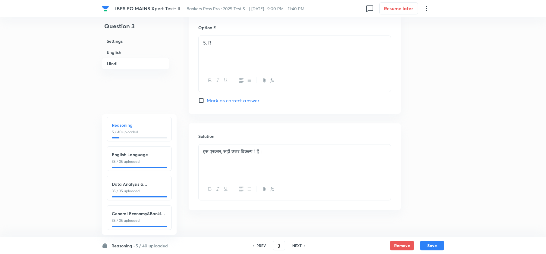
click at [203, 148] on p "इस प्रकार, सही उत्तर विकल्प 1 है।" at bounding box center [294, 151] width 183 height 7
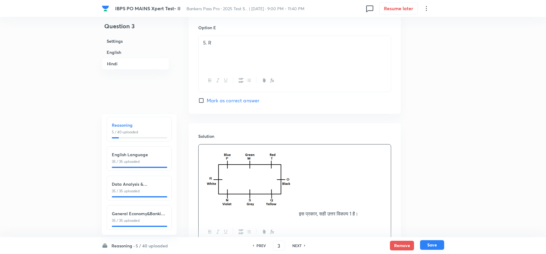
click at [437, 240] on button "Save" at bounding box center [432, 245] width 24 height 10
type input "4"
checkbox input "false"
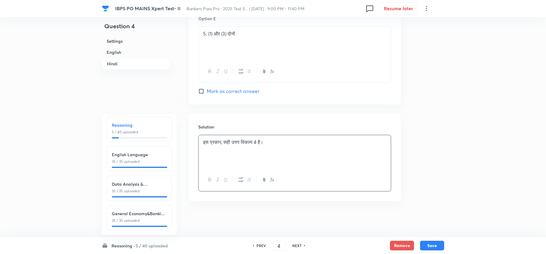
checkbox input "true"
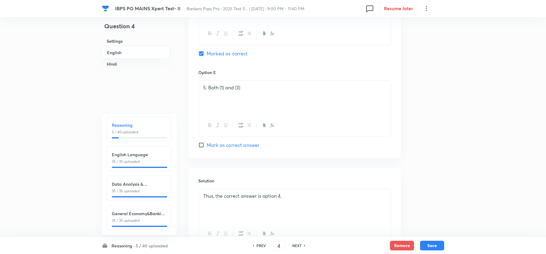
scroll to position [774, 0]
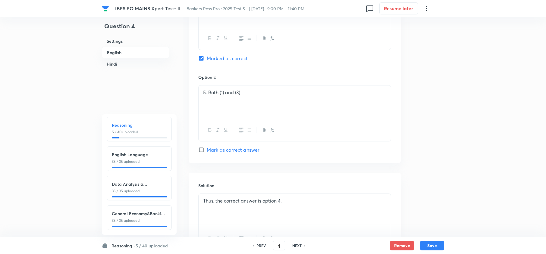
click at [201, 198] on div "Thus, the correct answer is option 4." at bounding box center [295, 211] width 192 height 34
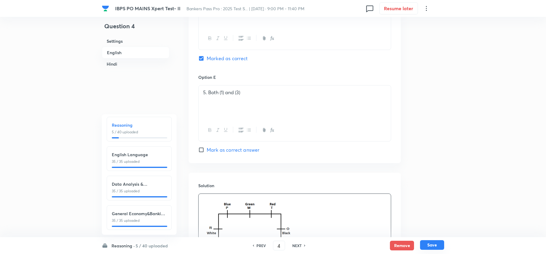
click at [435, 243] on button "Save" at bounding box center [432, 245] width 24 height 10
type input "5"
checkbox input "false"
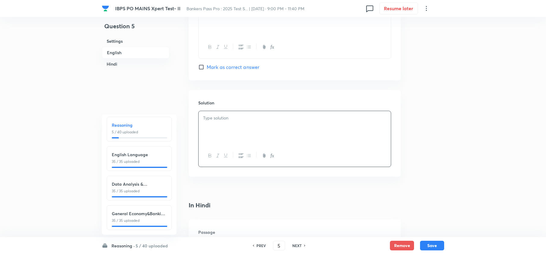
checkbox input "true"
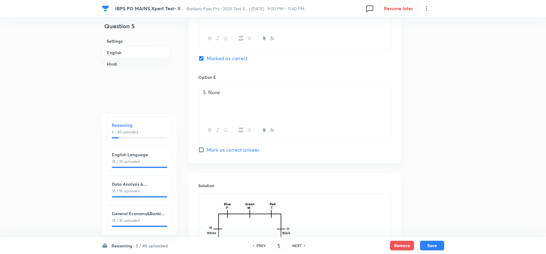
scroll to position [850, 0]
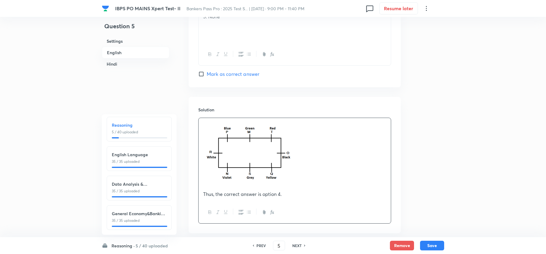
click at [299, 246] on h6 "NEXT" at bounding box center [296, 245] width 9 height 5
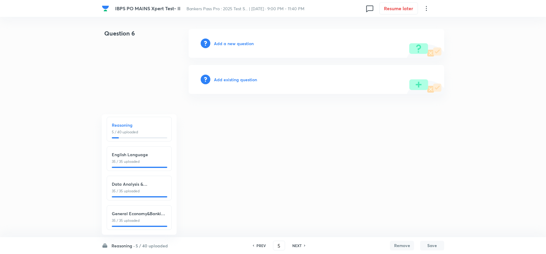
type input "6"
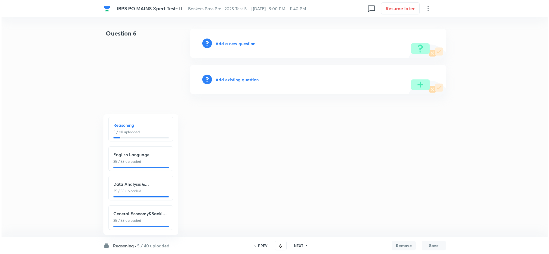
scroll to position [0, 0]
drag, startPoint x: 249, startPoint y: 51, endPoint x: 249, endPoint y: 45, distance: 5.8
click at [249, 49] on div "Add a new question" at bounding box center [318, 43] width 256 height 29
click at [247, 42] on h6 "Add a new question" at bounding box center [235, 43] width 40 height 6
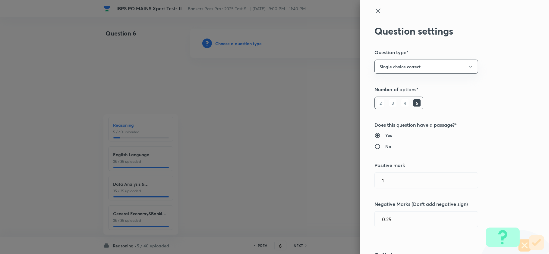
type input "Reasoning"
type input "Verbal Reasoning"
type input "Puzzle and Seating Arrangement"
type input "Miscellaneous Puzzles"
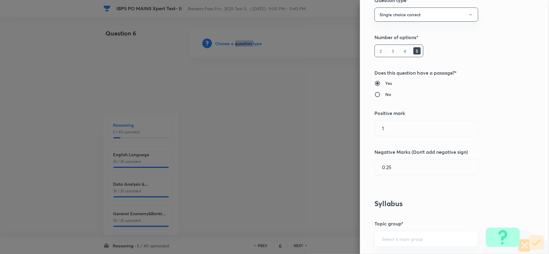
scroll to position [241, 0]
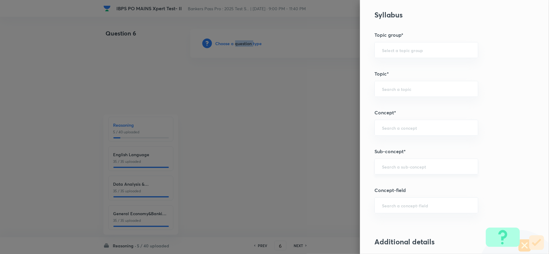
click at [386, 164] on div "​" at bounding box center [426, 167] width 104 height 16
click at [398, 186] on li "Miscellaneous Puzzles" at bounding box center [420, 185] width 103 height 11
type input "Miscellaneous Puzzles"
type input "Reasoning"
type input "Verbal Reasoning"
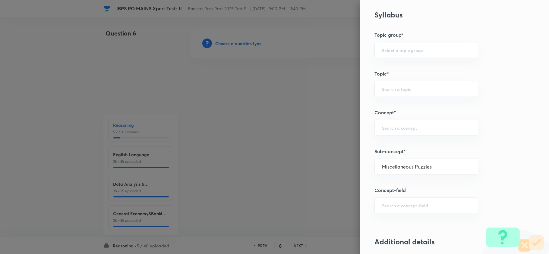
type input "Puzzle and Seating Arrangement"
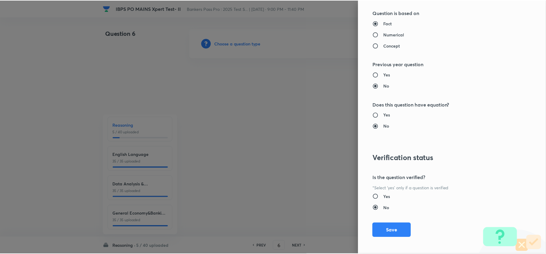
scroll to position [568, 0]
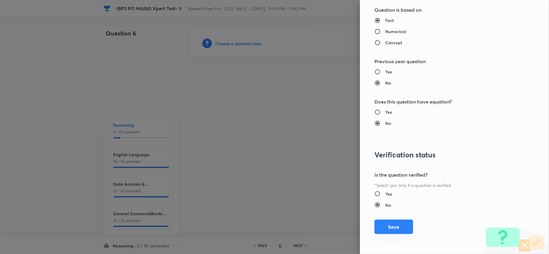
click at [386, 231] on button "Save" at bounding box center [393, 227] width 39 height 14
click at [360, 216] on div "Question settings Question type* Single choice correct Number of options* 2 3 4…" at bounding box center [454, 127] width 189 height 254
click at [294, 187] on div at bounding box center [274, 127] width 549 height 254
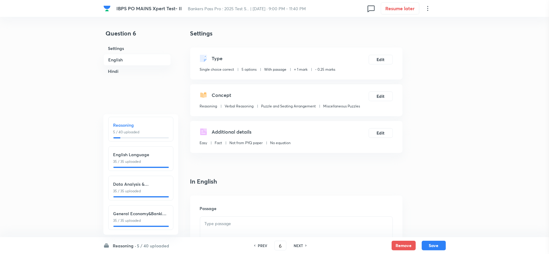
drag, startPoint x: 294, startPoint y: 186, endPoint x: 348, endPoint y: 217, distance: 62.2
click at [325, 201] on div at bounding box center [274, 127] width 549 height 254
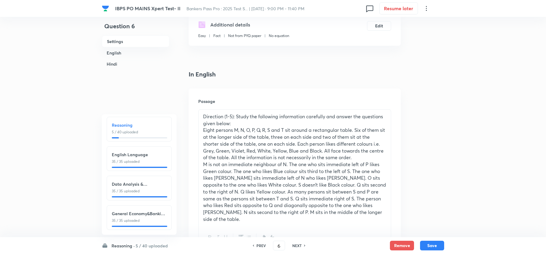
scroll to position [121, 0]
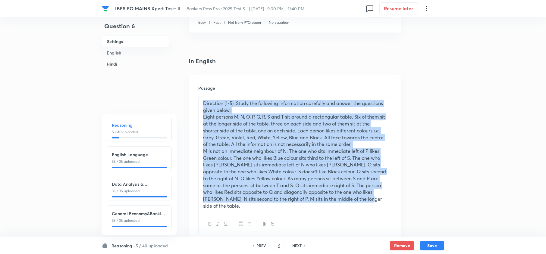
drag, startPoint x: 204, startPoint y: 101, endPoint x: 371, endPoint y: 201, distance: 194.0
click at [371, 201] on div "Direction (1-5): Study the following information carefully and answer the quest…" at bounding box center [295, 154] width 192 height 117
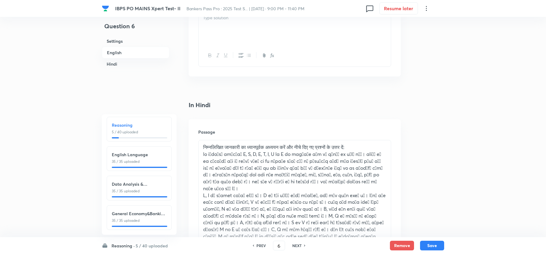
scroll to position [1004, 0]
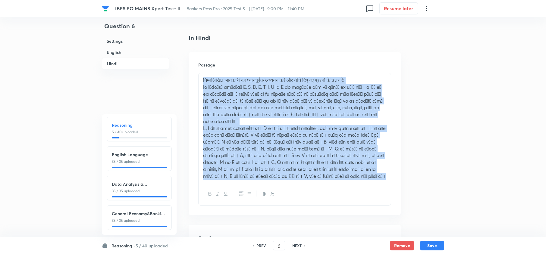
drag, startPoint x: 253, startPoint y: 173, endPoint x: 146, endPoint y: 75, distance: 144.6
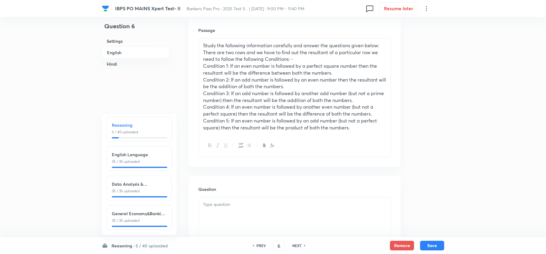
scroll to position [321, 0]
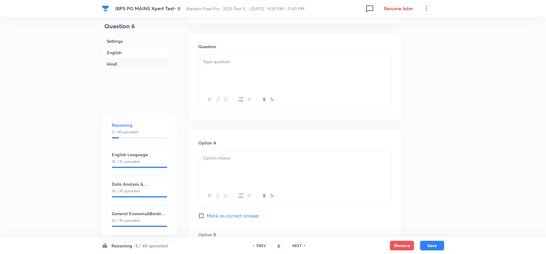
click at [221, 82] on div at bounding box center [295, 72] width 192 height 34
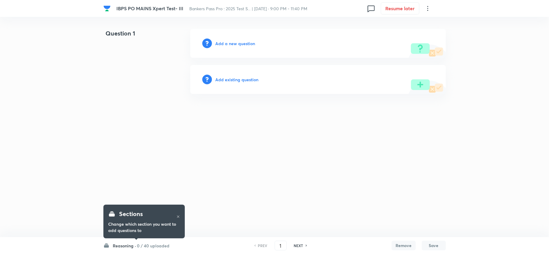
click at [153, 248] on h6 "0 / 40 uploaded" at bounding box center [153, 246] width 33 height 6
